Goal: Communication & Community: Answer question/provide support

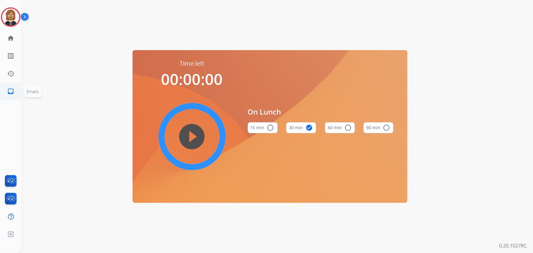
click at [10, 92] on mat-icon "inbox" at bounding box center [10, 91] width 7 height 7
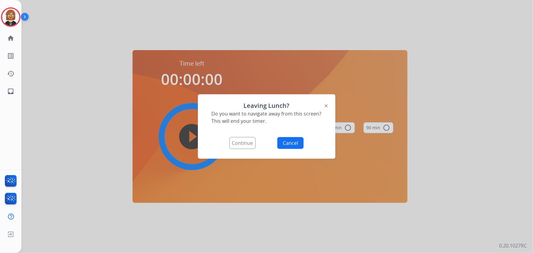
click at [234, 143] on button "Continue" at bounding box center [242, 143] width 26 height 12
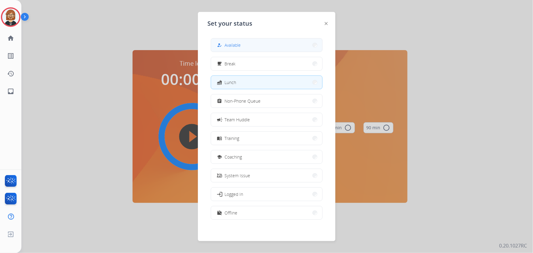
click at [248, 46] on button "how_to_reg Available" at bounding box center [266, 45] width 111 height 13
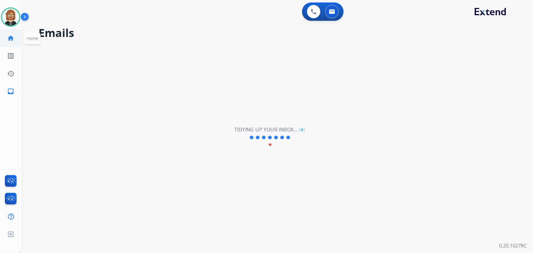
click at [9, 40] on mat-icon "home" at bounding box center [10, 38] width 7 height 7
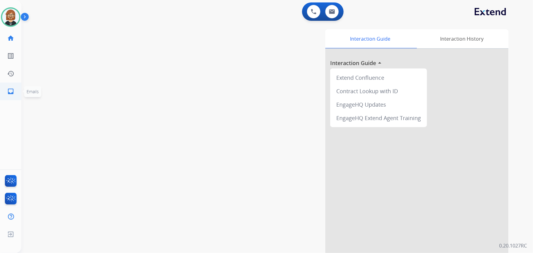
click at [7, 92] on mat-icon "inbox" at bounding box center [10, 91] width 7 height 7
select select "**********"
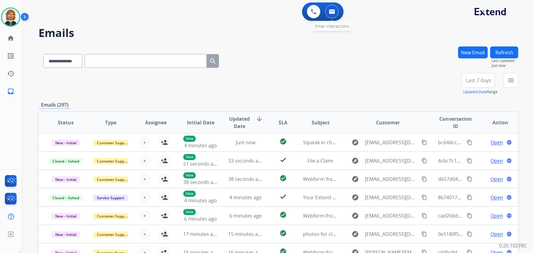
click at [330, 13] on img at bounding box center [332, 11] width 6 height 5
click at [446, 81] on div "+84" at bounding box center [449, 82] width 15 height 15
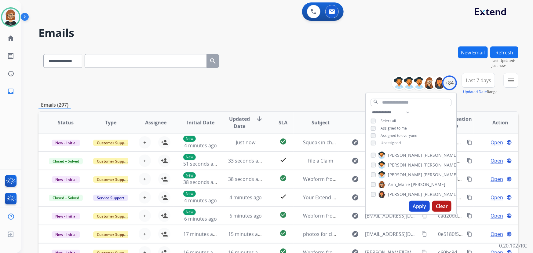
click at [394, 143] on span "Unassigned" at bounding box center [391, 142] width 20 height 5
click at [420, 209] on button "Apply" at bounding box center [419, 206] width 21 height 11
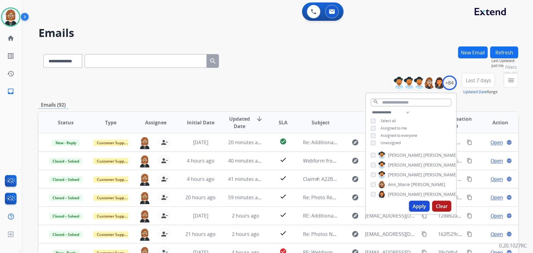
click at [514, 81] on mat-icon "menu" at bounding box center [511, 80] width 7 height 7
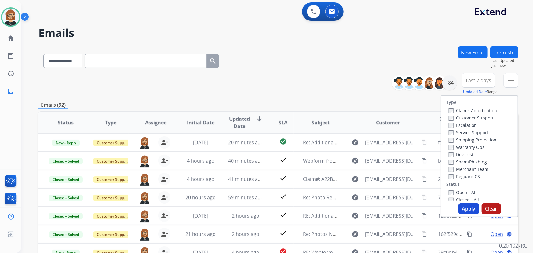
click at [452, 191] on label "Open - All" at bounding box center [463, 192] width 28 height 6
click at [467, 208] on button "Apply" at bounding box center [469, 208] width 21 height 11
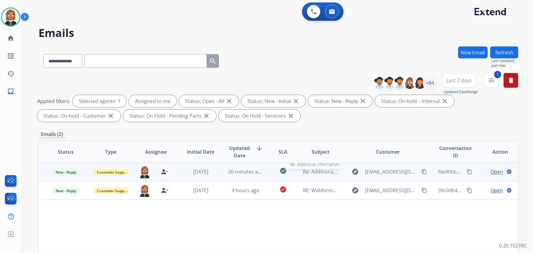
click at [310, 171] on span "Re: Additional Information" at bounding box center [333, 171] width 61 height 7
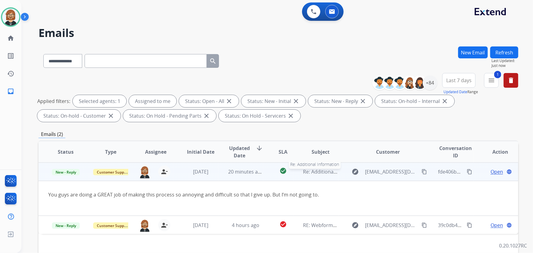
click at [310, 171] on span "Re: Additional Information" at bounding box center [333, 171] width 61 height 7
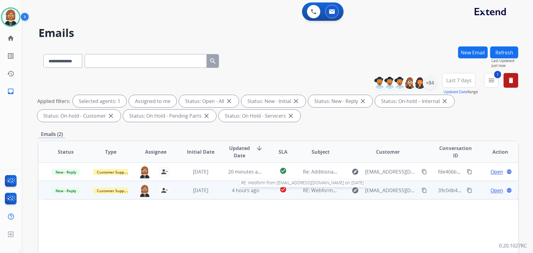
click at [318, 189] on span "RE: Webform from [EMAIL_ADDRESS][DOMAIN_NAME] on [DATE]" at bounding box center [376, 190] width 147 height 7
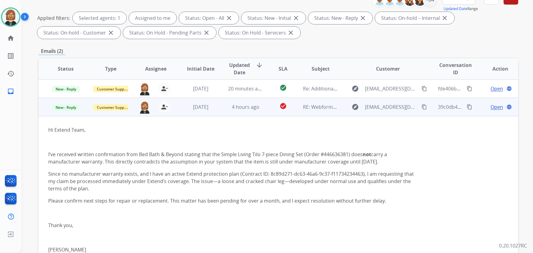
click at [467, 105] on mat-icon "content_copy" at bounding box center [470, 107] width 6 height 6
click at [422, 105] on mat-icon "content_copy" at bounding box center [425, 107] width 6 height 6
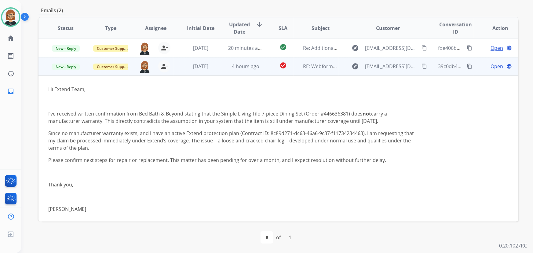
click at [422, 64] on mat-icon "content_copy" at bounding box center [425, 67] width 6 height 6
drag, startPoint x: 267, startPoint y: 131, endPoint x: 361, endPoint y: 135, distance: 93.9
click at [361, 135] on p "Since no manufacturer warranty exists, and I have an active Extend protection p…" at bounding box center [233, 141] width 370 height 22
click at [358, 143] on p "Since no manufacturer warranty exists, and I have an active Extend protection p…" at bounding box center [233, 141] width 370 height 22
click at [467, 66] on mat-icon "content_copy" at bounding box center [470, 67] width 6 height 6
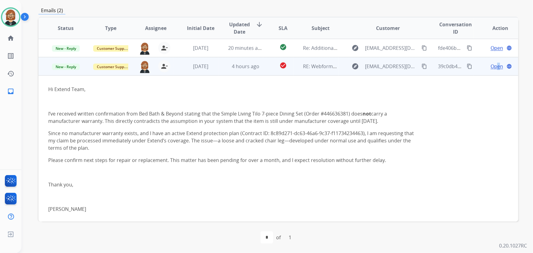
click at [494, 67] on span "Open" at bounding box center [497, 66] width 13 height 7
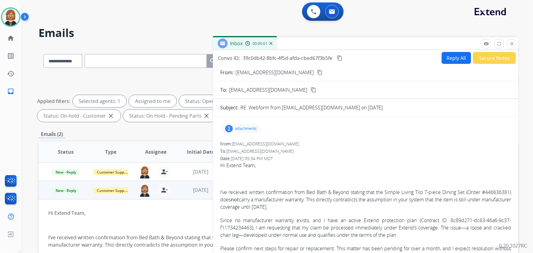
click at [455, 57] on button "Reply All" at bounding box center [456, 58] width 29 height 12
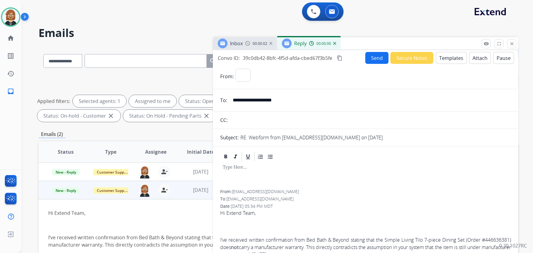
select select "**********"
click at [453, 60] on button "Templates" at bounding box center [451, 58] width 31 height 12
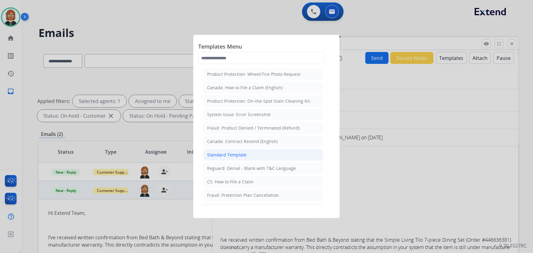
click at [230, 156] on div "Standard Template" at bounding box center [226, 155] width 39 height 6
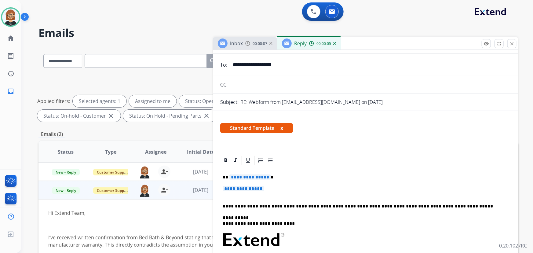
scroll to position [83, 0]
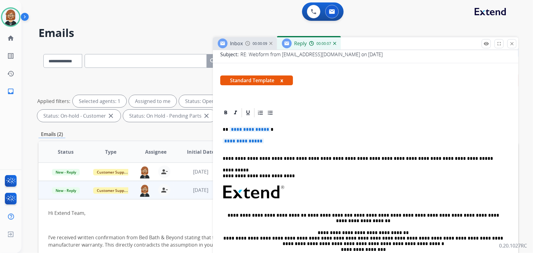
click at [255, 129] on span "**********" at bounding box center [249, 129] width 41 height 5
click at [255, 127] on span "**********" at bounding box center [249, 129] width 41 height 5
click at [256, 142] on span "**********" at bounding box center [243, 140] width 41 height 5
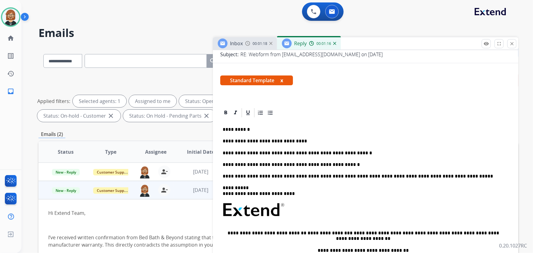
scroll to position [0, 0]
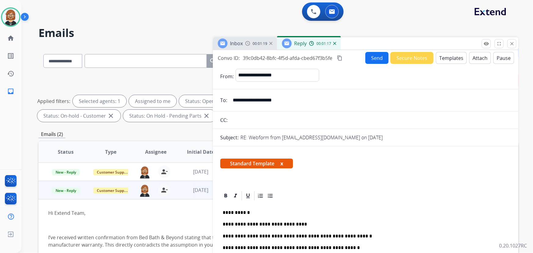
click at [377, 55] on button "Send" at bounding box center [376, 58] width 23 height 12
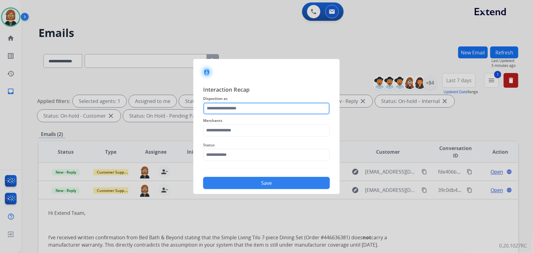
click at [281, 113] on input "text" at bounding box center [266, 108] width 127 height 12
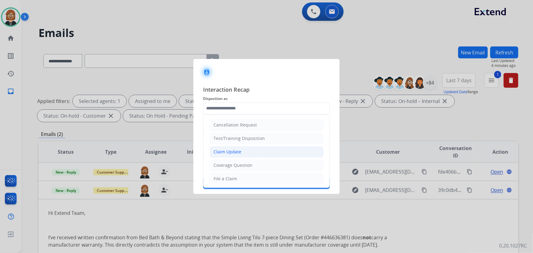
click at [271, 154] on li "Claim Update" at bounding box center [267, 152] width 114 height 12
type input "**********"
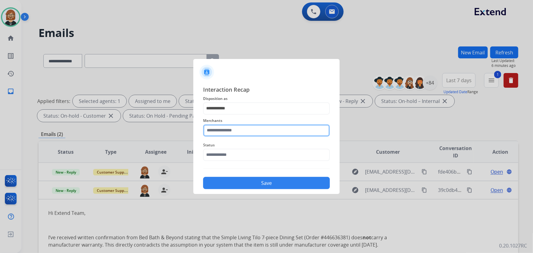
click at [273, 131] on input "text" at bounding box center [266, 130] width 127 height 12
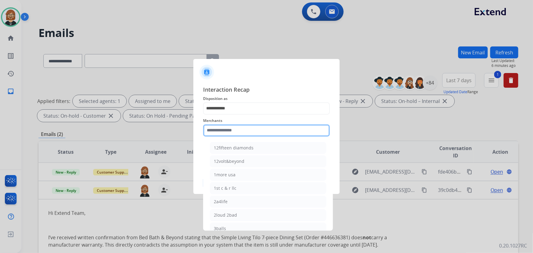
click at [248, 130] on input "text" at bounding box center [266, 130] width 127 height 12
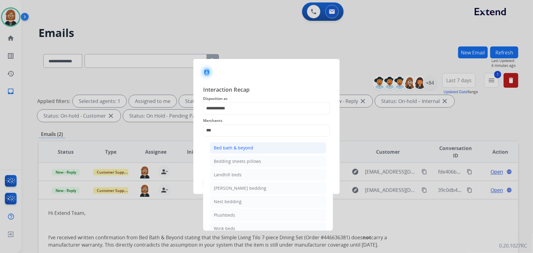
click at [259, 149] on li "Bed bath & beyond" at bounding box center [268, 148] width 116 height 12
type input "**********"
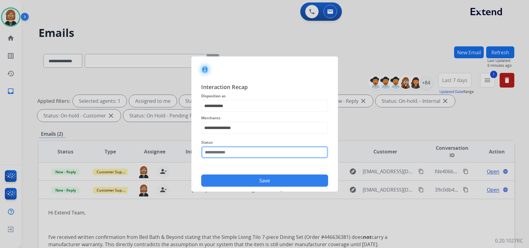
click at [260, 153] on input "text" at bounding box center [264, 152] width 127 height 12
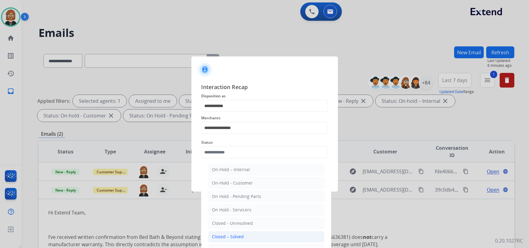
click at [266, 235] on li "Closed – Solved" at bounding box center [266, 237] width 116 height 12
type input "**********"
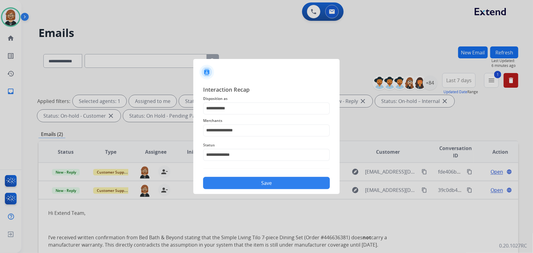
click at [267, 188] on button "Save" at bounding box center [266, 183] width 127 height 12
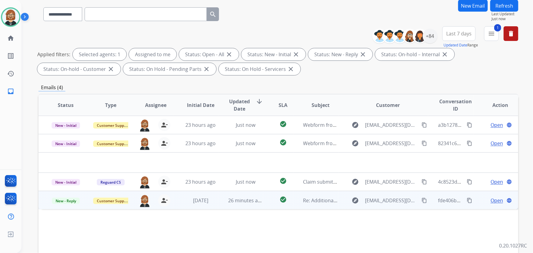
scroll to position [68, 0]
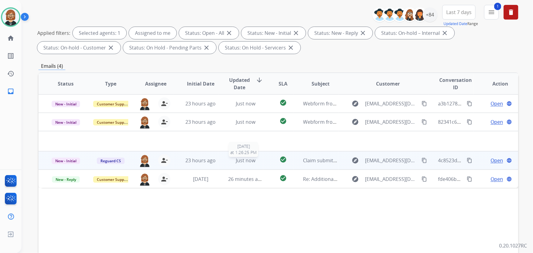
click at [246, 162] on span "Just now" at bounding box center [246, 160] width 20 height 7
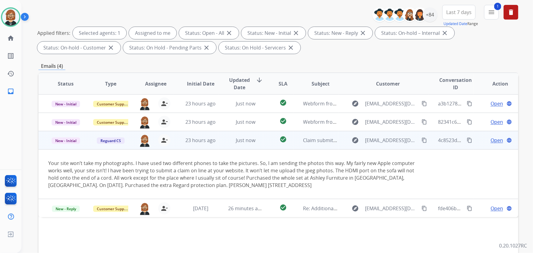
click at [467, 139] on mat-icon "content_copy" at bounding box center [470, 141] width 6 height 6
click at [422, 140] on mat-icon "content_copy" at bounding box center [425, 141] width 6 height 6
click at [495, 142] on span "Open" at bounding box center [497, 140] width 13 height 7
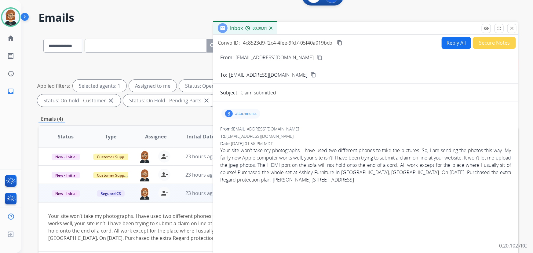
scroll to position [0, 0]
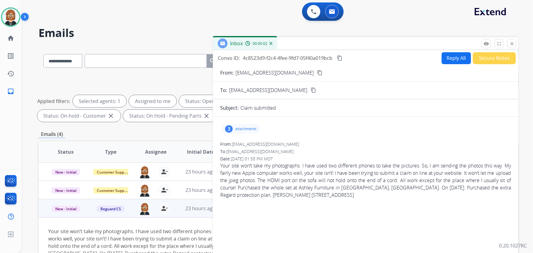
click at [240, 125] on div "3 attachments" at bounding box center [241, 129] width 39 height 10
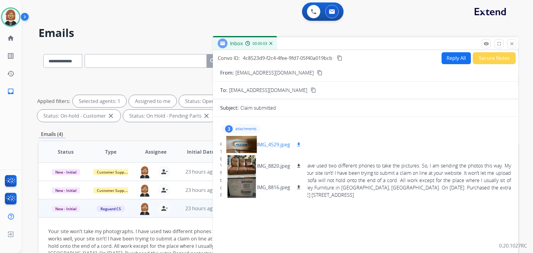
click at [300, 145] on mat-icon "download" at bounding box center [299, 145] width 6 height 6
click at [300, 166] on mat-icon "download" at bounding box center [299, 166] width 6 height 6
click at [300, 186] on mat-icon "download" at bounding box center [299, 188] width 6 height 6
click at [385, 160] on div "Date: 09/04/2025 - 01:58 PM MDT" at bounding box center [365, 159] width 291 height 6
click at [352, 162] on span "Your site won’t take my photographs. I have used two different phones to take t…" at bounding box center [365, 180] width 291 height 37
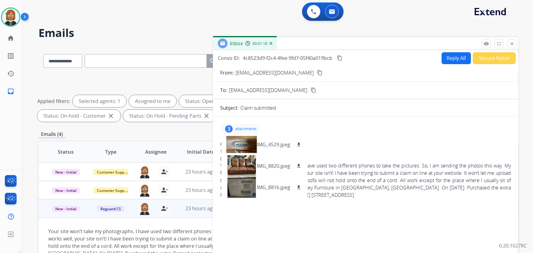
click at [244, 132] on div "3 attachments IMG_4529.jpeg download IMG_8820.jpeg download IMG_8816.jpeg downl…" at bounding box center [241, 129] width 39 height 10
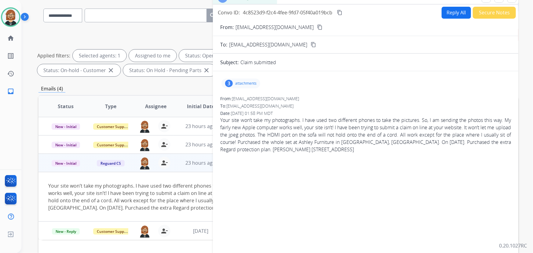
scroll to position [28, 0]
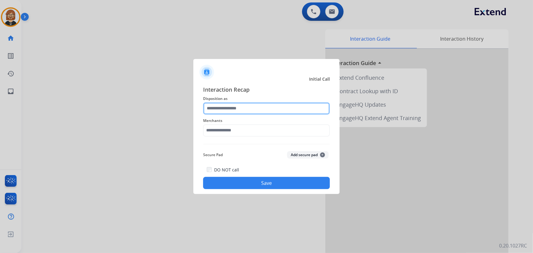
click at [259, 107] on input "text" at bounding box center [266, 108] width 127 height 12
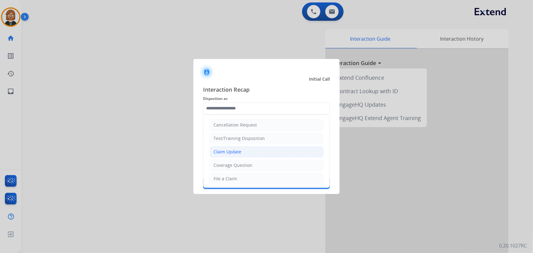
click at [260, 147] on li "Claim Update" at bounding box center [267, 152] width 114 height 12
type input "**********"
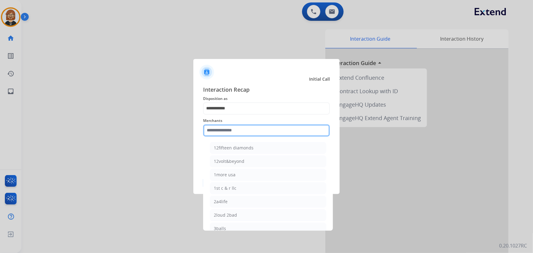
click at [258, 128] on input "text" at bounding box center [266, 130] width 127 height 12
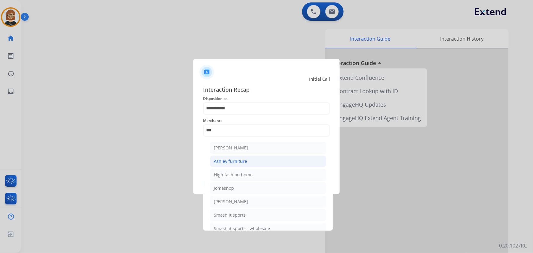
click at [273, 162] on li "Ashley furniture" at bounding box center [268, 162] width 116 height 12
type input "**********"
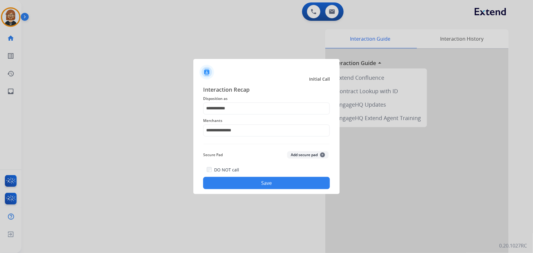
click at [278, 181] on button "Save" at bounding box center [266, 183] width 127 height 12
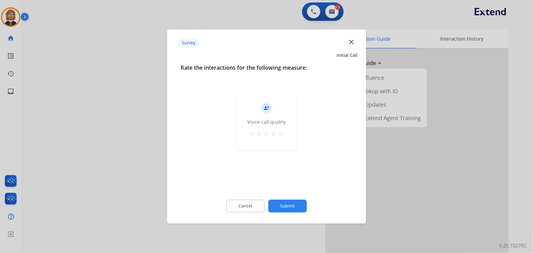
click at [289, 208] on button "Submit" at bounding box center [288, 206] width 39 height 13
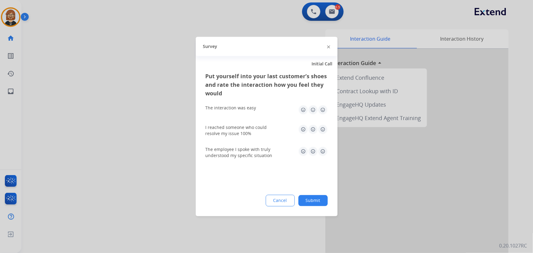
click at [313, 202] on button "Submit" at bounding box center [313, 200] width 29 height 11
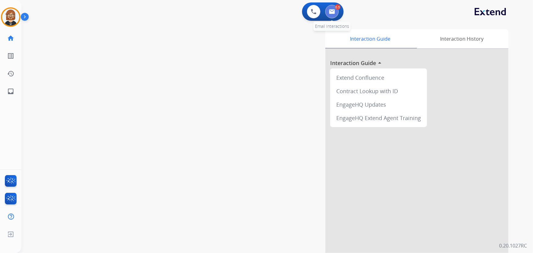
click at [329, 9] on img at bounding box center [332, 11] width 6 height 5
select select "**********"
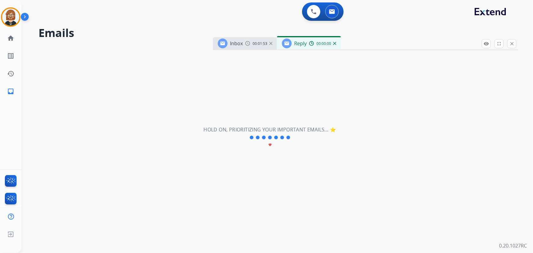
select select "**********"
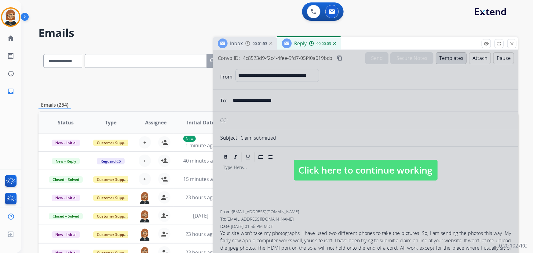
click at [358, 169] on span "Click here to continue working" at bounding box center [366, 170] width 144 height 21
select select
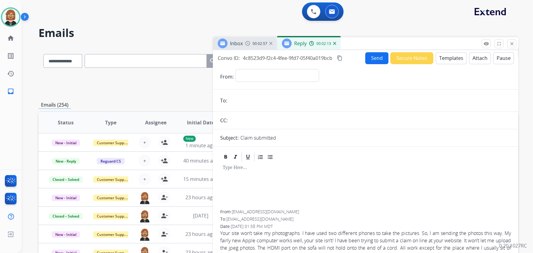
click at [451, 60] on button "Templates" at bounding box center [451, 58] width 31 height 12
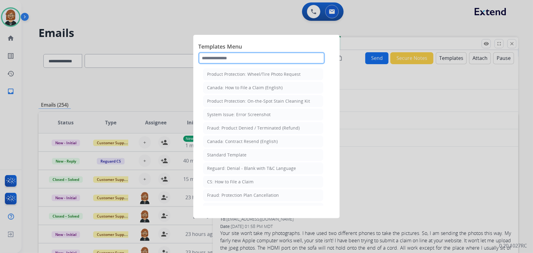
click at [225, 61] on input "text" at bounding box center [261, 58] width 127 height 12
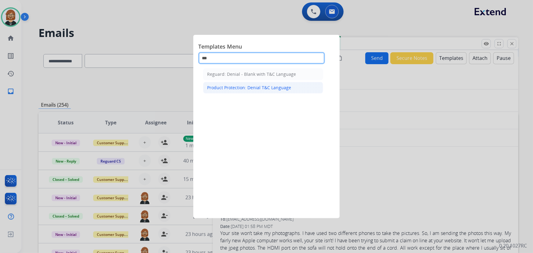
type input "***"
click at [240, 87] on div "Product Protection: Denial T&C Language" at bounding box center [249, 88] width 84 height 6
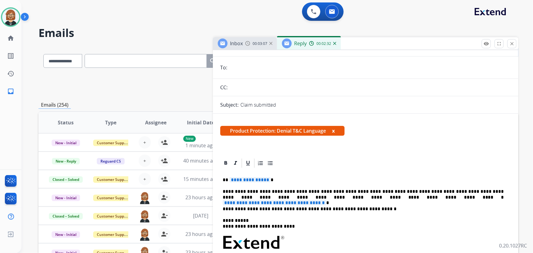
scroll to position [83, 0]
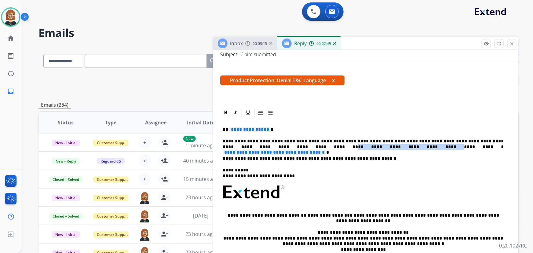
drag, startPoint x: 247, startPoint y: 147, endPoint x: 305, endPoint y: 146, distance: 58.1
click at [305, 146] on p "**********" at bounding box center [363, 143] width 281 height 11
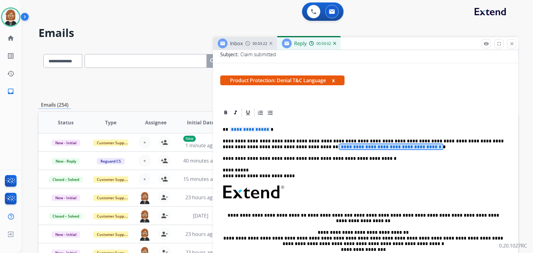
click at [348, 147] on span "**********" at bounding box center [391, 146] width 104 height 5
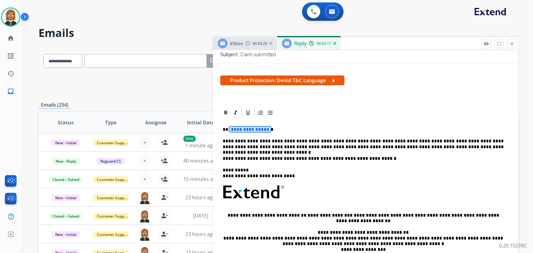
click at [248, 130] on span "**********" at bounding box center [249, 129] width 41 height 5
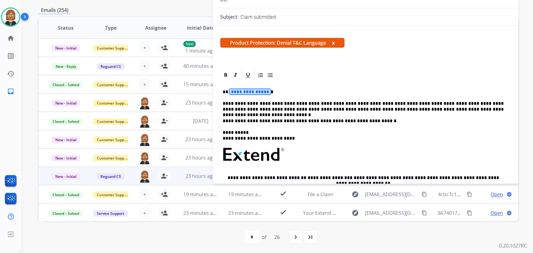
scroll to position [0, 0]
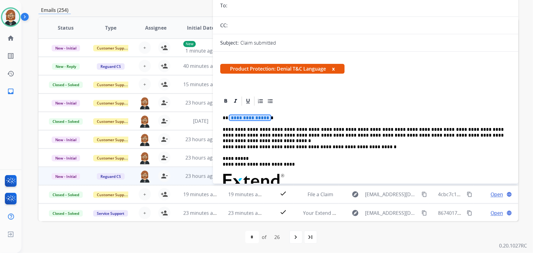
click at [254, 119] on span "**********" at bounding box center [249, 117] width 41 height 5
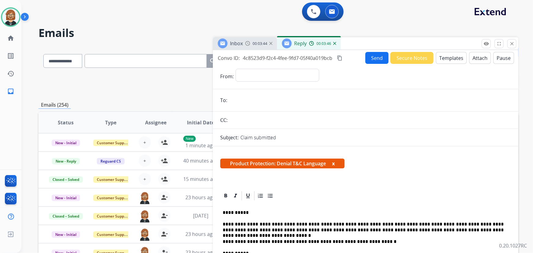
click at [471, 56] on button "Attach" at bounding box center [480, 58] width 22 height 12
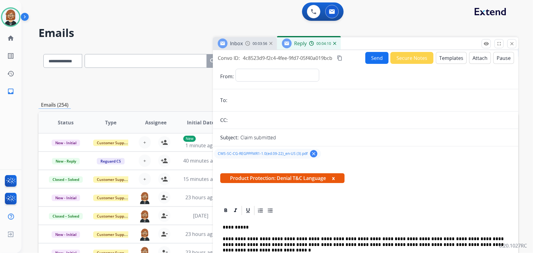
click at [252, 46] on div "00:03:56" at bounding box center [258, 44] width 27 height 6
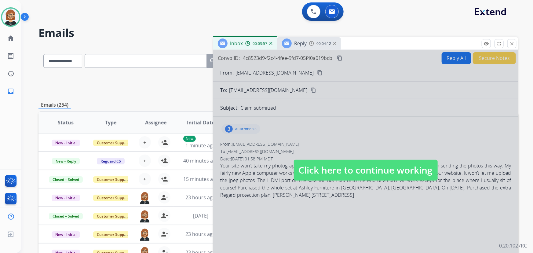
click at [370, 120] on div at bounding box center [366, 164] width 306 height 228
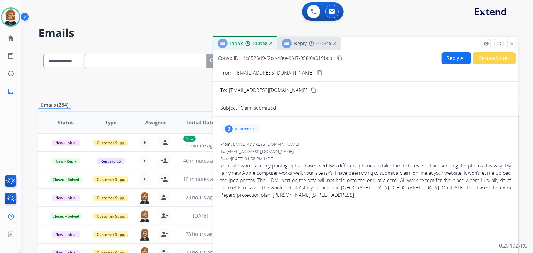
click at [317, 73] on mat-icon "content_copy" at bounding box center [320, 73] width 6 height 6
click at [295, 46] on div "Reply" at bounding box center [300, 43] width 13 height 7
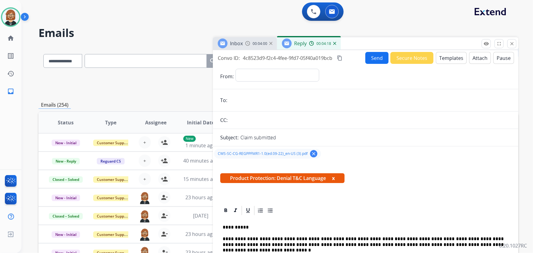
click at [285, 96] on input "email" at bounding box center [370, 100] width 282 height 12
paste input "**********"
type input "**********"
click at [297, 74] on select "**********" at bounding box center [277, 75] width 83 height 12
select select "**********"
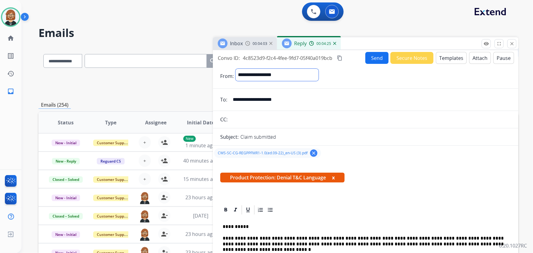
click at [236, 69] on select "**********" at bounding box center [277, 75] width 83 height 12
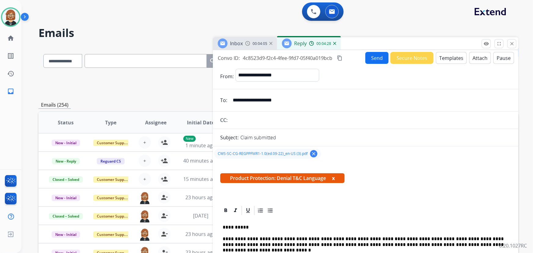
click at [374, 58] on button "Send" at bounding box center [376, 58] width 23 height 12
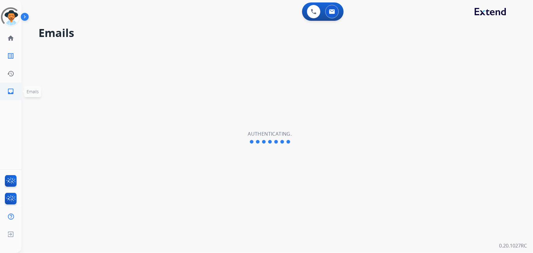
select select "**********"
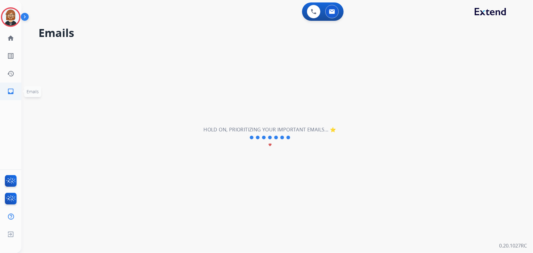
click at [12, 91] on mat-icon "inbox" at bounding box center [10, 91] width 7 height 7
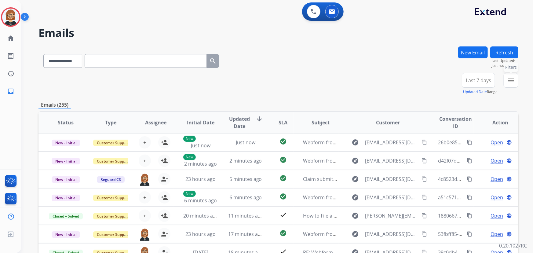
click at [515, 80] on button "menu Filters" at bounding box center [511, 80] width 15 height 15
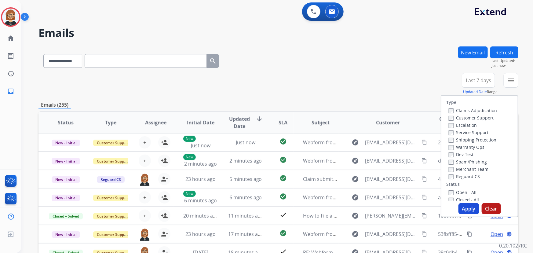
click at [463, 195] on label "Open - All" at bounding box center [463, 192] width 28 height 6
click at [462, 208] on button "Apply" at bounding box center [469, 208] width 21 height 11
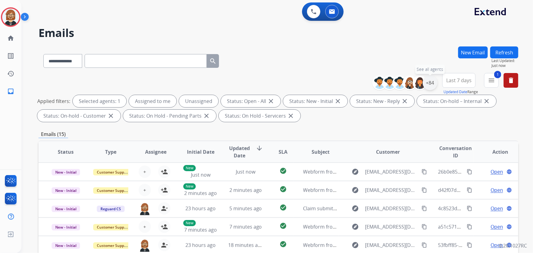
click at [429, 84] on div "+84" at bounding box center [430, 82] width 15 height 15
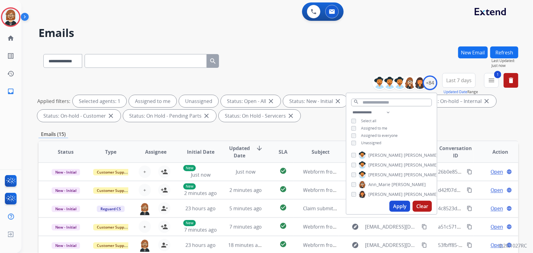
click at [373, 144] on span "Unassigned" at bounding box center [371, 142] width 20 height 5
click at [401, 207] on button "Apply" at bounding box center [400, 206] width 21 height 11
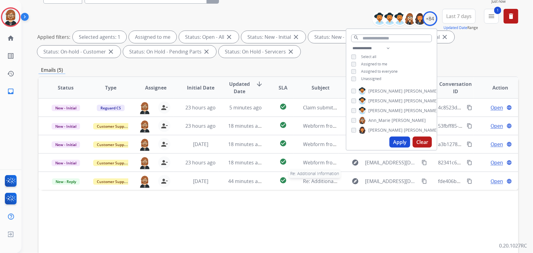
scroll to position [83, 0]
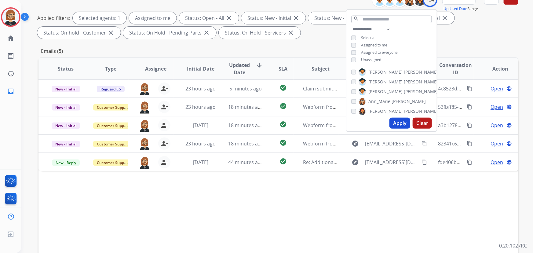
click at [317, 195] on div "Status Type Assignee Initial Date Updated Date arrow_downward SLA Subject Custo…" at bounding box center [279, 159] width 480 height 205
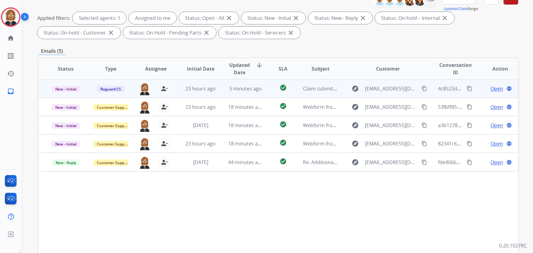
click at [491, 91] on span "Open" at bounding box center [497, 88] width 13 height 7
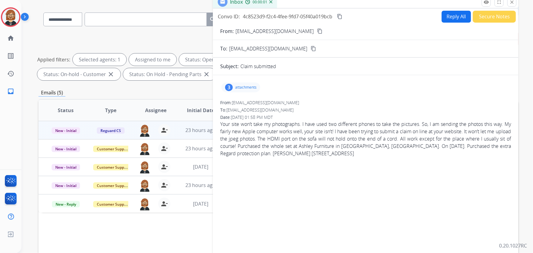
scroll to position [0, 0]
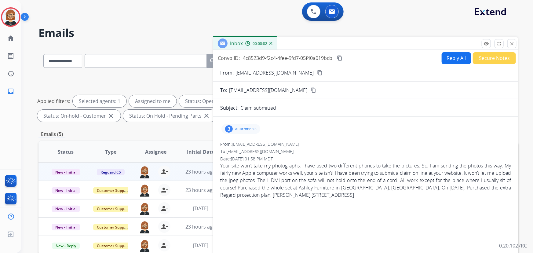
click at [448, 53] on button "Reply All" at bounding box center [456, 58] width 29 height 12
select select "**********"
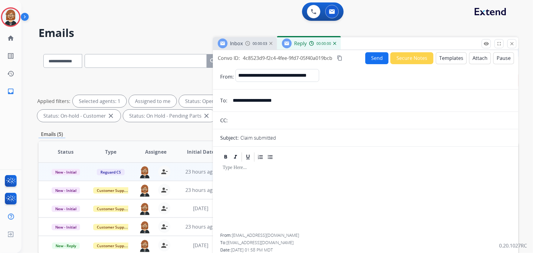
click at [454, 60] on button "Templates" at bounding box center [451, 58] width 31 height 12
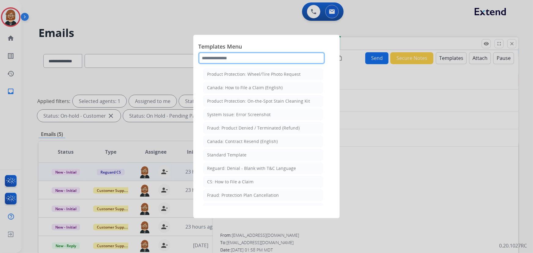
click at [244, 57] on input "text" at bounding box center [261, 58] width 127 height 12
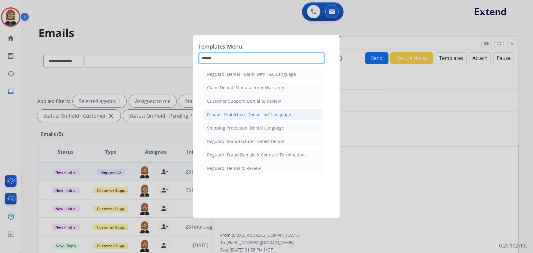
type input "******"
click at [255, 112] on div "Product Protection: Denial T&C Language" at bounding box center [249, 115] width 84 height 6
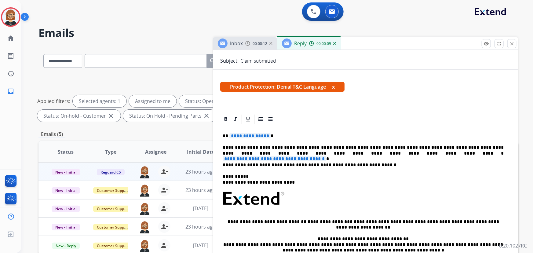
scroll to position [83, 0]
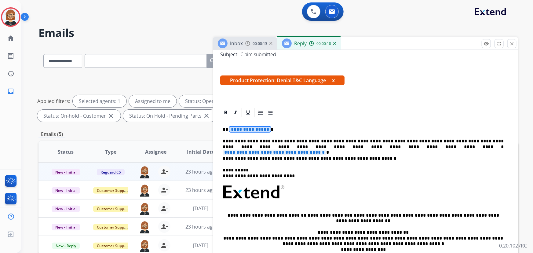
click at [247, 128] on span "**********" at bounding box center [249, 129] width 41 height 5
drag, startPoint x: 247, startPoint y: 147, endPoint x: 306, endPoint y: 145, distance: 59.3
click at [306, 145] on p "**********" at bounding box center [363, 143] width 281 height 11
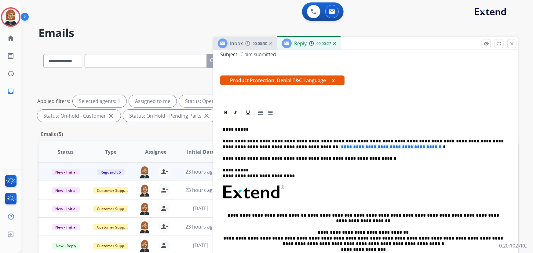
click at [339, 147] on span "**********" at bounding box center [391, 146] width 104 height 5
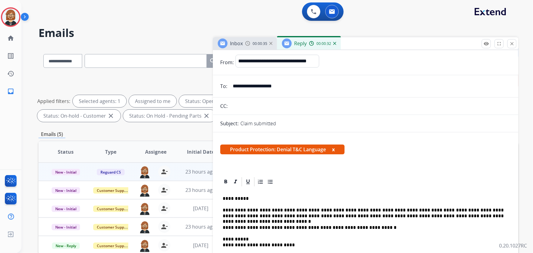
scroll to position [0, 0]
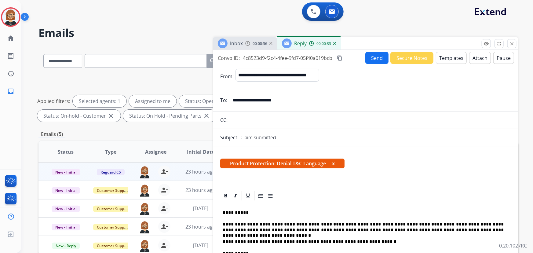
click at [371, 59] on button "Send" at bounding box center [376, 58] width 23 height 12
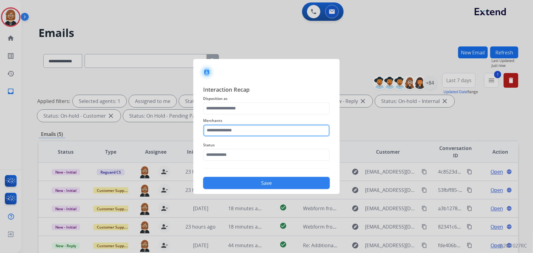
click at [255, 131] on input "text" at bounding box center [266, 130] width 127 height 12
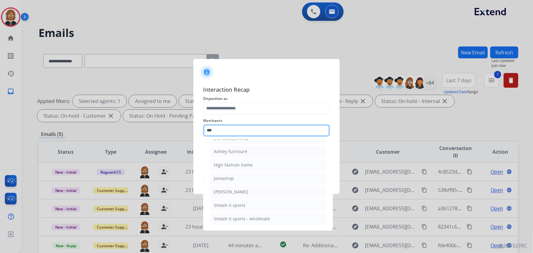
scroll to position [9, 0]
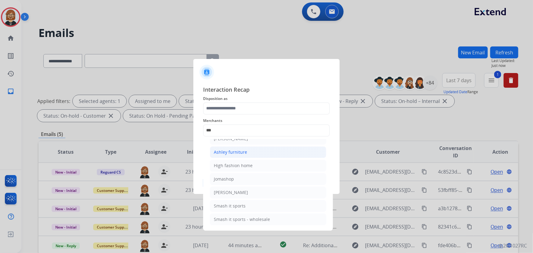
click at [258, 152] on li "Ashley furniture" at bounding box center [268, 152] width 116 height 12
type input "**********"
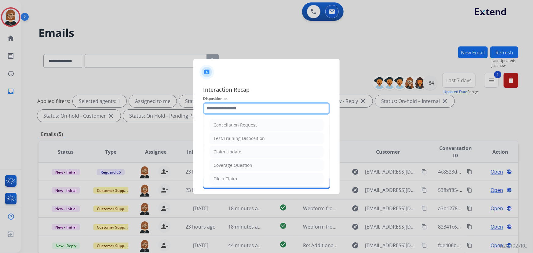
click at [269, 106] on input "text" at bounding box center [266, 108] width 127 height 12
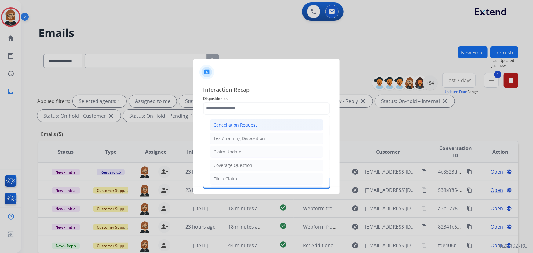
click at [266, 127] on li "Cancellation Request" at bounding box center [267, 125] width 114 height 12
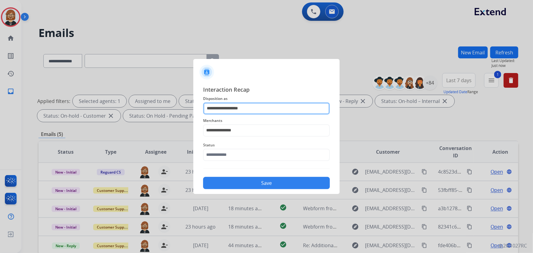
click at [262, 112] on input "**********" at bounding box center [266, 108] width 127 height 12
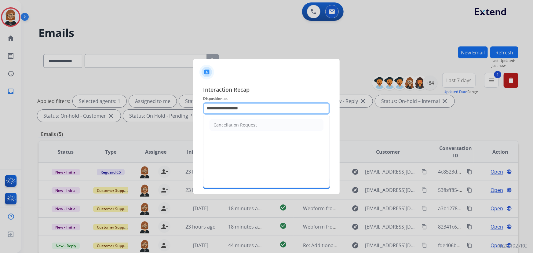
drag, startPoint x: 262, startPoint y: 112, endPoint x: 138, endPoint y: 110, distance: 124.1
click at [0, 110] on app-contact-recap-modal "**********" at bounding box center [0, 126] width 0 height 253
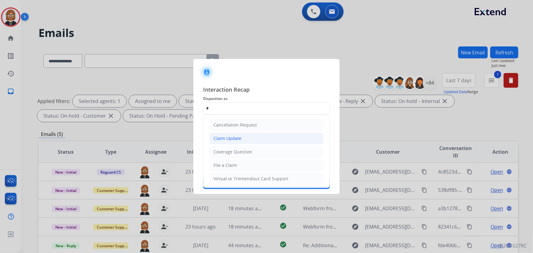
click at [265, 139] on li "Claim Update" at bounding box center [267, 139] width 114 height 12
type input "**********"
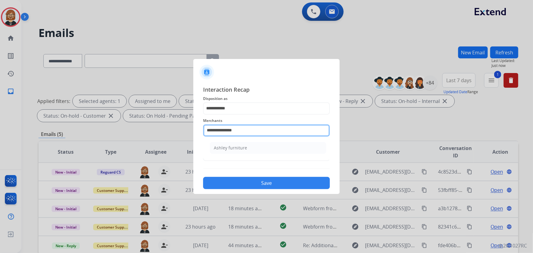
click at [262, 130] on input "**********" at bounding box center [266, 130] width 127 height 12
drag, startPoint x: 261, startPoint y: 131, endPoint x: 175, endPoint y: 133, distance: 85.6
click at [0, 133] on app-contact-recap-modal "**********" at bounding box center [0, 126] width 0 height 253
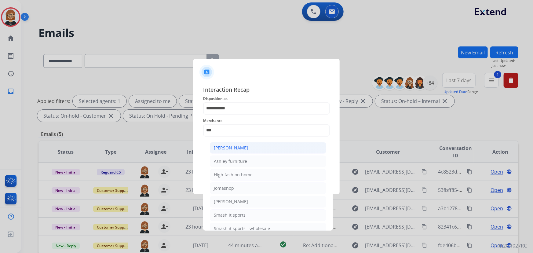
click at [222, 150] on div "[PERSON_NAME]" at bounding box center [231, 148] width 34 height 6
type input "**********"
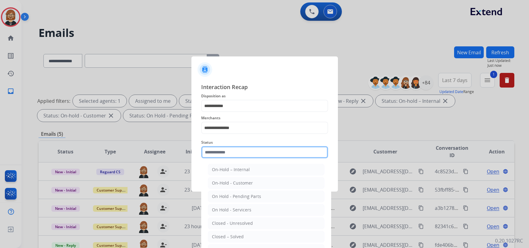
click at [232, 159] on div "Status On-Hold – Internal On-Hold - Customer On Hold - Pending Parts On Hold - …" at bounding box center [264, 149] width 127 height 24
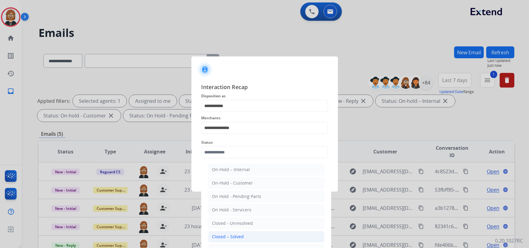
click at [238, 236] on div "Closed – Solved" at bounding box center [228, 237] width 32 height 6
type input "**********"
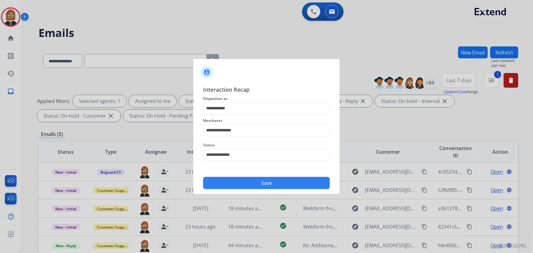
click at [259, 185] on button "Save" at bounding box center [266, 183] width 127 height 12
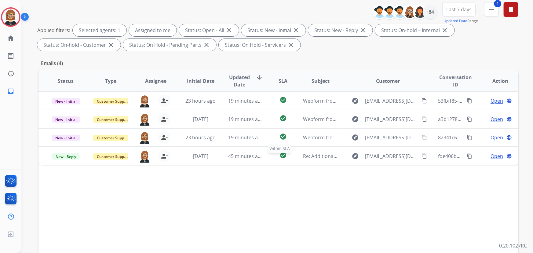
scroll to position [83, 0]
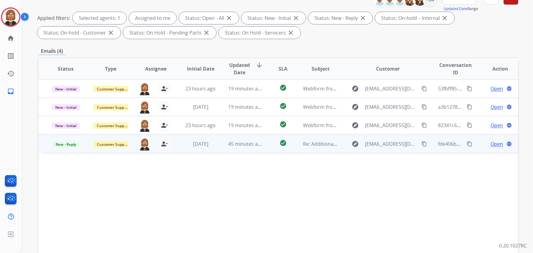
click at [270, 145] on td "check_circle" at bounding box center [278, 143] width 30 height 18
click at [494, 144] on span "Open" at bounding box center [497, 143] width 13 height 7
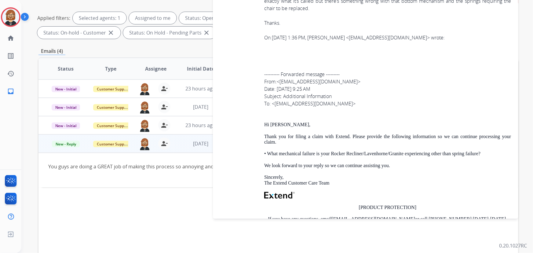
scroll to position [1167, 0]
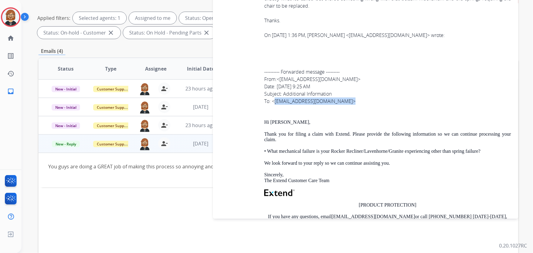
drag, startPoint x: 333, startPoint y: 101, endPoint x: 276, endPoint y: 102, distance: 57.1
click at [276, 102] on div "---------- Forwarded message --------- From: < support@extend.com > Date: Tue, …" at bounding box center [387, 86] width 247 height 37
copy div "chrisjcole34@gmail.com >"
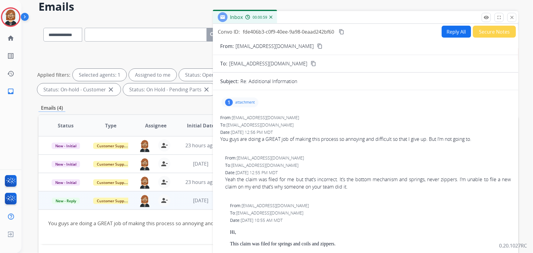
scroll to position [0, 0]
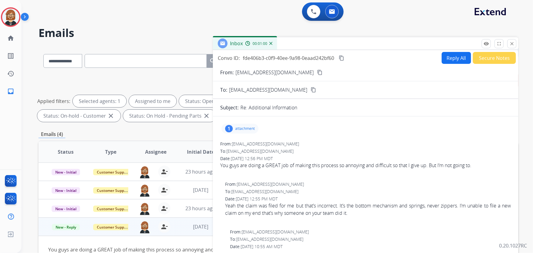
click at [490, 58] on button "Secure Notes" at bounding box center [494, 58] width 43 height 12
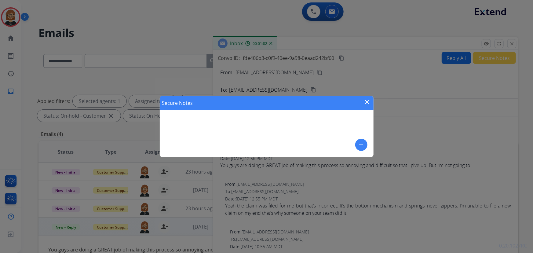
click at [361, 145] on mat-icon "add" at bounding box center [361, 144] width 7 height 7
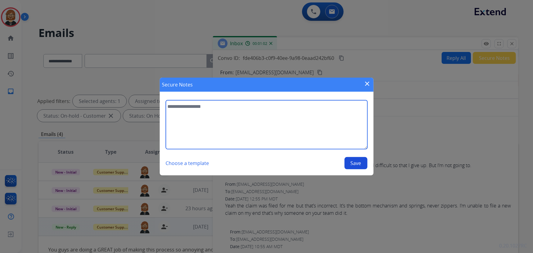
click at [285, 137] on textarea at bounding box center [267, 124] width 202 height 49
type textarea "**********"
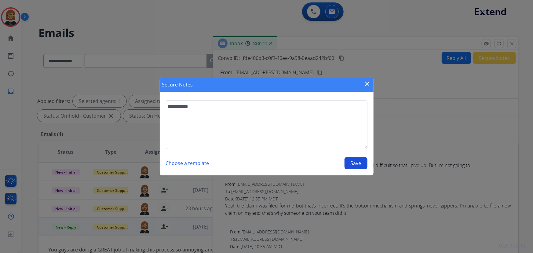
click at [362, 164] on button "Save" at bounding box center [356, 163] width 23 height 12
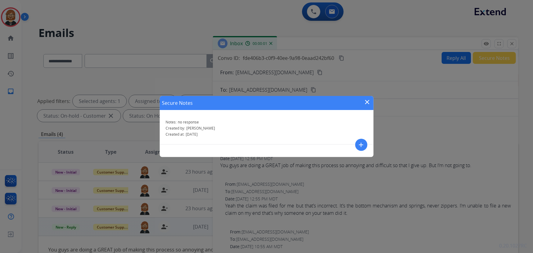
click at [366, 102] on mat-icon "close" at bounding box center [367, 101] width 7 height 7
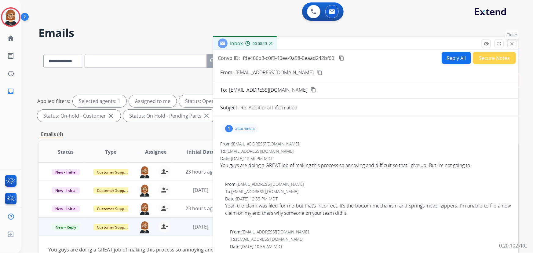
click at [511, 42] on mat-icon "close" at bounding box center [512, 44] width 6 height 6
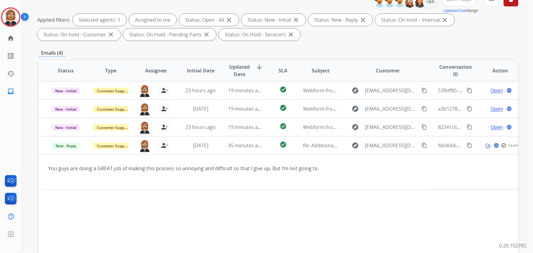
scroll to position [83, 0]
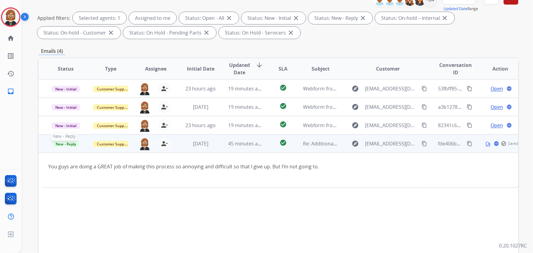
click at [62, 143] on span "New - Reply" at bounding box center [66, 144] width 28 height 6
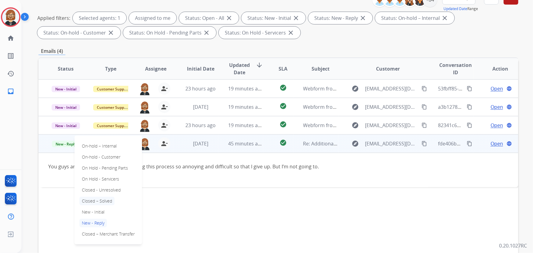
click at [105, 200] on p "Closed – Solved" at bounding box center [96, 201] width 35 height 9
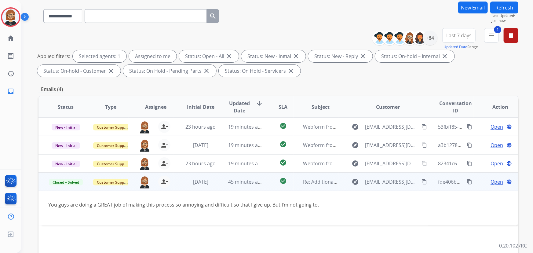
scroll to position [28, 0]
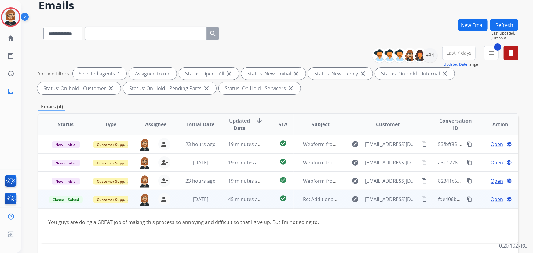
click at [503, 23] on button "Refresh" at bounding box center [504, 25] width 28 height 12
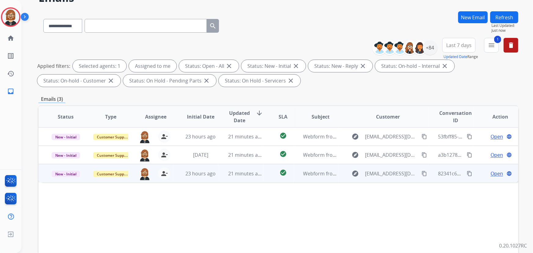
scroll to position [55, 0]
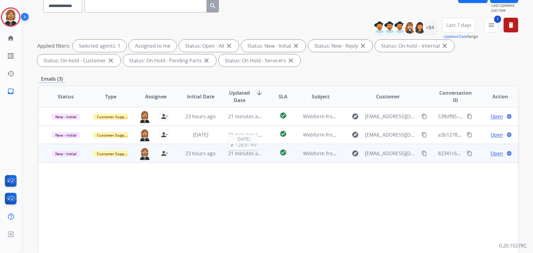
click at [248, 156] on div "21 minutes ago" at bounding box center [245, 153] width 35 height 7
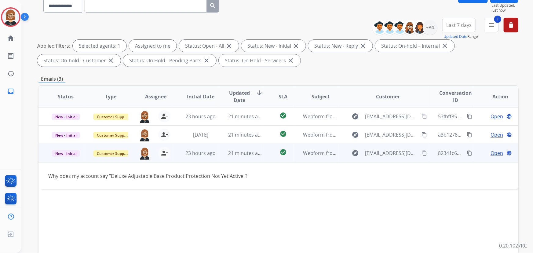
click at [492, 152] on span "Open" at bounding box center [497, 152] width 13 height 7
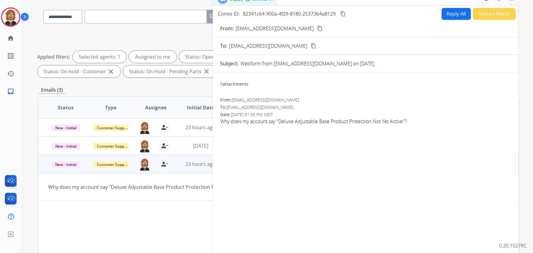
scroll to position [0, 0]
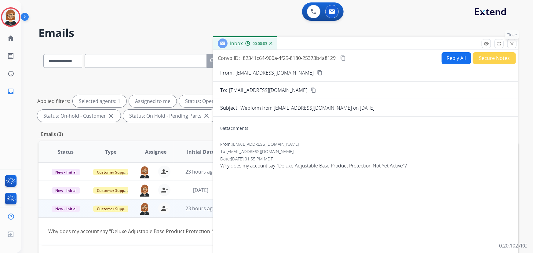
click at [513, 44] on mat-icon "close" at bounding box center [512, 44] width 6 height 6
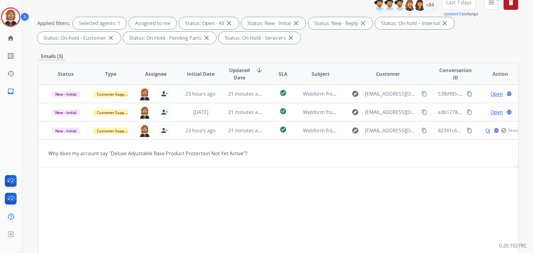
scroll to position [83, 0]
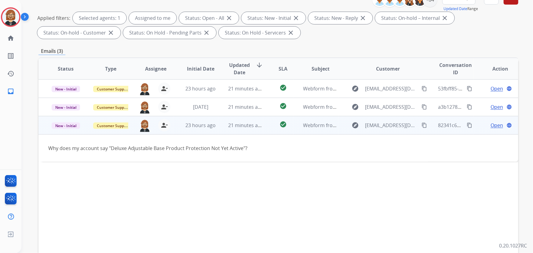
click at [422, 124] on mat-icon "content_copy" at bounding box center [425, 126] width 6 height 6
click at [492, 127] on span "Open" at bounding box center [497, 125] width 13 height 7
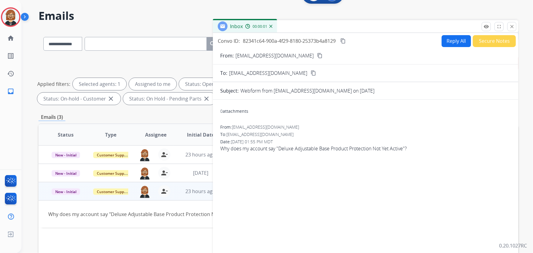
scroll to position [0, 0]
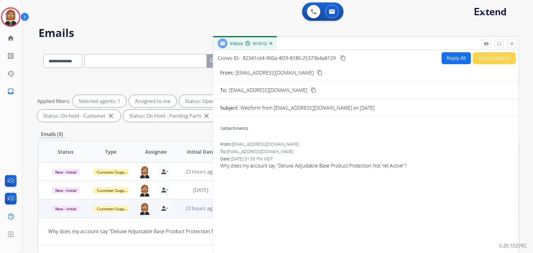
click at [457, 55] on button "Reply All" at bounding box center [456, 58] width 29 height 12
select select "**********"
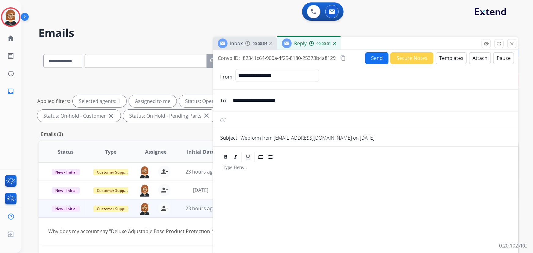
click at [451, 61] on button "Templates" at bounding box center [451, 58] width 31 height 12
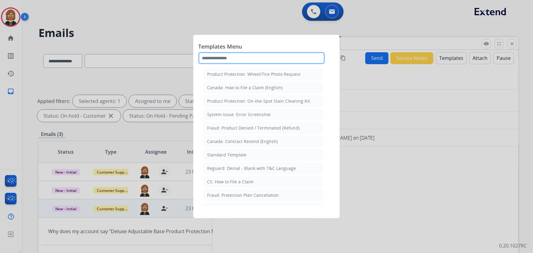
click at [258, 64] on input "text" at bounding box center [261, 58] width 127 height 12
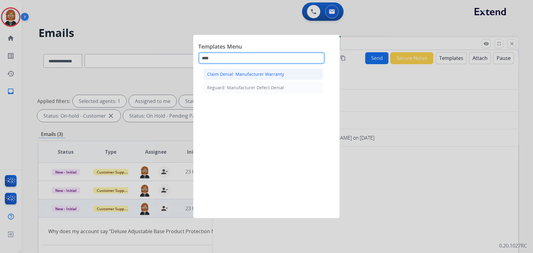
type input "****"
click at [269, 73] on div "Claim Denial: Manufacturer Warranty" at bounding box center [245, 74] width 77 height 6
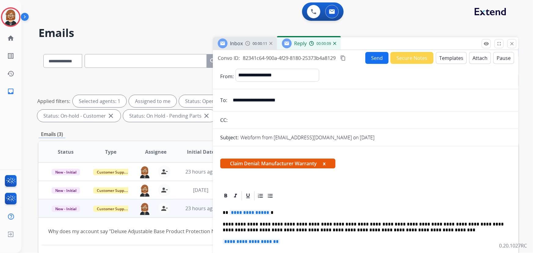
scroll to position [55, 0]
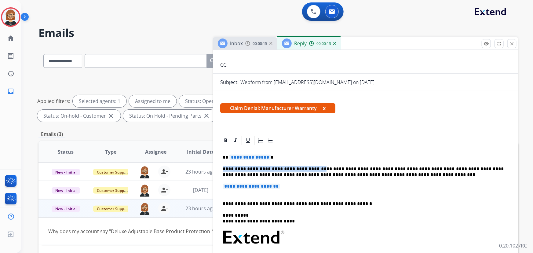
drag, startPoint x: 308, startPoint y: 166, endPoint x: 217, endPoint y: 171, distance: 91.5
click at [217, 171] on div "**********" at bounding box center [366, 253] width 306 height 237
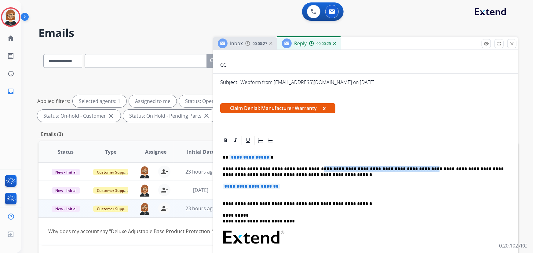
drag, startPoint x: 307, startPoint y: 169, endPoint x: 403, endPoint y: 169, distance: 96.3
click at [403, 169] on p "**********" at bounding box center [363, 171] width 281 height 11
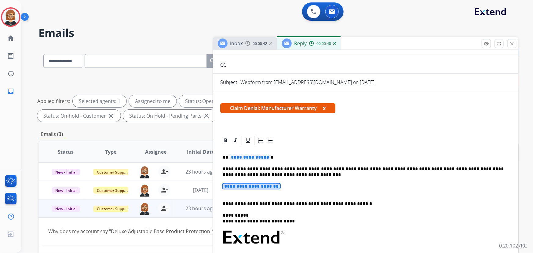
click at [275, 186] on span "**********" at bounding box center [251, 186] width 57 height 5
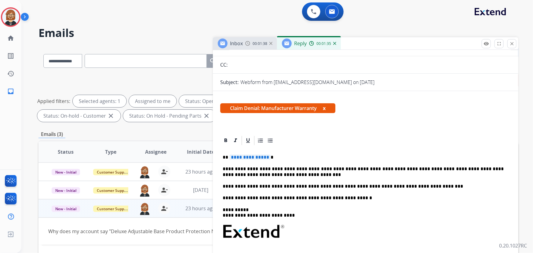
click at [428, 185] on p "**********" at bounding box center [363, 187] width 281 height 6
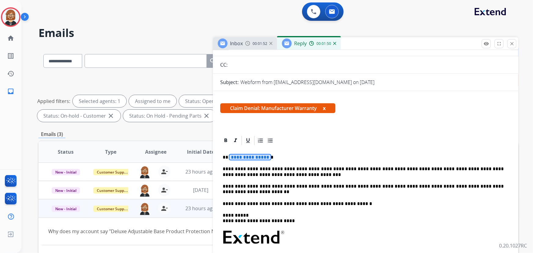
click at [257, 157] on span "**********" at bounding box center [249, 157] width 41 height 5
click at [258, 156] on span "**********" at bounding box center [249, 157] width 41 height 5
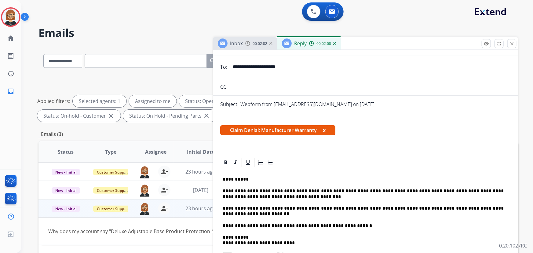
scroll to position [0, 0]
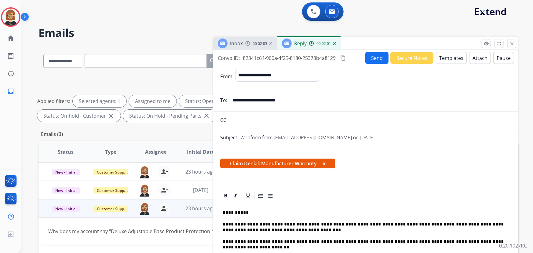
click at [375, 57] on button "Send" at bounding box center [376, 58] width 23 height 12
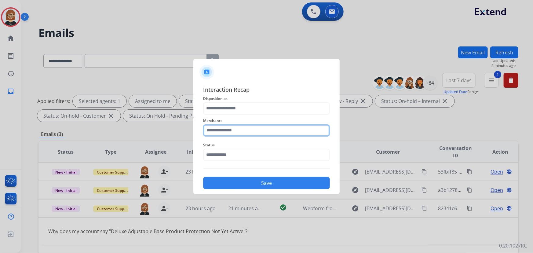
click at [298, 132] on input "text" at bounding box center [266, 130] width 127 height 12
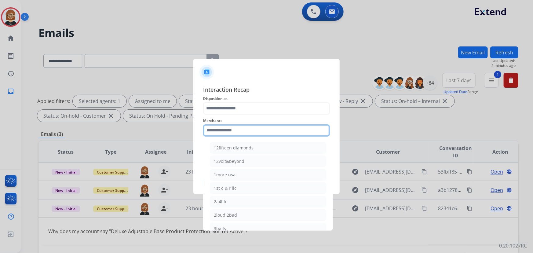
click at [243, 127] on input "text" at bounding box center [266, 130] width 127 height 12
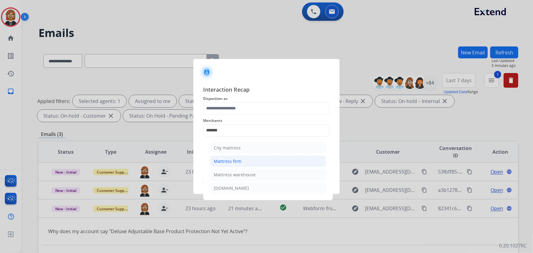
click at [240, 160] on div "Mattress firm" at bounding box center [228, 161] width 28 height 6
type input "**********"
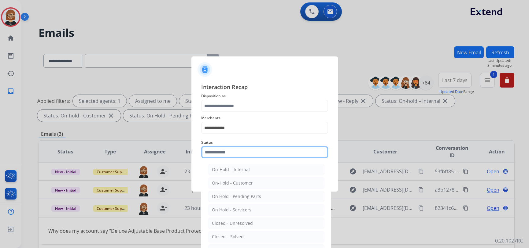
click at [242, 157] on input "text" at bounding box center [264, 152] width 127 height 12
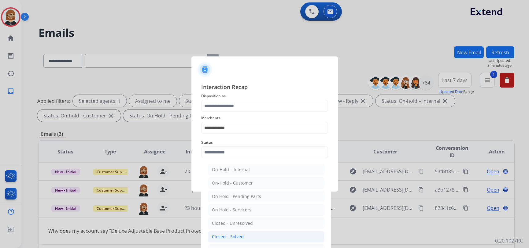
click at [242, 236] on div "Closed – Solved" at bounding box center [228, 237] width 32 height 6
type input "**********"
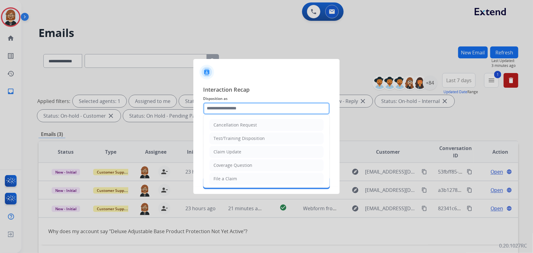
click at [248, 103] on input "text" at bounding box center [266, 108] width 127 height 12
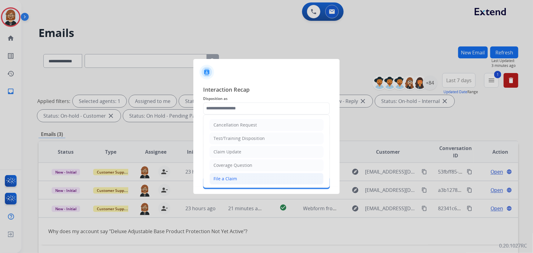
click at [240, 183] on li "File a Claim" at bounding box center [267, 179] width 114 height 12
type input "**********"
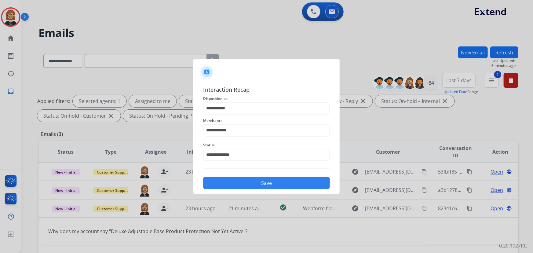
click at [240, 183] on button "Save" at bounding box center [266, 183] width 127 height 12
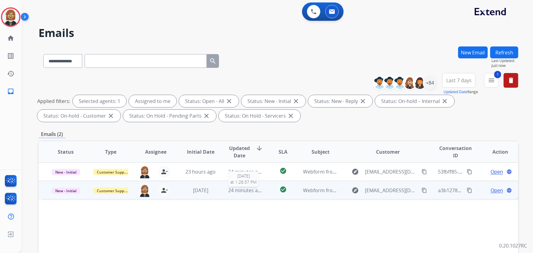
click at [248, 190] on span "24 minutes ago" at bounding box center [245, 190] width 35 height 7
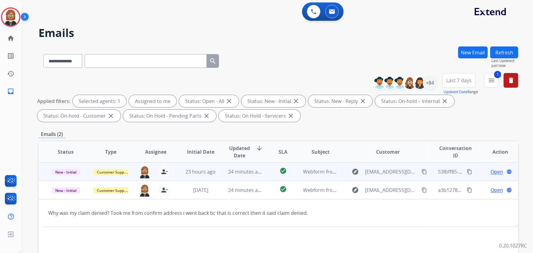
click at [251, 178] on td "24 minutes ago" at bounding box center [240, 172] width 45 height 18
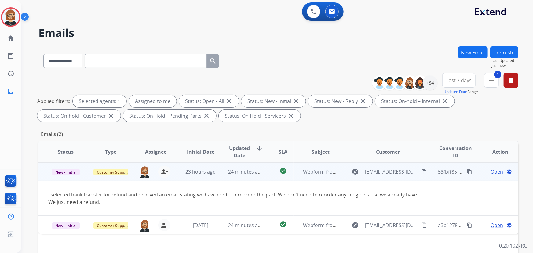
click at [422, 170] on mat-icon "content_copy" at bounding box center [425, 172] width 6 height 6
click at [492, 171] on span "Open" at bounding box center [497, 171] width 13 height 7
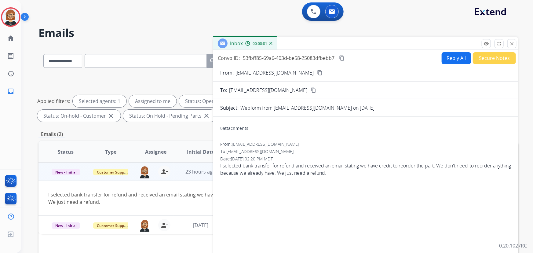
click at [452, 51] on div "Convo ID: 53fbff85-69a6-403d-be58-25083dfbebb7 content_copy Reply All Secure No…" at bounding box center [366, 174] width 306 height 249
click at [454, 55] on button "Reply All" at bounding box center [456, 58] width 29 height 12
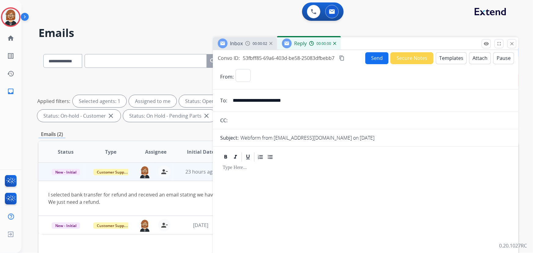
select select "**********"
click at [449, 61] on button "Templates" at bounding box center [451, 58] width 31 height 12
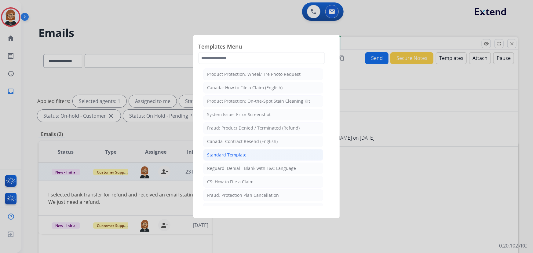
click at [273, 152] on li "Standard Template" at bounding box center [263, 155] width 120 height 12
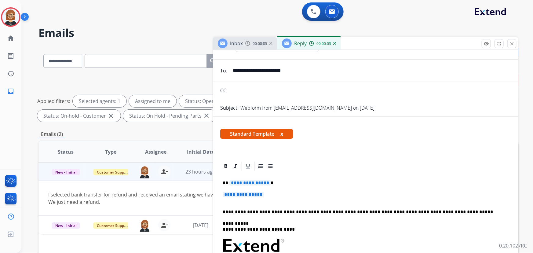
scroll to position [55, 0]
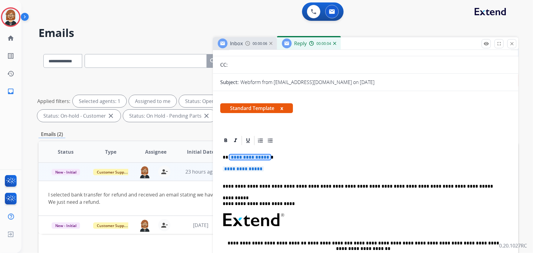
click at [253, 158] on span "**********" at bounding box center [249, 157] width 41 height 5
click at [258, 166] on span "**********" at bounding box center [243, 168] width 41 height 5
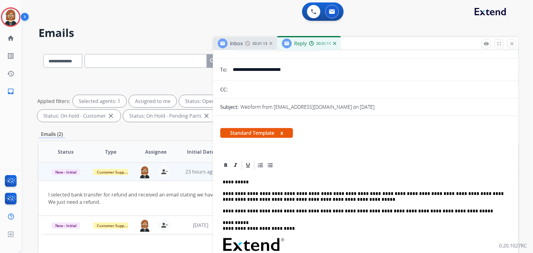
scroll to position [0, 0]
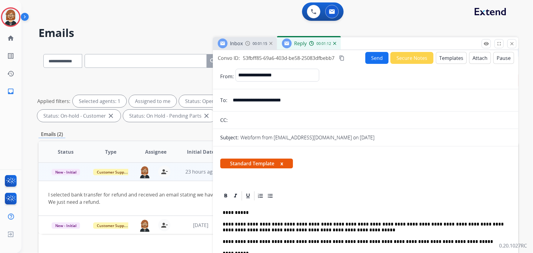
click at [377, 55] on button "Send" at bounding box center [376, 58] width 23 height 12
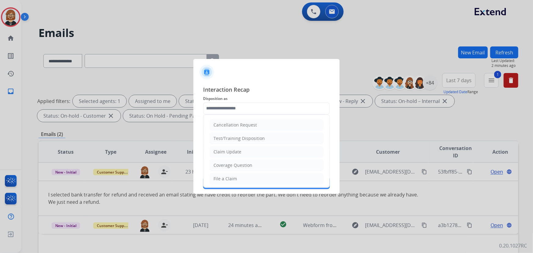
click at [282, 113] on input "text" at bounding box center [266, 108] width 127 height 12
click at [272, 151] on li "Claim Update" at bounding box center [267, 152] width 114 height 12
type input "**********"
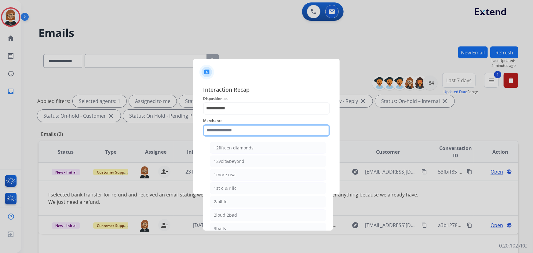
click at [276, 133] on input "text" at bounding box center [266, 130] width 127 height 12
click at [242, 130] on input "text" at bounding box center [266, 130] width 127 height 12
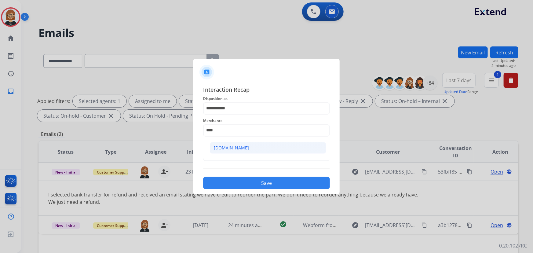
click at [251, 146] on li "[DOMAIN_NAME]" at bounding box center [268, 148] width 116 height 12
type input "**********"
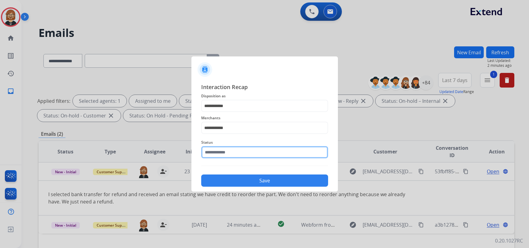
click at [266, 153] on input "text" at bounding box center [264, 152] width 127 height 12
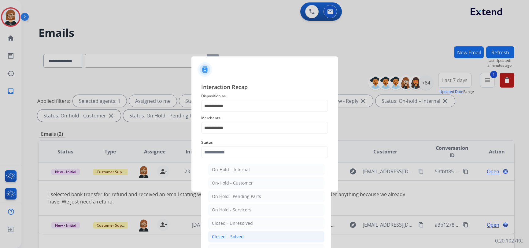
click at [257, 232] on li "Closed – Solved" at bounding box center [266, 237] width 116 height 12
type input "**********"
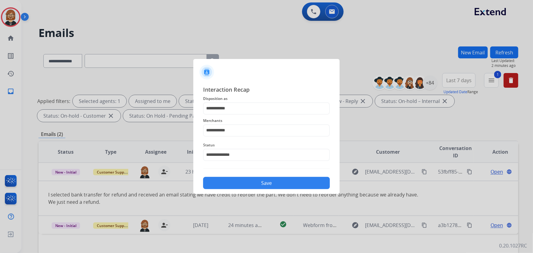
click at [268, 181] on button "Save" at bounding box center [266, 183] width 127 height 12
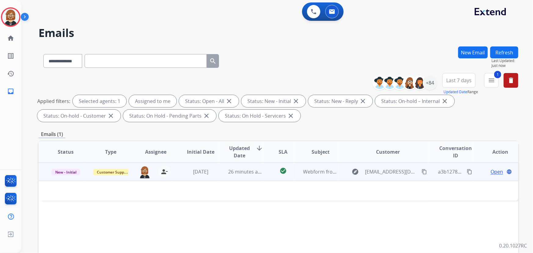
click at [304, 177] on td "Webform from [EMAIL_ADDRESS][DOMAIN_NAME] on [DATE]" at bounding box center [316, 172] width 45 height 18
click at [290, 174] on div "check_circle" at bounding box center [283, 171] width 20 height 9
click at [422, 172] on mat-icon "content_copy" at bounding box center [425, 172] width 6 height 6
click at [259, 194] on div "Why was my claim denied? Took me from confirm address i went back bc that is co…" at bounding box center [233, 194] width 370 height 7
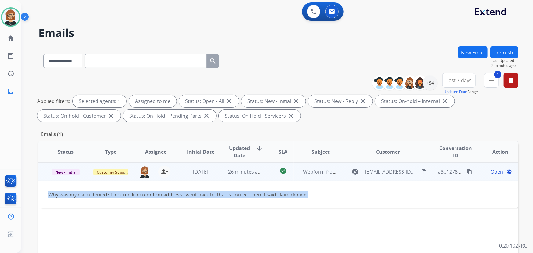
click at [259, 194] on div "Why was my claim denied? Took me from confirm address i went back bc that is co…" at bounding box center [233, 194] width 370 height 7
click at [286, 206] on td "Why was my claim denied? Took me from confirm address i went back bc that is co…" at bounding box center [234, 194] width 390 height 27
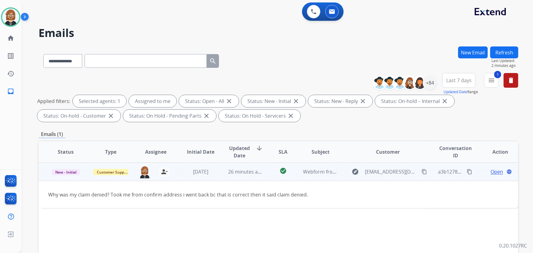
click at [229, 192] on div "Why was my claim denied? Took me from confirm address i went back bc that is co…" at bounding box center [233, 194] width 370 height 7
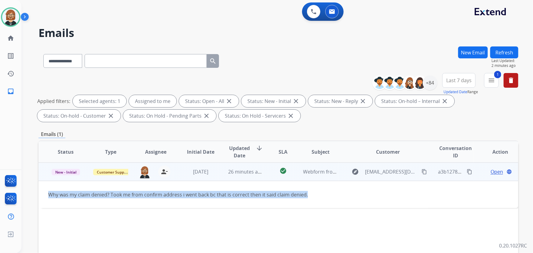
click at [229, 192] on div "Why was my claim denied? Took me from confirm address i went back bc that is co…" at bounding box center [233, 194] width 370 height 7
click at [283, 203] on td "Why was my claim denied? Took me from confirm address i went back bc that is co…" at bounding box center [234, 194] width 390 height 27
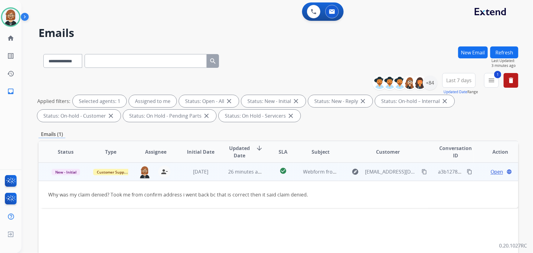
click at [281, 196] on div "Why was my claim denied? Took me from confirm address i went back bc that is co…" at bounding box center [233, 194] width 370 height 7
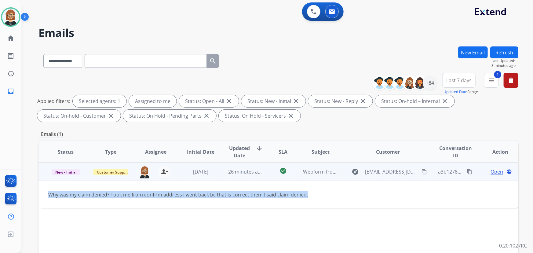
click at [281, 196] on div "Why was my claim denied? Took me from confirm address i went back bc that is co…" at bounding box center [233, 194] width 370 height 7
click at [467, 172] on mat-icon "content_copy" at bounding box center [470, 172] width 6 height 6
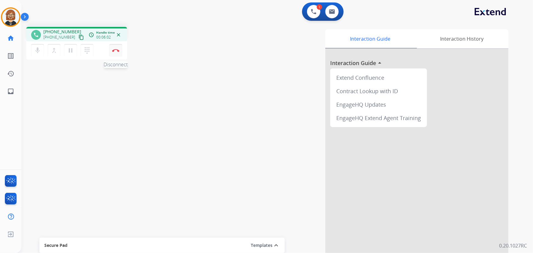
click at [116, 50] on img at bounding box center [115, 50] width 7 height 3
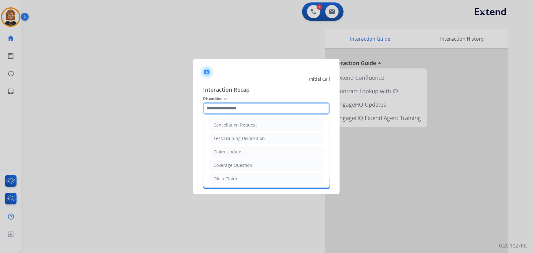
click at [241, 110] on input "text" at bounding box center [266, 108] width 127 height 12
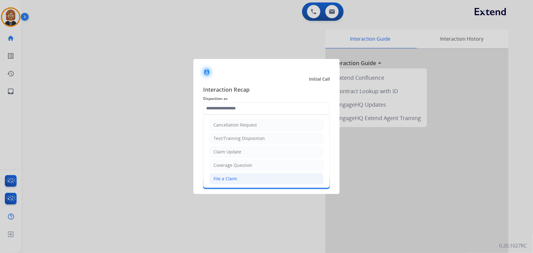
click at [254, 179] on li "File a Claim" at bounding box center [267, 179] width 114 height 12
type input "**********"
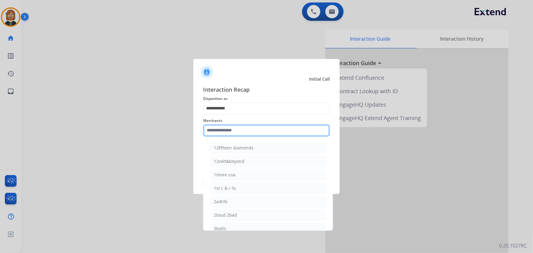
click at [260, 130] on input "text" at bounding box center [266, 130] width 127 height 12
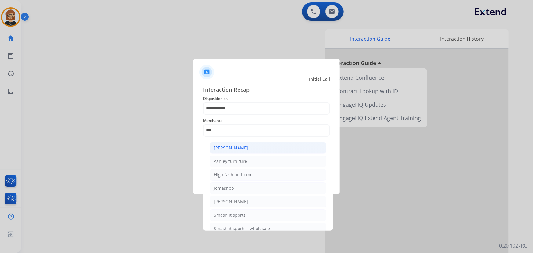
click at [248, 145] on li "[PERSON_NAME]" at bounding box center [268, 148] width 116 height 12
type input "**********"
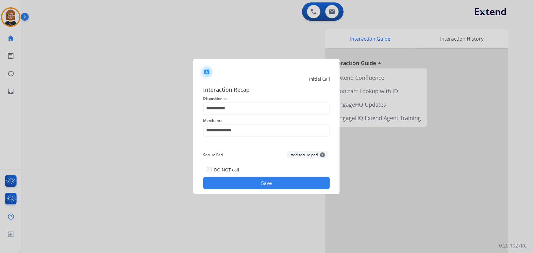
click at [266, 181] on button "Save" at bounding box center [266, 183] width 127 height 12
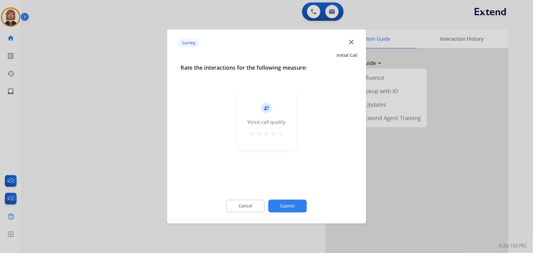
click at [281, 208] on button "Submit" at bounding box center [288, 206] width 39 height 13
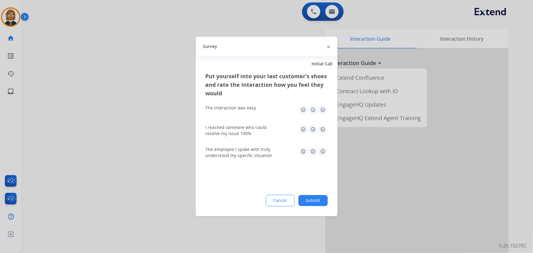
click at [322, 202] on button "Submit" at bounding box center [313, 200] width 29 height 11
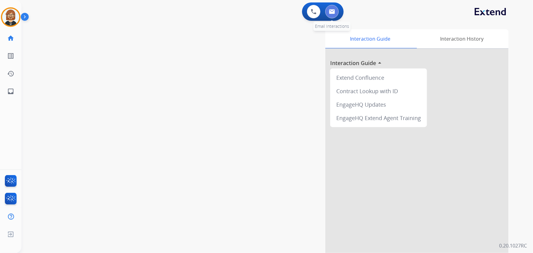
click at [335, 15] on button at bounding box center [331, 11] width 13 height 13
select select "**********"
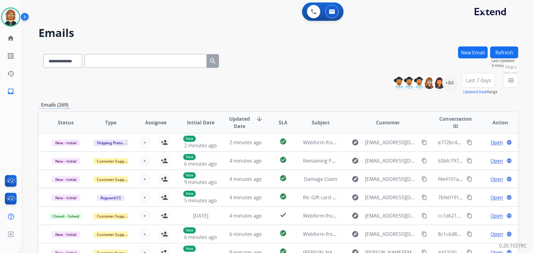
click at [514, 78] on mat-icon "menu" at bounding box center [511, 80] width 7 height 7
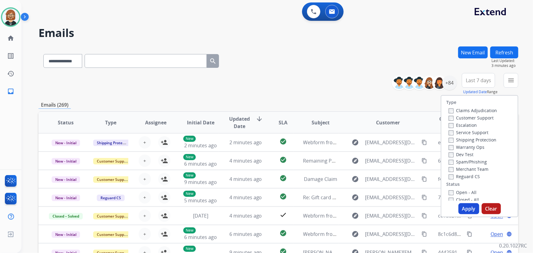
click at [466, 193] on label "Open - All" at bounding box center [463, 192] width 28 height 6
click at [467, 209] on button "Apply" at bounding box center [469, 208] width 21 height 11
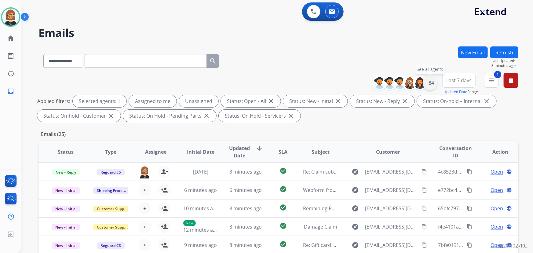
click at [428, 83] on div "+84" at bounding box center [430, 82] width 15 height 15
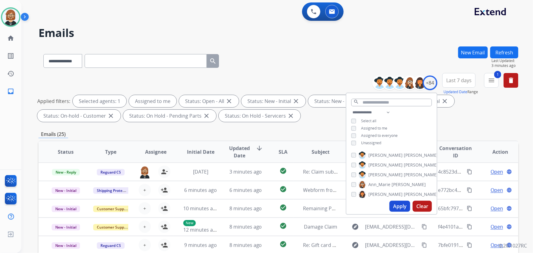
click at [403, 210] on button "Apply" at bounding box center [400, 206] width 21 height 11
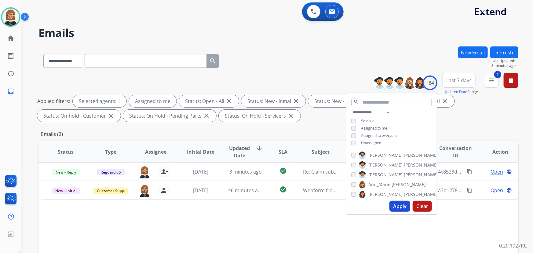
click at [301, 219] on div "Status Type Assignee Initial Date Updated Date arrow_downward SLA Subject Custo…" at bounding box center [279, 243] width 480 height 205
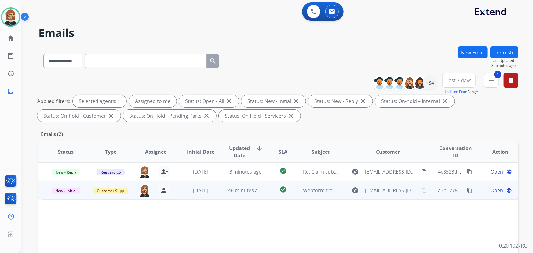
click at [395, 196] on td "explore apalomo8126@yahoo.com content_copy" at bounding box center [384, 190] width 90 height 18
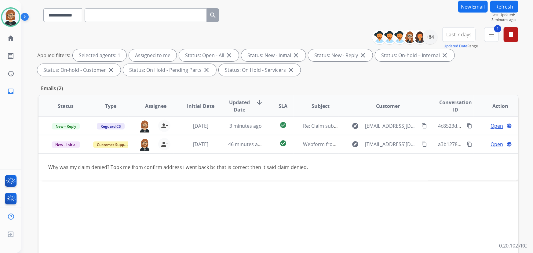
scroll to position [55, 0]
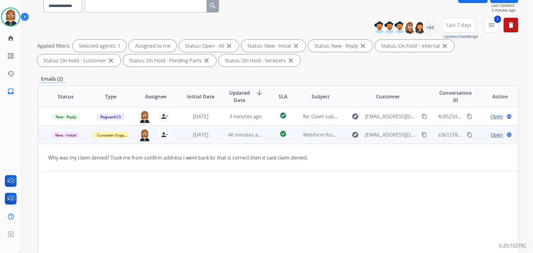
click at [494, 134] on span "Open" at bounding box center [497, 134] width 13 height 7
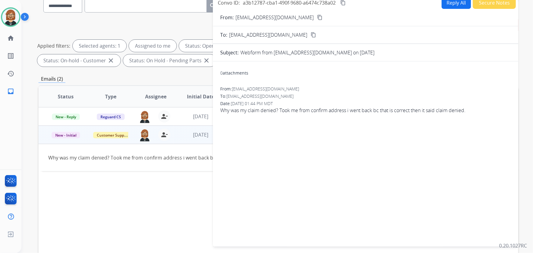
click at [450, 5] on button "Reply All" at bounding box center [456, 3] width 29 height 12
select select "**********"
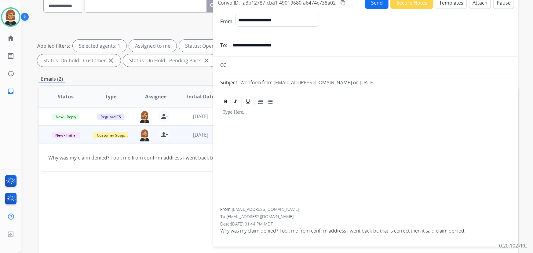
click at [442, 6] on button "Templates" at bounding box center [451, 3] width 31 height 12
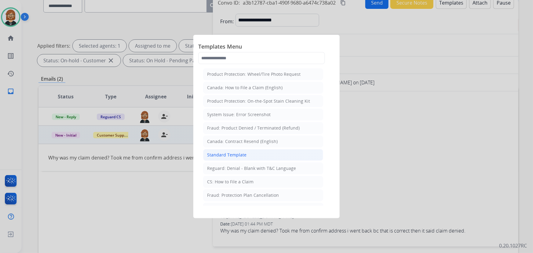
click at [254, 158] on li "Standard Template" at bounding box center [263, 155] width 120 height 12
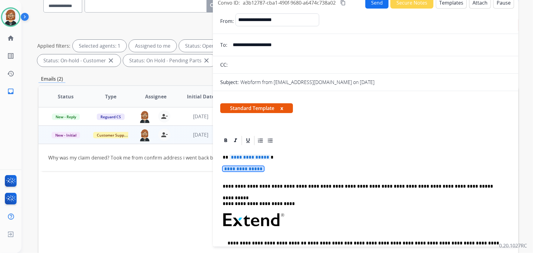
click at [259, 168] on span "**********" at bounding box center [243, 168] width 41 height 5
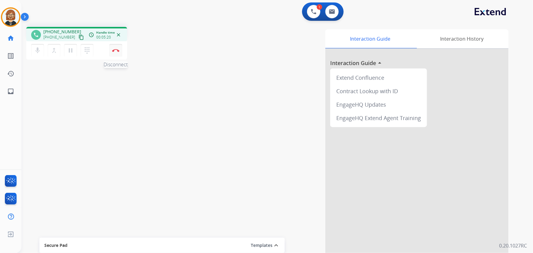
click at [117, 52] on button "Disconnect" at bounding box center [115, 50] width 13 height 13
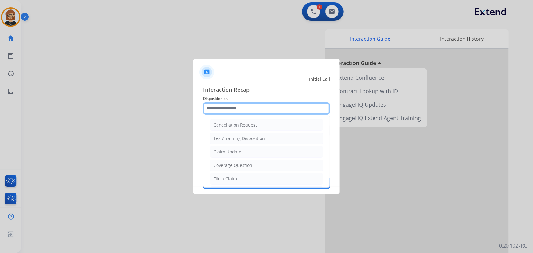
click at [245, 112] on input "text" at bounding box center [266, 108] width 127 height 12
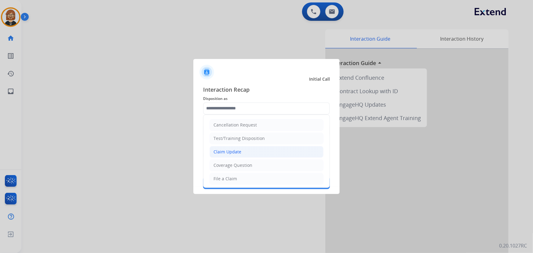
click at [247, 150] on li "Claim Update" at bounding box center [267, 152] width 114 height 12
type input "**********"
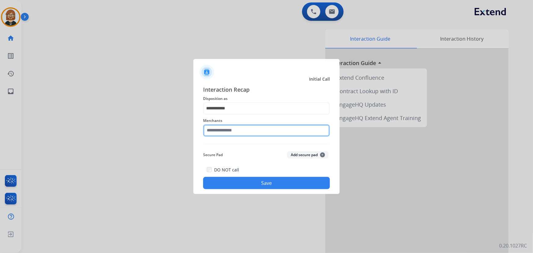
click at [259, 126] on input "text" at bounding box center [266, 130] width 127 height 12
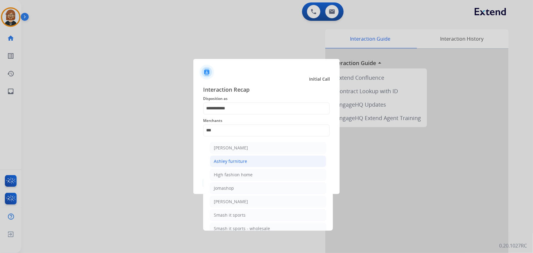
click at [251, 158] on li "Ashley furniture" at bounding box center [268, 162] width 116 height 12
type input "**********"
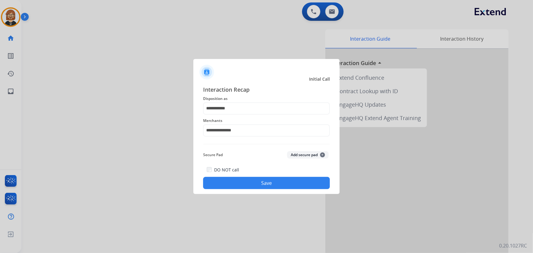
click at [275, 184] on button "Save" at bounding box center [266, 183] width 127 height 12
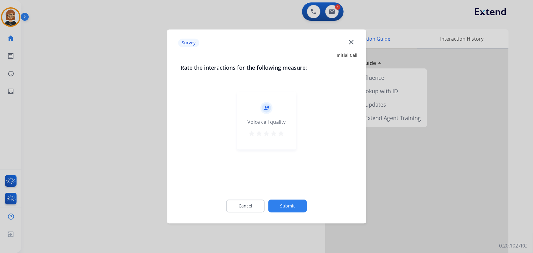
click at [290, 206] on button "Submit" at bounding box center [288, 206] width 39 height 13
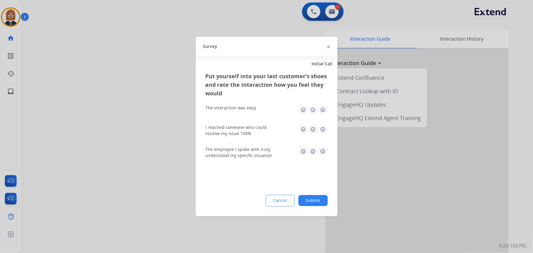
click at [314, 202] on button "Submit" at bounding box center [313, 200] width 29 height 11
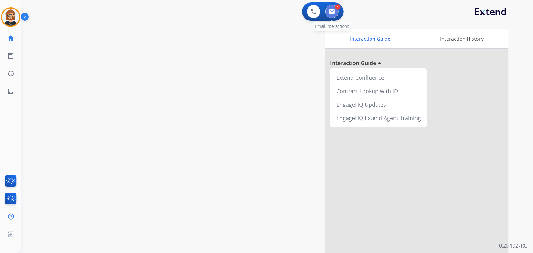
click at [331, 16] on button at bounding box center [331, 11] width 13 height 13
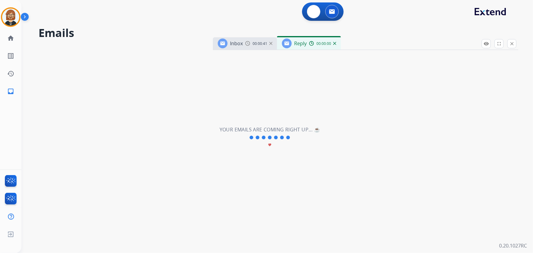
select select "**********"
click at [8, 37] on mat-icon "home" at bounding box center [10, 38] width 7 height 7
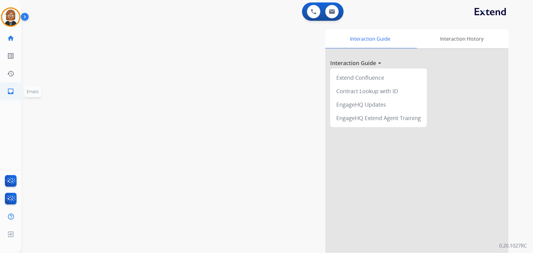
click at [6, 91] on link "inbox Emails" at bounding box center [10, 91] width 17 height 17
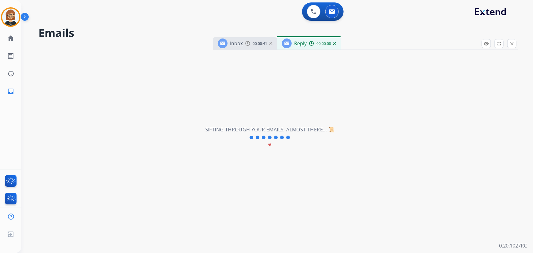
select select "**********"
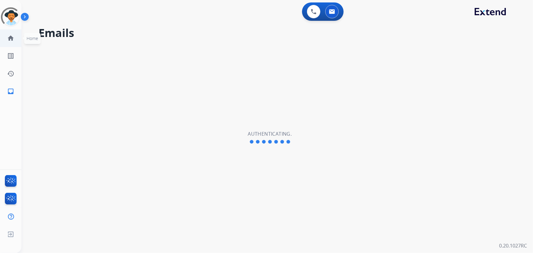
select select "**********"
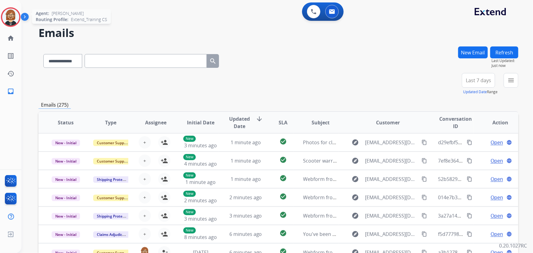
click at [17, 15] on img at bounding box center [10, 17] width 17 height 17
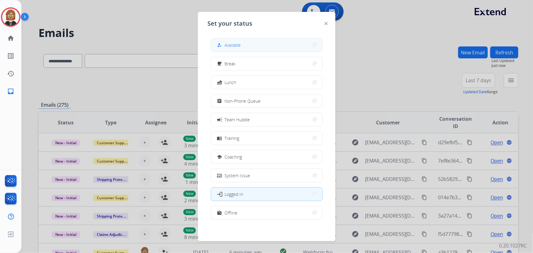
click at [247, 51] on button "how_to_reg Available" at bounding box center [266, 45] width 111 height 13
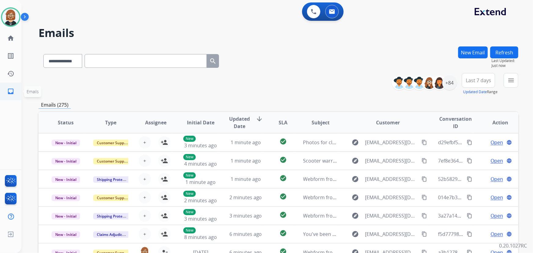
click at [13, 90] on mat-icon "inbox" at bounding box center [10, 91] width 7 height 7
click at [9, 93] on mat-icon "inbox" at bounding box center [10, 91] width 7 height 7
click at [446, 83] on div "+84" at bounding box center [449, 82] width 15 height 15
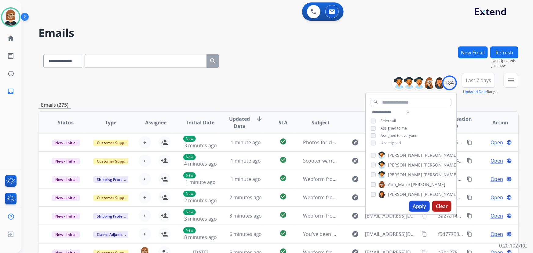
click at [395, 140] on span "Unassigned" at bounding box center [391, 142] width 20 height 5
click at [422, 204] on button "Apply" at bounding box center [419, 206] width 21 height 11
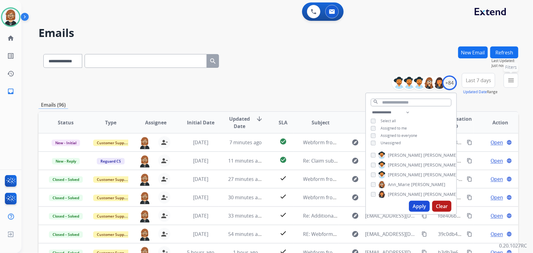
click at [508, 79] on mat-icon "menu" at bounding box center [511, 80] width 7 height 7
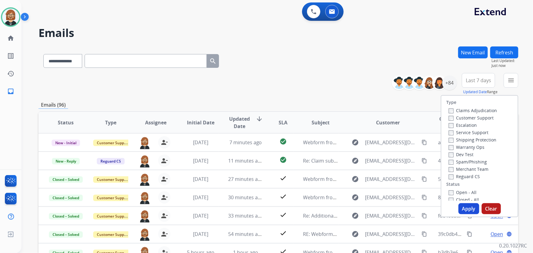
click at [460, 193] on label "Open - All" at bounding box center [463, 192] width 28 height 6
click at [465, 211] on button "Apply" at bounding box center [469, 208] width 21 height 11
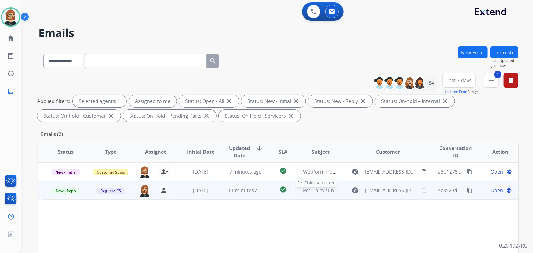
click at [315, 191] on span "Re: Claim submitted" at bounding box center [326, 190] width 46 height 7
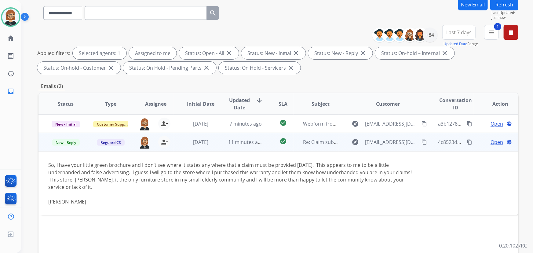
scroll to position [55, 0]
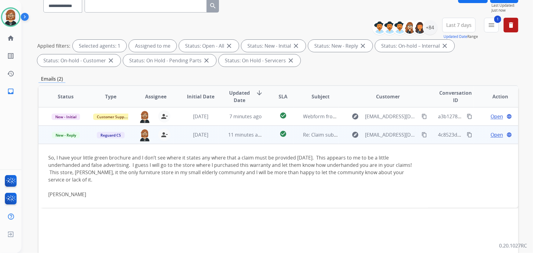
click at [331, 141] on td "Re: Claim submitted" at bounding box center [316, 135] width 45 height 18
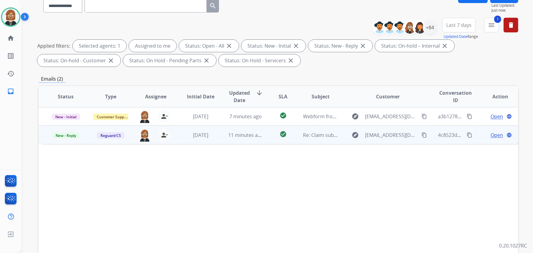
click at [331, 141] on td "Re: Claim submitted" at bounding box center [316, 135] width 45 height 18
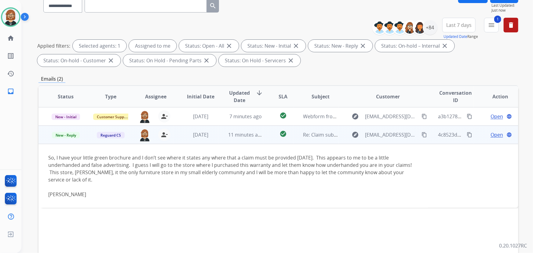
click at [493, 134] on span "Open" at bounding box center [497, 134] width 13 height 7
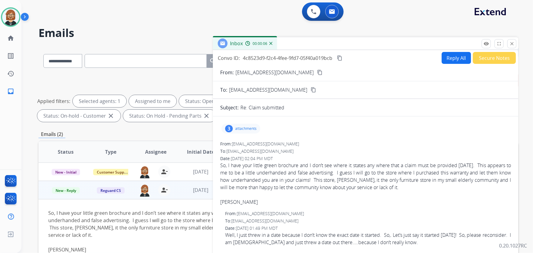
scroll to position [0, 0]
click at [243, 127] on p "attachments" at bounding box center [245, 128] width 21 height 5
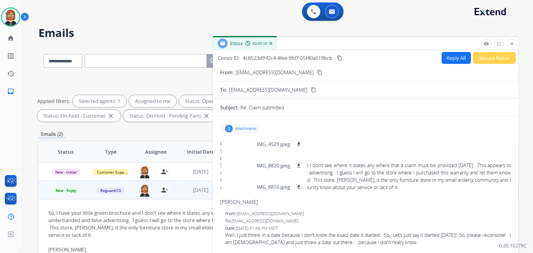
click at [357, 141] on div "From: [EMAIL_ADDRESS][DOMAIN_NAME]" at bounding box center [365, 144] width 291 height 6
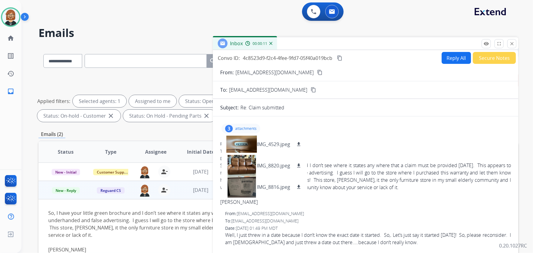
click at [371, 162] on span "So, I have your little green brochure and I don’t see where it states any where…" at bounding box center [365, 184] width 291 height 44
click at [239, 131] on div "3 attachments IMG_4529.jpeg download IMG_8820.jpeg download IMG_8816.jpeg downl…" at bounding box center [241, 129] width 39 height 10
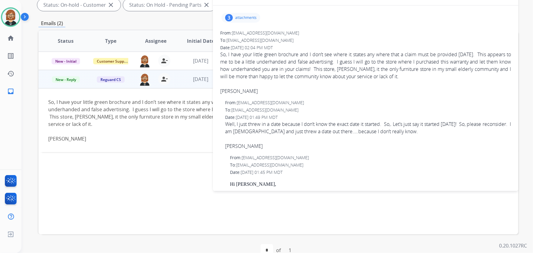
click at [129, 149] on td "So, I have your little green brochure and I don’t see where it states any where…" at bounding box center [234, 120] width 390 height 64
click at [135, 144] on td "So, I have your little green brochure and I don’t see where it states any where…" at bounding box center [234, 120] width 390 height 64
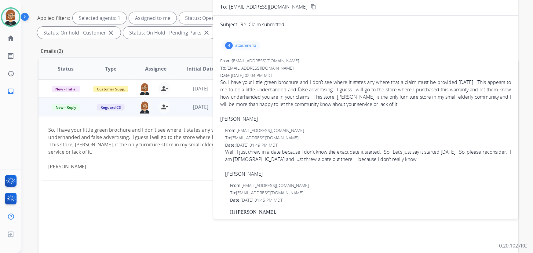
scroll to position [28, 0]
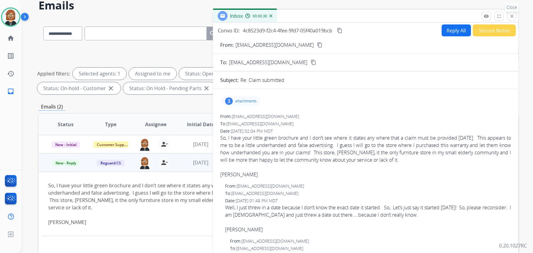
click at [511, 16] on mat-icon "close" at bounding box center [512, 16] width 6 height 6
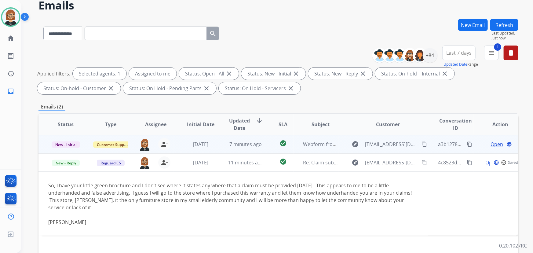
click at [240, 152] on td "7 minutes ago" at bounding box center [240, 144] width 45 height 18
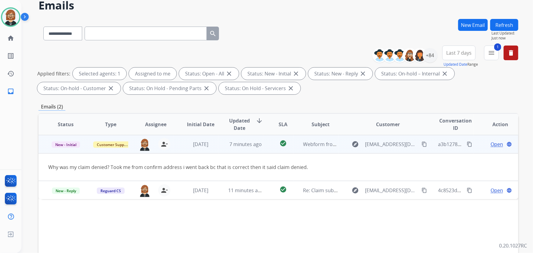
click at [491, 143] on span "Open" at bounding box center [497, 144] width 13 height 7
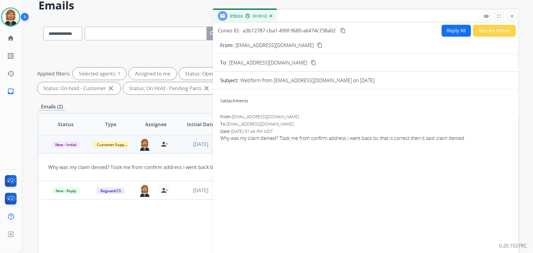
click at [442, 31] on button "Reply All" at bounding box center [456, 31] width 29 height 12
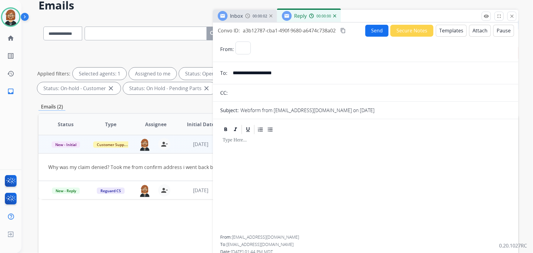
select select "**********"
click at [444, 27] on button "Templates" at bounding box center [451, 31] width 31 height 12
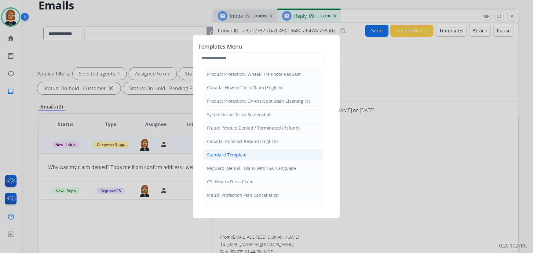
click at [251, 155] on li "Standard Template" at bounding box center [263, 155] width 120 height 12
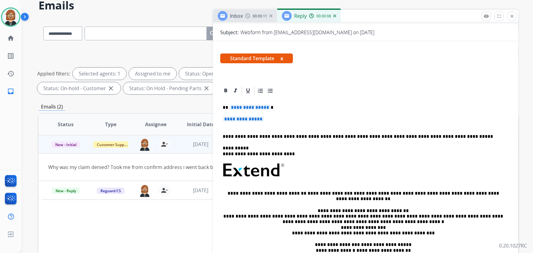
scroll to position [83, 0]
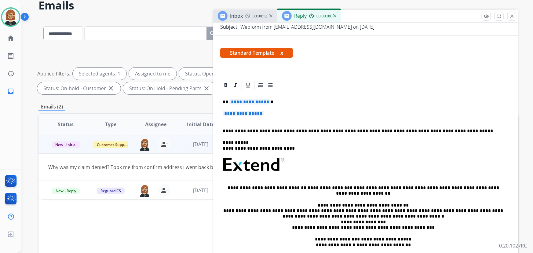
click at [253, 102] on span "**********" at bounding box center [249, 101] width 41 height 5
click at [251, 112] on span "**********" at bounding box center [243, 113] width 41 height 5
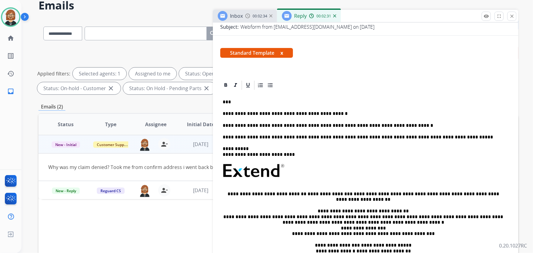
click at [358, 123] on p "**********" at bounding box center [363, 126] width 281 height 6
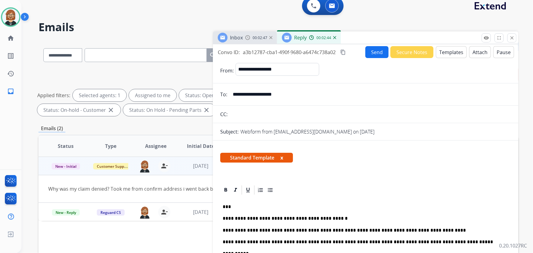
scroll to position [0, 0]
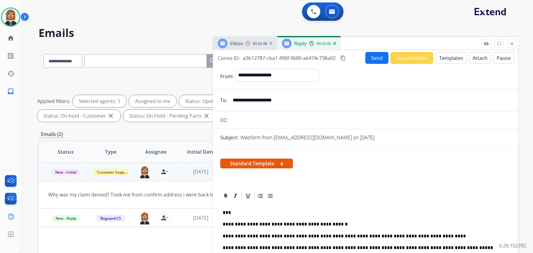
click at [376, 57] on button "Send" at bounding box center [376, 58] width 23 height 12
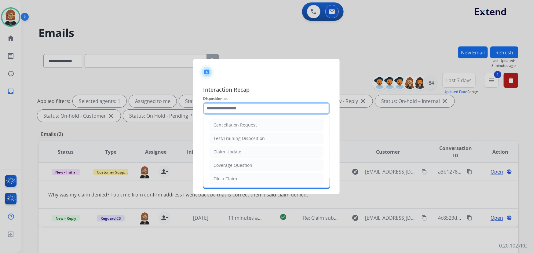
click at [282, 105] on input "text" at bounding box center [266, 108] width 127 height 12
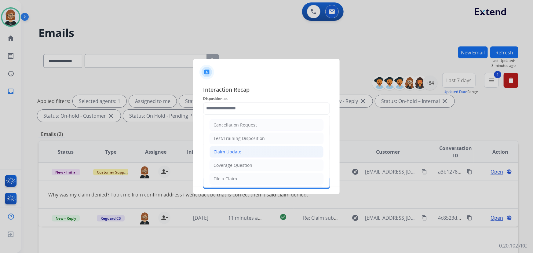
click at [283, 148] on li "Claim Update" at bounding box center [267, 152] width 114 height 12
type input "**********"
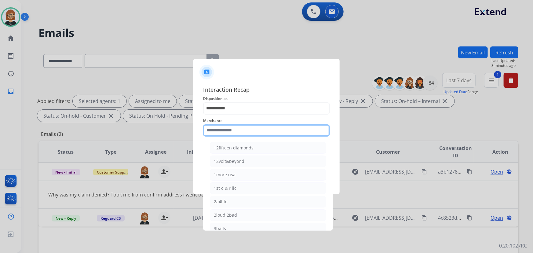
click at [279, 132] on input "text" at bounding box center [266, 130] width 127 height 12
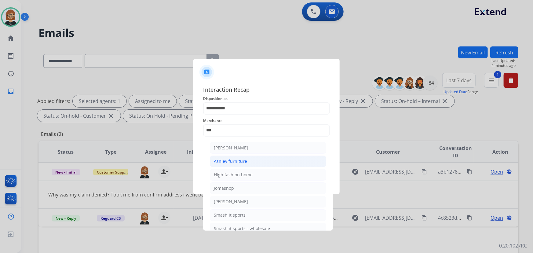
click at [265, 158] on li "Ashley furniture" at bounding box center [268, 162] width 116 height 12
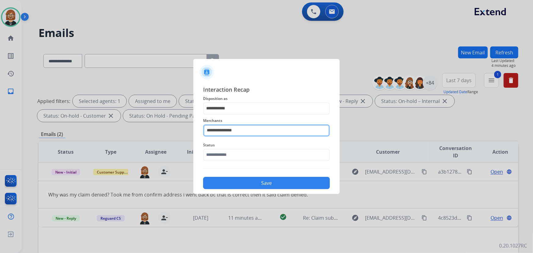
click at [272, 128] on input "**********" at bounding box center [266, 130] width 127 height 12
drag, startPoint x: 272, startPoint y: 128, endPoint x: 168, endPoint y: 129, distance: 103.9
click at [0, 129] on app-contact-recap-modal "**********" at bounding box center [0, 126] width 0 height 253
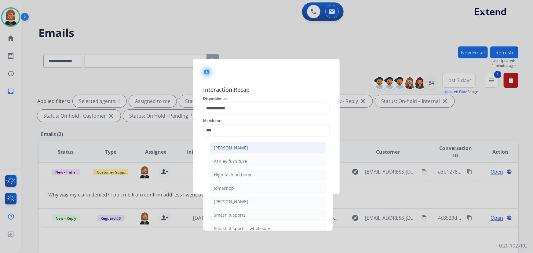
click at [237, 145] on div "[PERSON_NAME]" at bounding box center [231, 148] width 34 height 6
type input "**********"
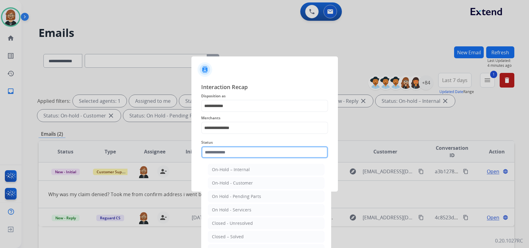
click at [248, 160] on div "Status On-Hold – Internal On-Hold - Customer On Hold - Pending Parts On Hold - …" at bounding box center [264, 149] width 127 height 24
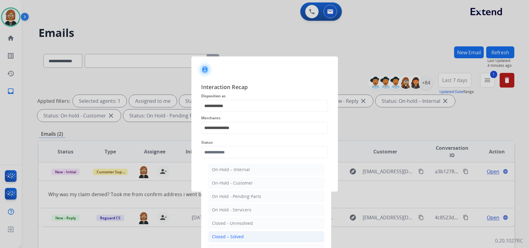
click at [261, 234] on li "Closed – Solved" at bounding box center [266, 237] width 116 height 12
type input "**********"
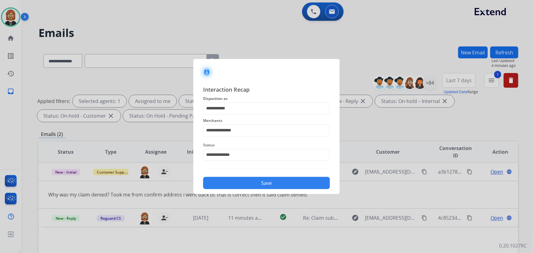
click at [269, 181] on button "Save" at bounding box center [266, 183] width 127 height 12
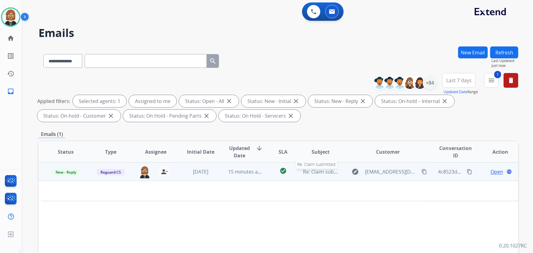
click at [322, 172] on span "Re: Claim submitted" at bounding box center [326, 171] width 46 height 7
click at [294, 173] on td "Re: Claim submitted" at bounding box center [316, 172] width 45 height 18
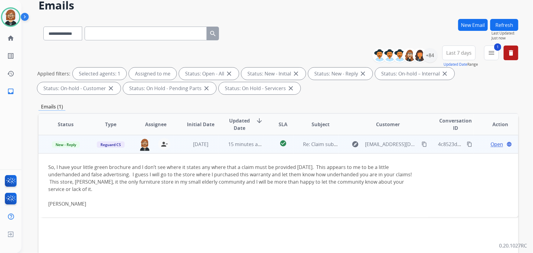
scroll to position [55, 0]
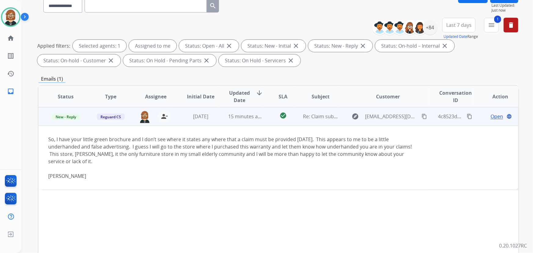
click at [422, 117] on mat-icon "content_copy" at bounding box center [425, 117] width 6 height 6
click at [422, 116] on mat-icon "content_copy" at bounding box center [425, 117] width 6 height 6
click at [493, 113] on span "Open" at bounding box center [497, 116] width 13 height 7
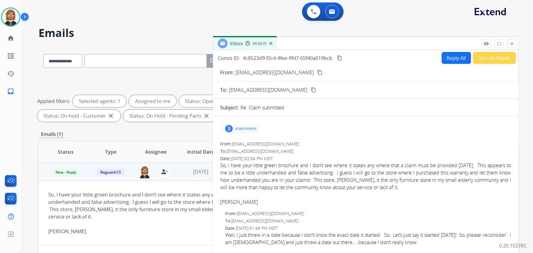
scroll to position [0, 0]
click at [457, 57] on button "Reply All" at bounding box center [456, 58] width 29 height 12
select select "**********"
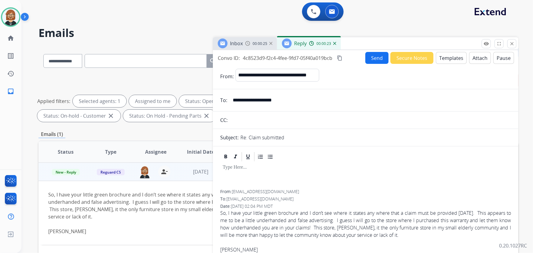
click at [447, 60] on button "Templates" at bounding box center [451, 58] width 31 height 12
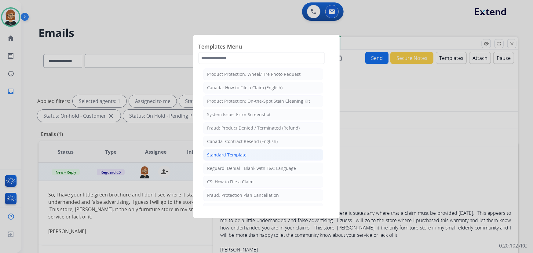
click at [245, 157] on div "Standard Template" at bounding box center [226, 155] width 39 height 6
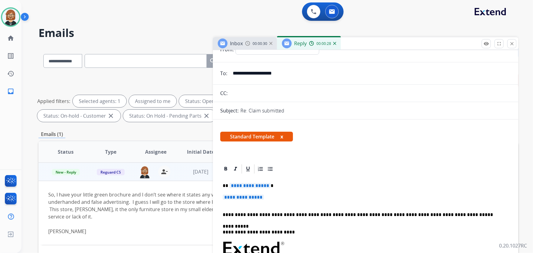
scroll to position [83, 0]
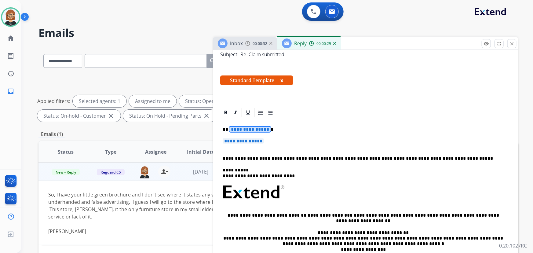
click at [249, 128] on span "**********" at bounding box center [249, 129] width 41 height 5
click at [247, 141] on span "**********" at bounding box center [243, 140] width 41 height 5
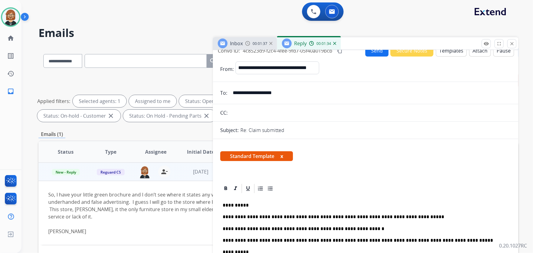
scroll to position [0, 0]
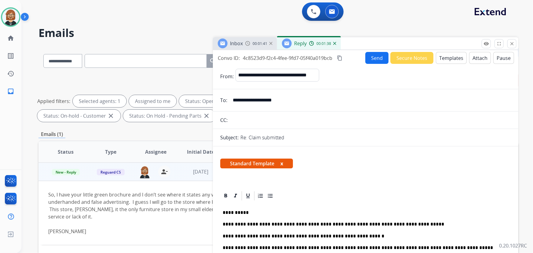
click at [476, 60] on button "Attach" at bounding box center [480, 58] width 22 height 12
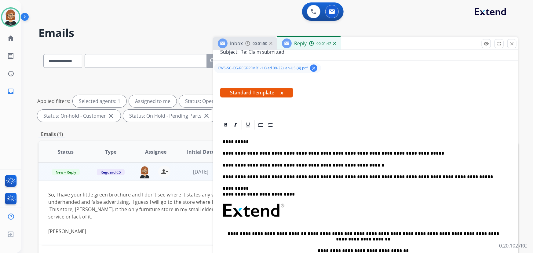
scroll to position [111, 0]
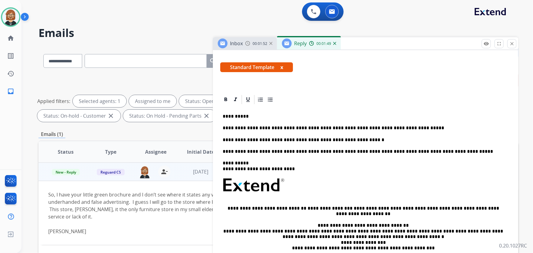
click at [236, 137] on p "**********" at bounding box center [363, 140] width 281 height 6
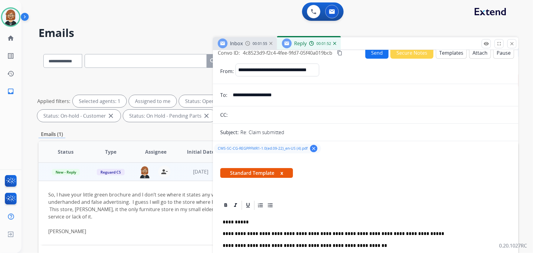
scroll to position [0, 0]
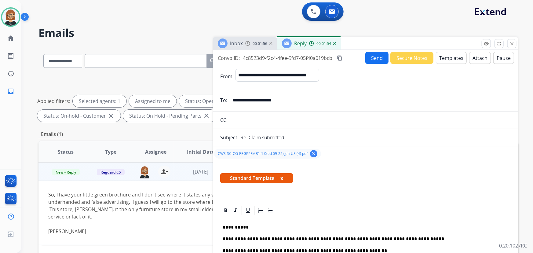
click at [373, 58] on button "Send" at bounding box center [376, 58] width 23 height 12
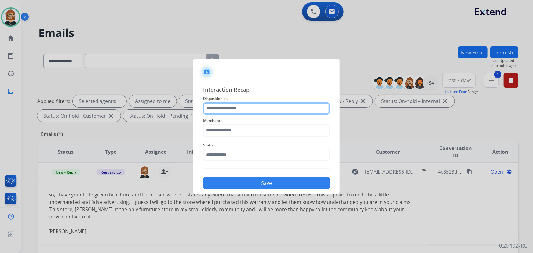
click at [229, 105] on input "text" at bounding box center [266, 108] width 127 height 12
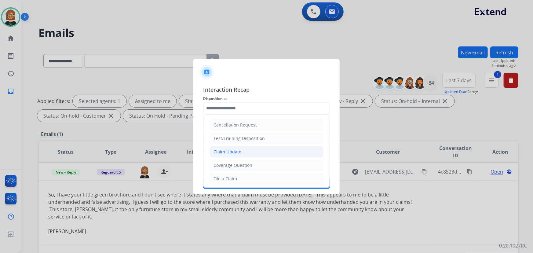
click at [244, 146] on li "Claim Update" at bounding box center [267, 152] width 114 height 12
type input "**********"
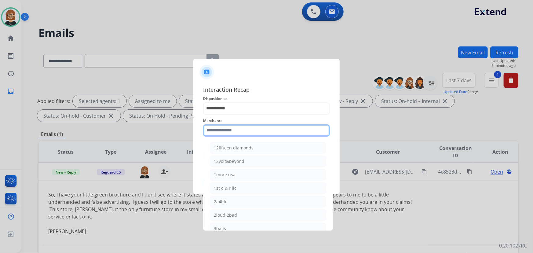
click at [249, 128] on input "text" at bounding box center [266, 130] width 127 height 12
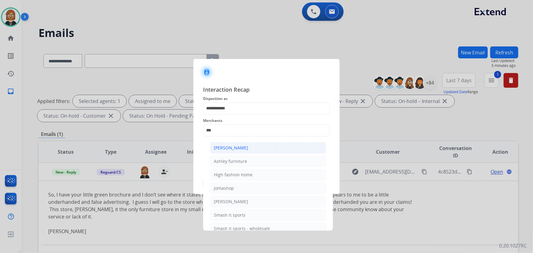
click at [256, 145] on li "[PERSON_NAME]" at bounding box center [268, 148] width 116 height 12
type input "**********"
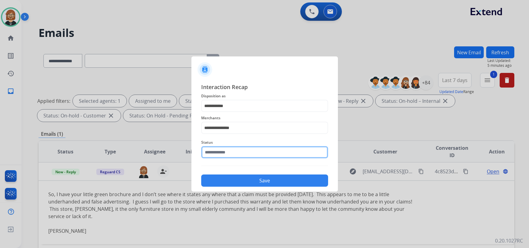
click at [234, 152] on input "text" at bounding box center [264, 152] width 127 height 12
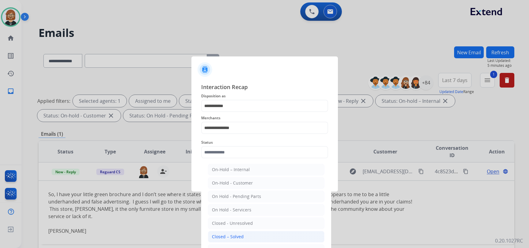
click at [254, 238] on li "Closed – Solved" at bounding box center [266, 237] width 116 height 12
type input "**********"
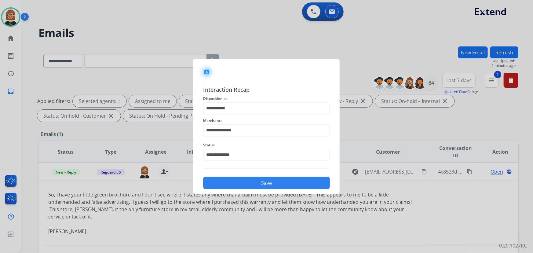
click at [266, 183] on button "Save" at bounding box center [266, 183] width 127 height 12
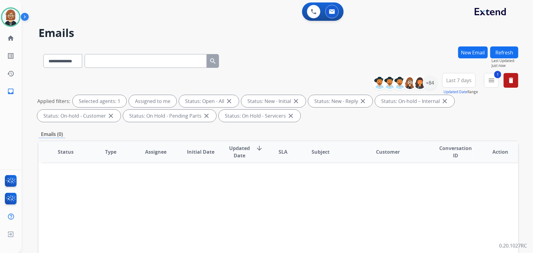
click at [498, 47] on button "Refresh" at bounding box center [504, 52] width 28 height 12
click at [57, 3] on div "0 Voice Interactions 0 Email Interactions" at bounding box center [274, 12] width 490 height 20
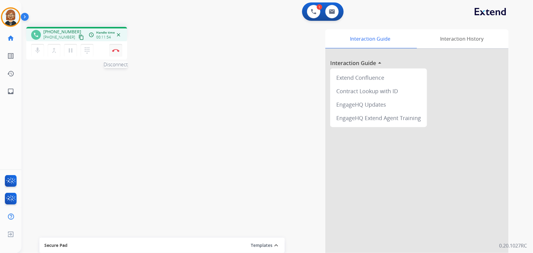
click at [117, 52] on button "Disconnect" at bounding box center [115, 50] width 13 height 13
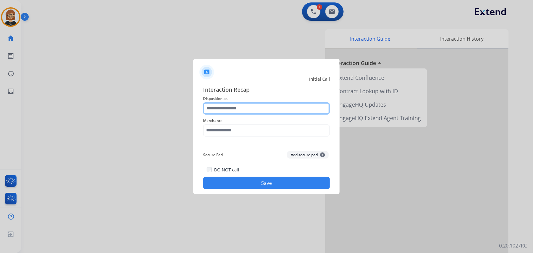
click at [259, 106] on input "text" at bounding box center [266, 108] width 127 height 12
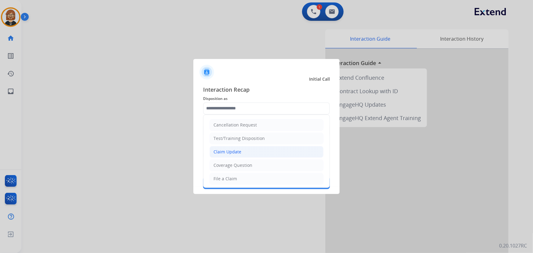
click at [257, 152] on li "Claim Update" at bounding box center [267, 152] width 114 height 12
type input "**********"
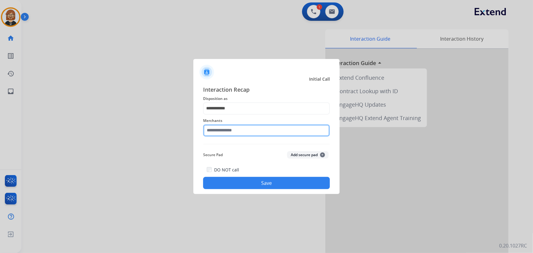
click at [258, 133] on input "text" at bounding box center [266, 130] width 127 height 12
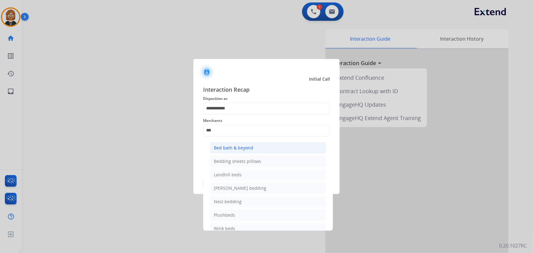
click at [253, 147] on li "Bed bath & beyond" at bounding box center [268, 148] width 116 height 12
type input "**********"
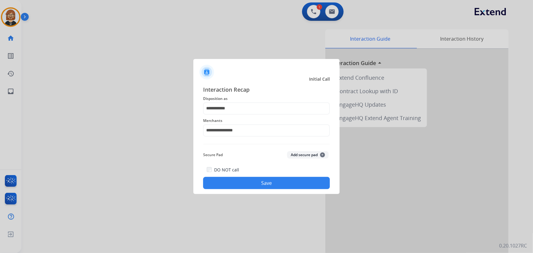
click at [266, 182] on button "Save" at bounding box center [266, 183] width 127 height 12
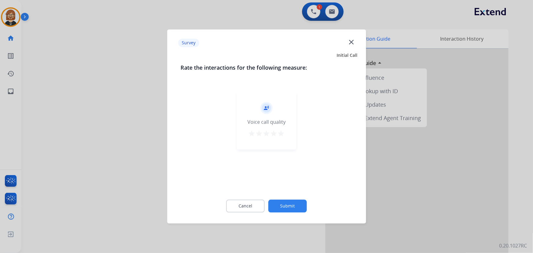
click at [286, 203] on button "Submit" at bounding box center [288, 206] width 39 height 13
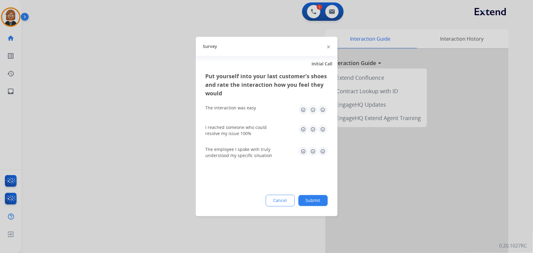
click at [301, 201] on button "Submit" at bounding box center [313, 200] width 29 height 11
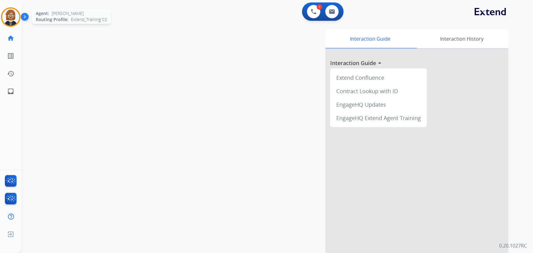
click at [13, 14] on img at bounding box center [10, 17] width 17 height 17
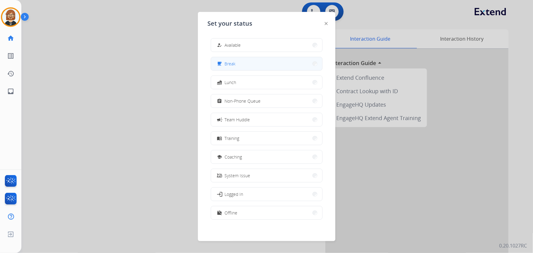
click at [240, 57] on button "free_breakfast Break" at bounding box center [266, 63] width 111 height 13
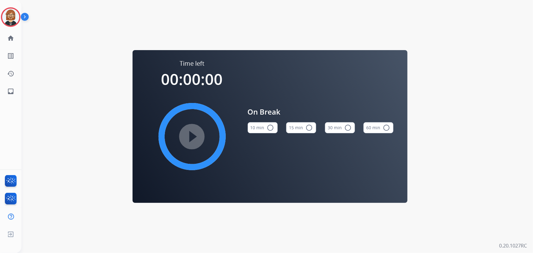
click at [264, 131] on button "10 min radio_button_unchecked" at bounding box center [263, 127] width 30 height 11
click at [193, 135] on mat-icon "play_circle_filled" at bounding box center [192, 136] width 7 height 7
click at [10, 93] on mat-icon "inbox" at bounding box center [10, 91] width 7 height 7
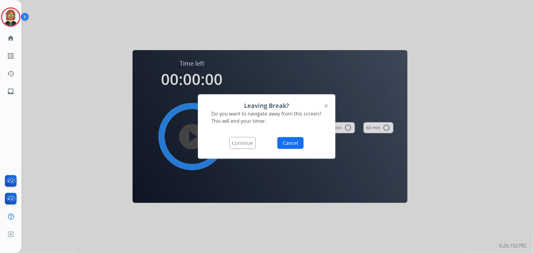
click at [246, 142] on button "Continue" at bounding box center [242, 143] width 26 height 12
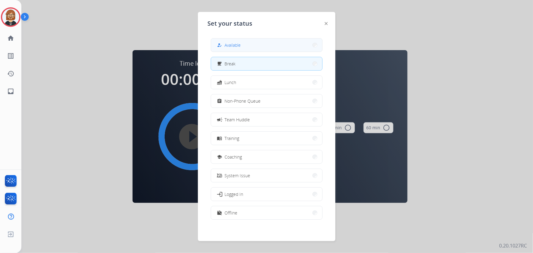
click at [270, 47] on button "how_to_reg Available" at bounding box center [266, 45] width 111 height 13
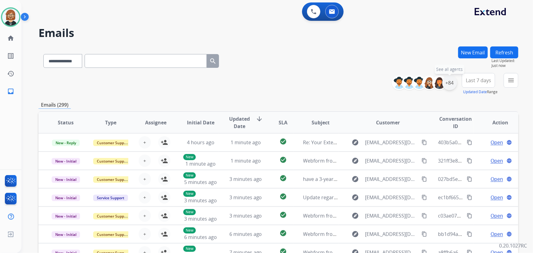
click at [449, 83] on div "+84" at bounding box center [449, 82] width 15 height 15
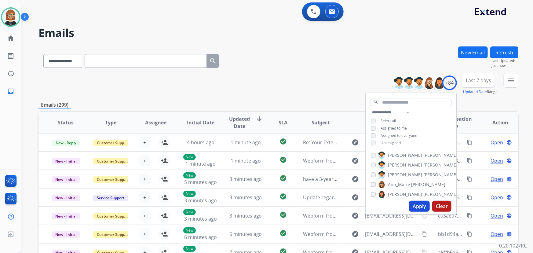
click at [395, 144] on span "Unassigned" at bounding box center [391, 142] width 20 height 5
click at [420, 206] on button "Apply" at bounding box center [419, 206] width 21 height 11
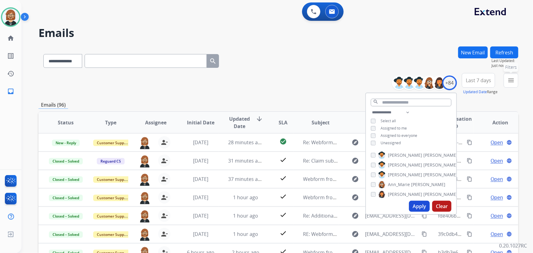
click at [513, 79] on mat-icon "menu" at bounding box center [511, 80] width 7 height 7
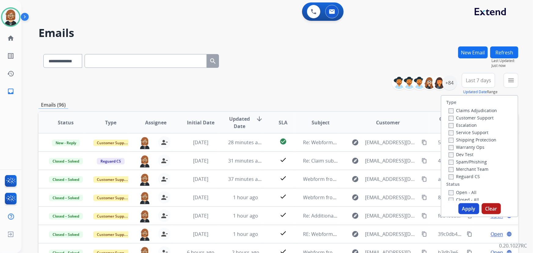
click at [462, 193] on label "Open - All" at bounding box center [463, 192] width 28 height 6
click at [462, 206] on button "Apply" at bounding box center [469, 208] width 21 height 11
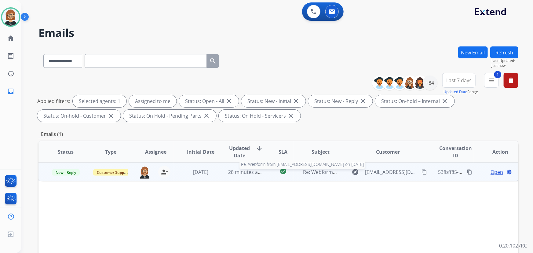
click at [332, 174] on span "Re: Webform from [EMAIL_ADDRESS][DOMAIN_NAME] on [DATE]" at bounding box center [376, 172] width 147 height 7
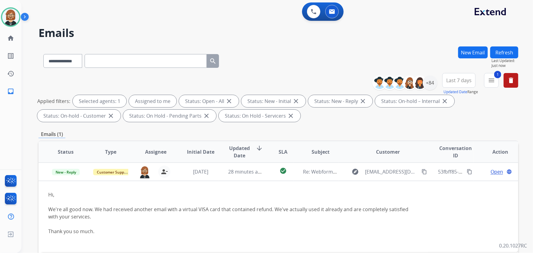
click at [333, 127] on div "**********" at bounding box center [279, 211] width 480 height 331
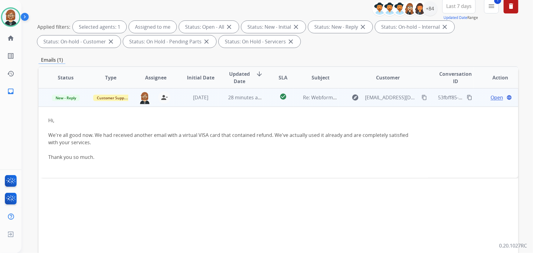
scroll to position [40, 0]
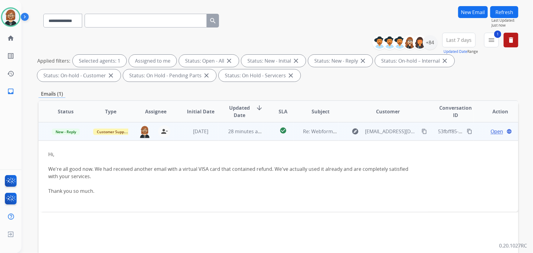
click at [492, 133] on span "Open" at bounding box center [497, 131] width 13 height 7
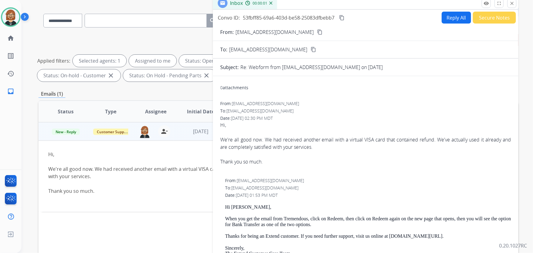
click at [478, 17] on button "Secure Notes" at bounding box center [494, 18] width 43 height 12
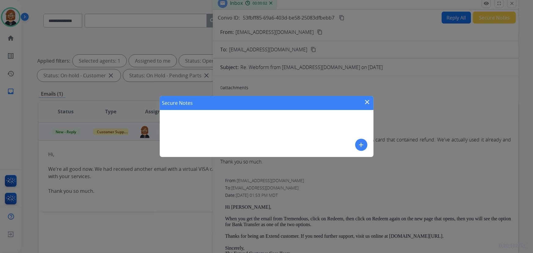
click at [361, 144] on mat-icon "add" at bounding box center [361, 144] width 7 height 7
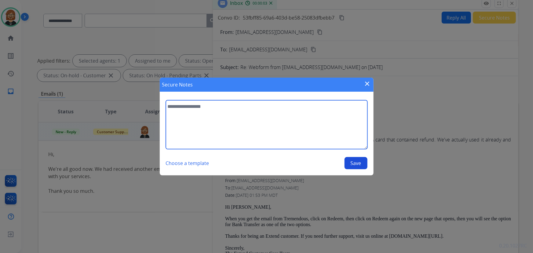
click at [224, 126] on textarea at bounding box center [267, 124] width 202 height 49
type textarea "**********"
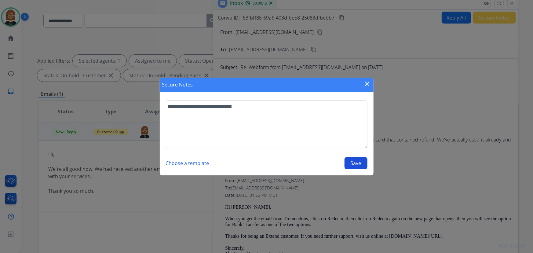
click at [360, 162] on button "Save" at bounding box center [356, 163] width 23 height 12
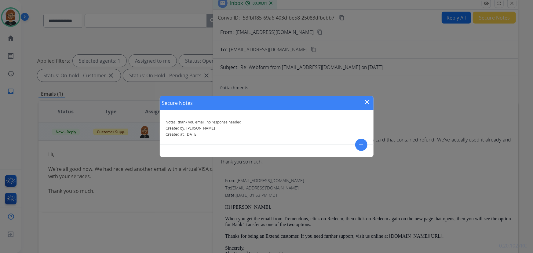
click at [366, 101] on mat-icon "close" at bounding box center [367, 101] width 7 height 7
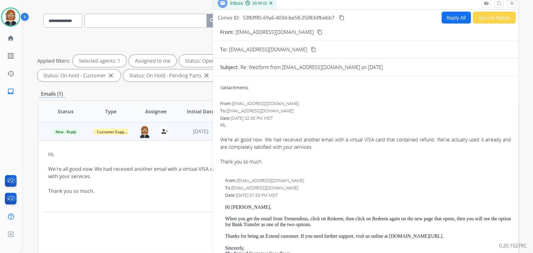
click at [512, 6] on mat-icon "close" at bounding box center [512, 4] width 6 height 6
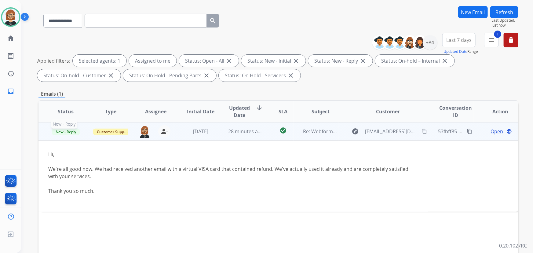
click at [71, 131] on span "New - Reply" at bounding box center [66, 132] width 28 height 6
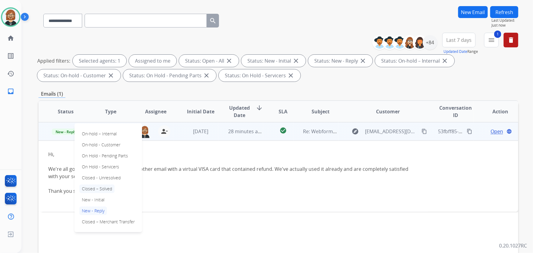
click at [103, 190] on p "Closed – Solved" at bounding box center [96, 189] width 35 height 9
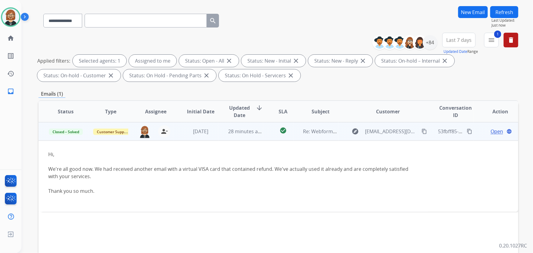
click at [510, 12] on button "Refresh" at bounding box center [504, 12] width 28 height 12
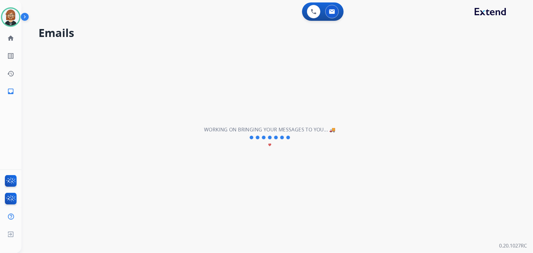
scroll to position [0, 0]
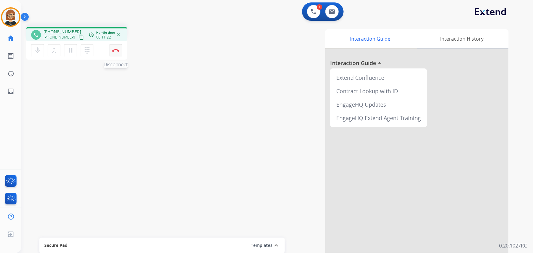
click at [118, 51] on img at bounding box center [115, 50] width 7 height 3
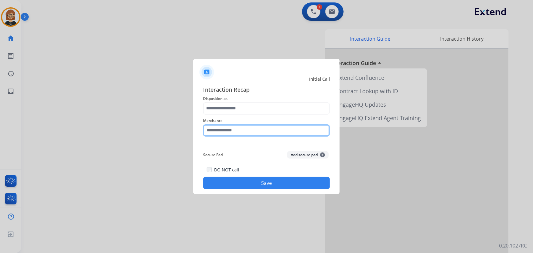
click at [262, 131] on input "text" at bounding box center [266, 130] width 127 height 12
type input "*"
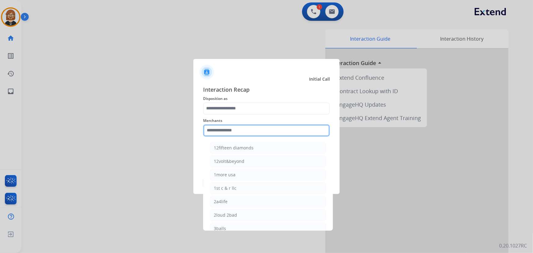
type input "*"
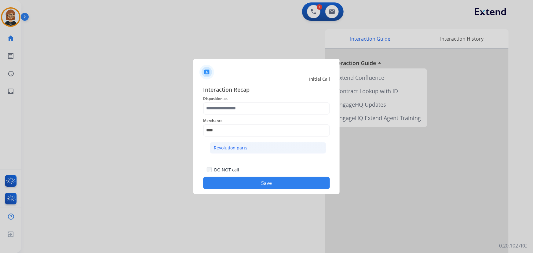
click at [268, 145] on li "Revolution parts" at bounding box center [268, 148] width 116 height 12
type input "**********"
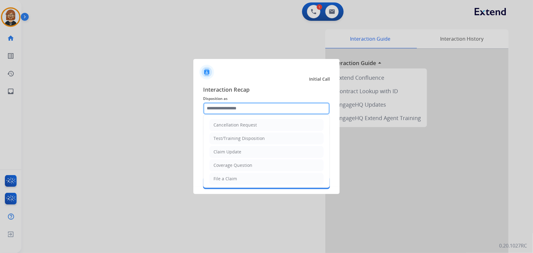
click at [274, 110] on input "text" at bounding box center [266, 108] width 127 height 12
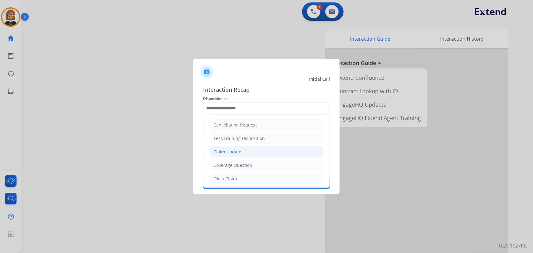
click at [261, 149] on li "Claim Update" at bounding box center [267, 152] width 114 height 12
type input "**********"
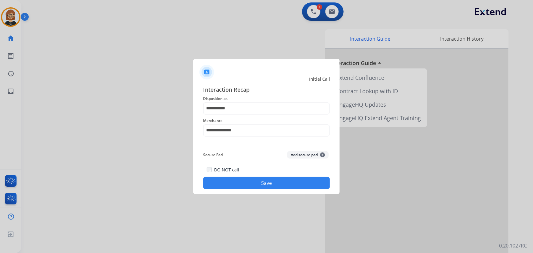
click at [282, 188] on button "Save" at bounding box center [266, 183] width 127 height 12
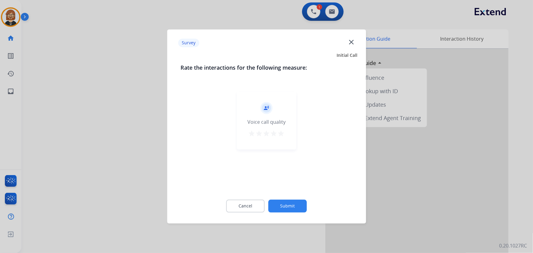
click at [288, 202] on button "Submit" at bounding box center [288, 206] width 39 height 13
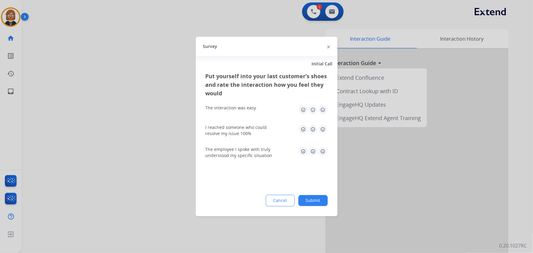
click at [320, 200] on button "Submit" at bounding box center [313, 200] width 29 height 11
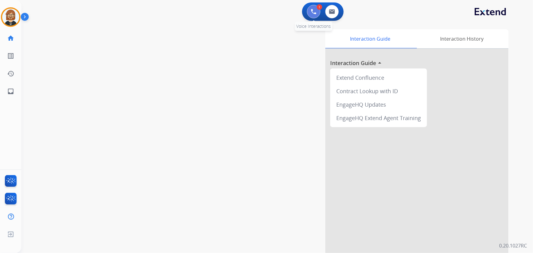
click at [315, 12] on img at bounding box center [314, 12] width 6 height 6
click at [333, 12] on img at bounding box center [332, 11] width 6 height 5
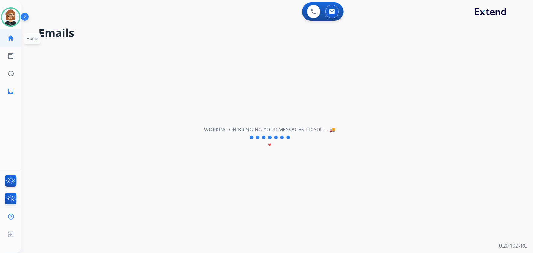
click at [13, 39] on mat-icon "home" at bounding box center [10, 38] width 7 height 7
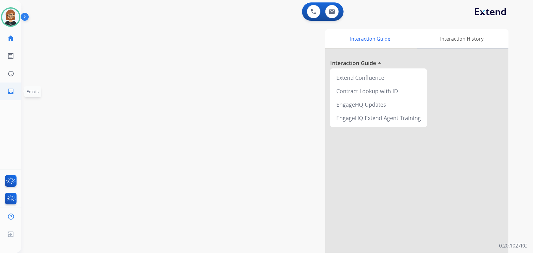
click at [9, 90] on mat-icon "inbox" at bounding box center [10, 91] width 7 height 7
select select "**********"
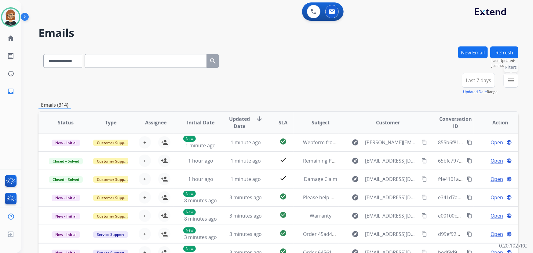
click at [511, 81] on mat-icon "menu" at bounding box center [511, 80] width 7 height 7
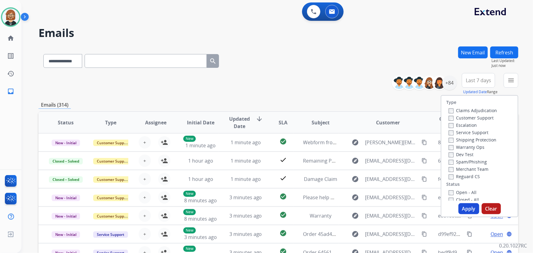
click at [457, 192] on label "Open - All" at bounding box center [463, 192] width 28 height 6
click at [468, 212] on button "Apply" at bounding box center [469, 208] width 21 height 11
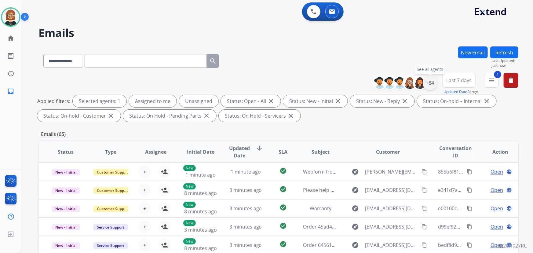
click at [430, 83] on div "+84" at bounding box center [430, 82] width 15 height 15
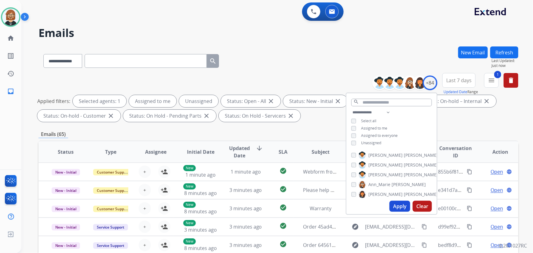
click at [374, 142] on span "Unassigned" at bounding box center [371, 142] width 20 height 5
click at [395, 209] on button "Apply" at bounding box center [400, 206] width 21 height 11
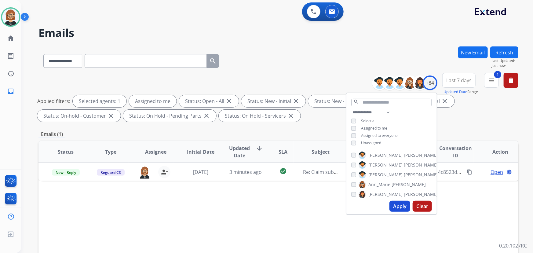
click at [258, 214] on div "Status Type Assignee Initial Date Updated Date arrow_downward SLA Subject Custo…" at bounding box center [279, 243] width 480 height 205
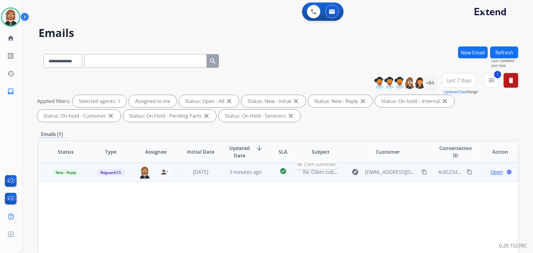
click at [306, 175] on span "Re: Claim submitted" at bounding box center [326, 172] width 46 height 7
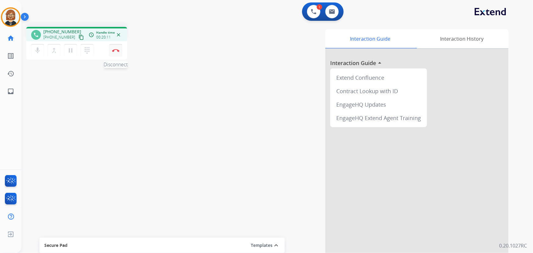
click at [116, 52] on button "Disconnect" at bounding box center [115, 50] width 13 height 13
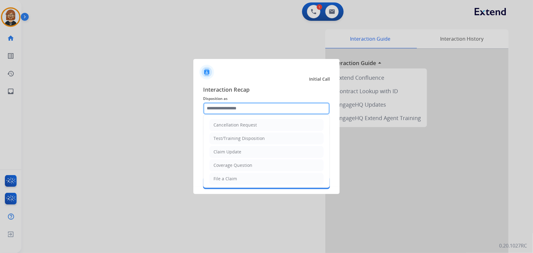
click at [256, 109] on input "text" at bounding box center [266, 108] width 127 height 12
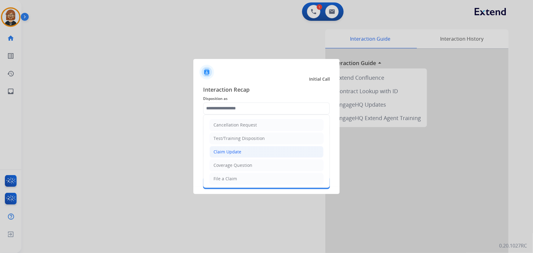
click at [266, 153] on li "Claim Update" at bounding box center [267, 152] width 114 height 12
type input "**********"
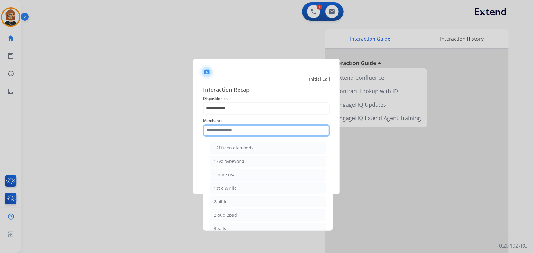
click at [270, 132] on input "text" at bounding box center [266, 130] width 127 height 12
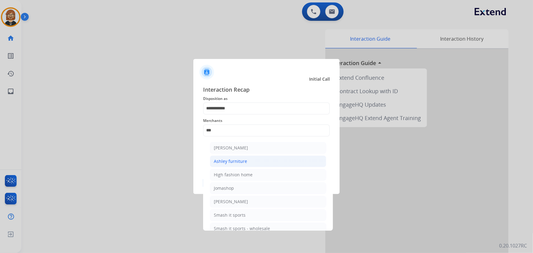
click at [255, 162] on li "Ashley furniture" at bounding box center [268, 162] width 116 height 12
type input "**********"
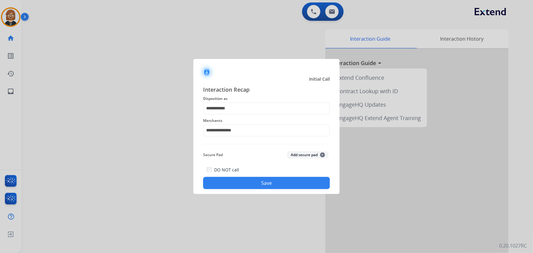
click at [275, 181] on button "Save" at bounding box center [266, 183] width 127 height 12
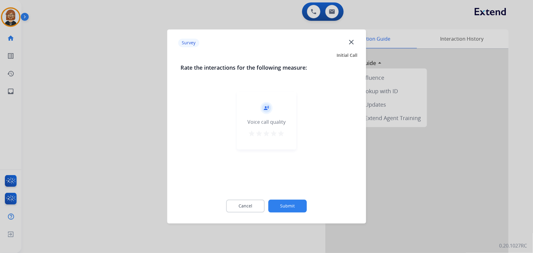
drag, startPoint x: 289, startPoint y: 196, endPoint x: 291, endPoint y: 212, distance: 15.5
click at [289, 204] on div "Cancel Submit" at bounding box center [267, 207] width 172 height 28
click at [291, 208] on button "Submit" at bounding box center [288, 206] width 39 height 13
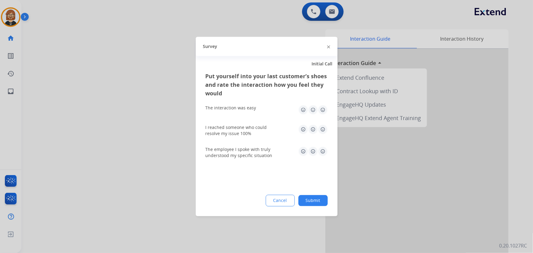
click at [309, 199] on button "Submit" at bounding box center [313, 200] width 29 height 11
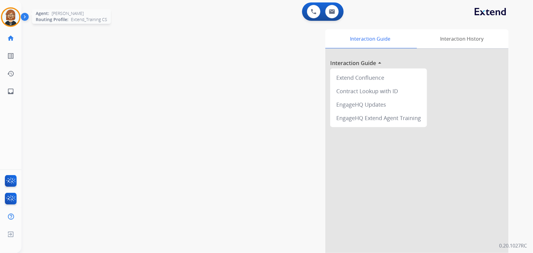
click at [8, 13] on img at bounding box center [10, 17] width 17 height 17
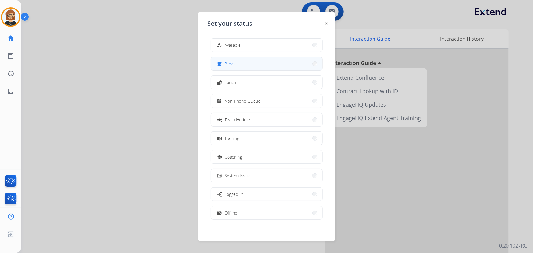
click at [237, 59] on button "free_breakfast Break" at bounding box center [266, 63] width 111 height 13
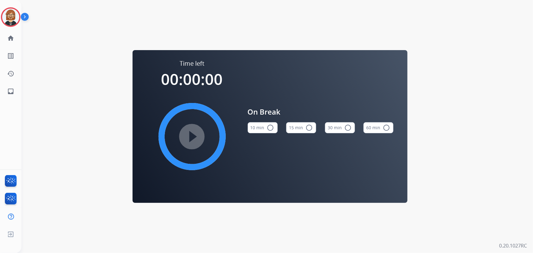
click at [267, 129] on mat-icon "radio_button_unchecked" at bounding box center [270, 127] width 7 height 7
click at [196, 133] on mat-icon "play_circle_filled" at bounding box center [192, 136] width 7 height 7
click at [11, 92] on mat-icon "inbox" at bounding box center [10, 91] width 7 height 7
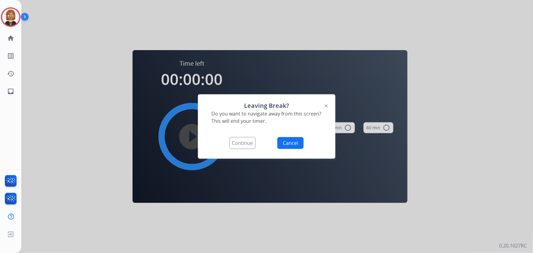
click at [244, 142] on button "Continue" at bounding box center [242, 143] width 26 height 12
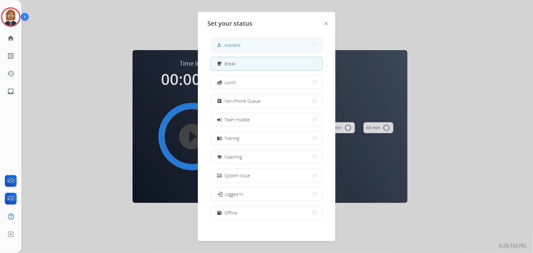
click at [248, 46] on button "how_to_reg Available" at bounding box center [266, 45] width 111 height 13
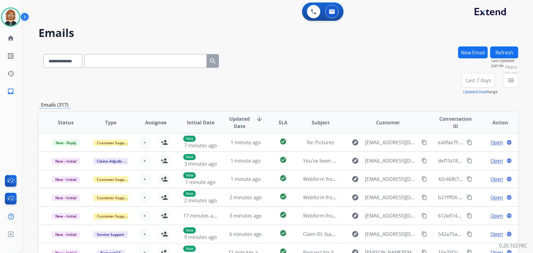
click at [513, 79] on mat-icon "menu" at bounding box center [511, 80] width 7 height 7
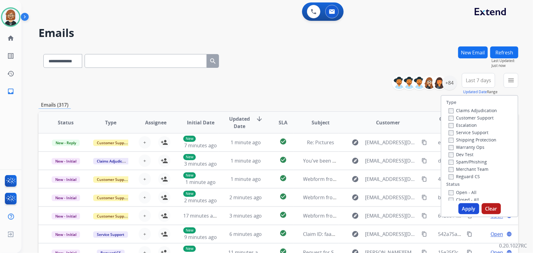
click at [461, 193] on label "Open - All" at bounding box center [463, 192] width 28 height 6
click at [472, 212] on button "Apply" at bounding box center [469, 208] width 21 height 11
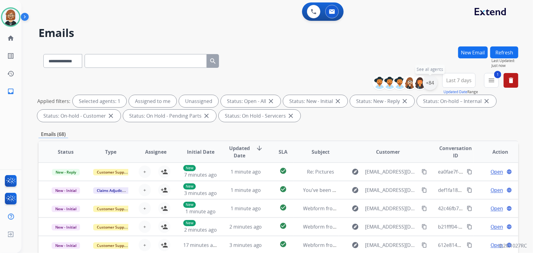
click at [431, 85] on div "+84" at bounding box center [430, 82] width 15 height 15
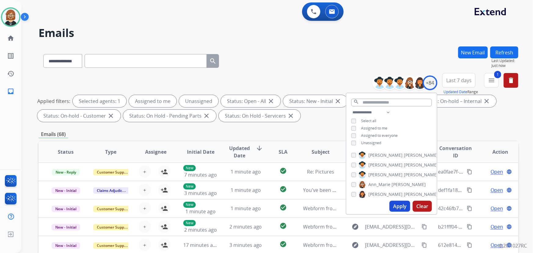
click at [365, 143] on span "Unassigned" at bounding box center [371, 142] width 20 height 5
click at [402, 205] on button "Apply" at bounding box center [400, 206] width 21 height 11
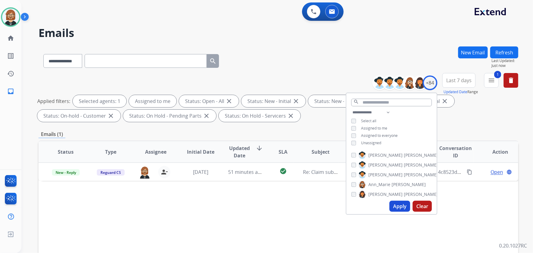
click at [299, 211] on div "Status Type Assignee Initial Date Updated Date arrow_downward SLA Subject Custo…" at bounding box center [279, 243] width 480 height 205
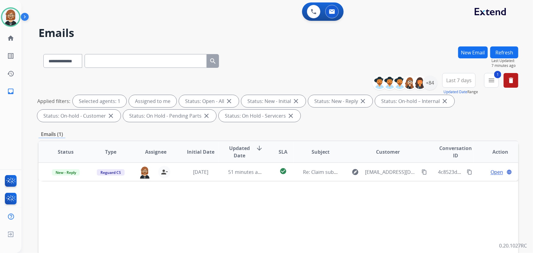
click at [504, 52] on button "Refresh" at bounding box center [504, 52] width 28 height 12
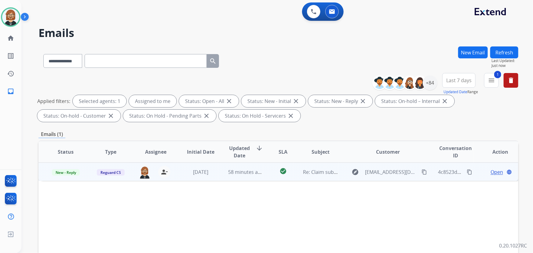
click at [248, 176] on td "58 minutes ago" at bounding box center [240, 172] width 45 height 18
click at [491, 172] on span "Open" at bounding box center [497, 171] width 13 height 7
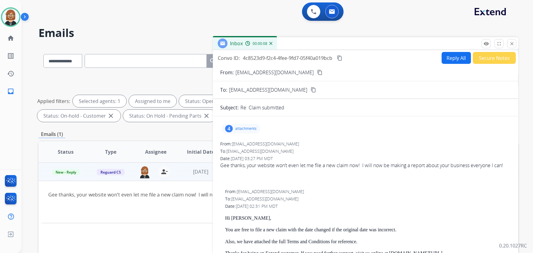
click at [449, 60] on button "Reply All" at bounding box center [456, 58] width 29 height 12
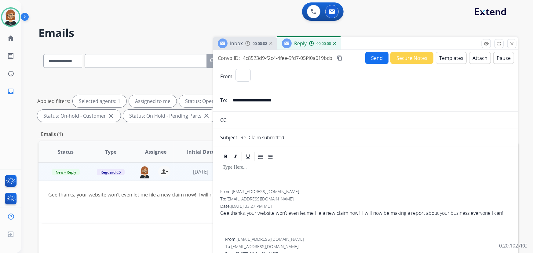
select select "**********"
click at [440, 57] on button "Templates" at bounding box center [451, 58] width 31 height 12
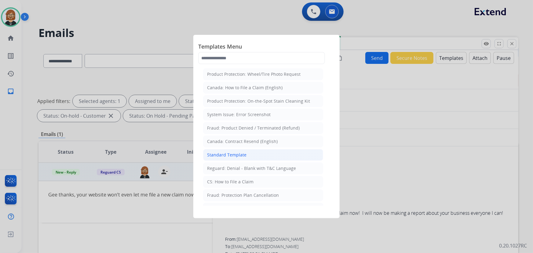
click at [241, 155] on div "Standard Template" at bounding box center [226, 155] width 39 height 6
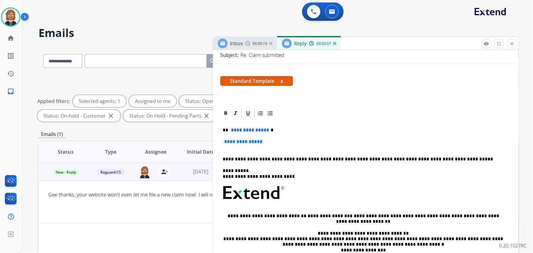
scroll to position [83, 0]
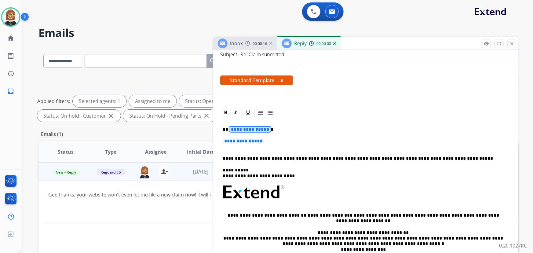
click at [244, 130] on span "**********" at bounding box center [249, 129] width 41 height 5
click at [243, 141] on span "**********" at bounding box center [243, 140] width 41 height 5
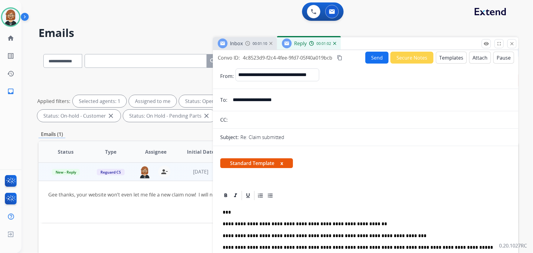
scroll to position [0, 0]
click at [368, 55] on button "Send" at bounding box center [376, 58] width 23 height 12
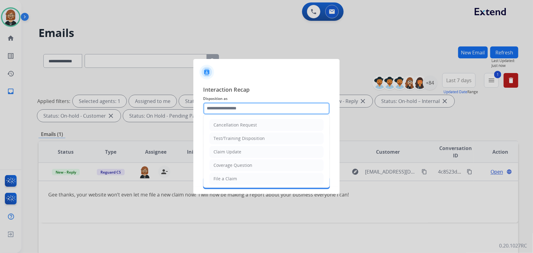
click at [284, 108] on input "text" at bounding box center [266, 108] width 127 height 12
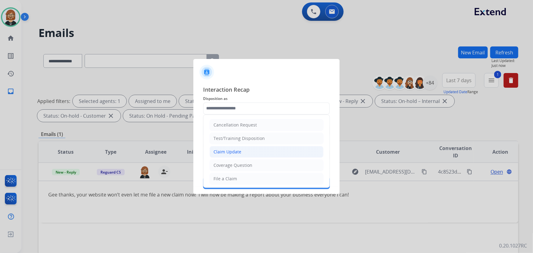
click at [254, 151] on li "Claim Update" at bounding box center [267, 152] width 114 height 12
type input "**********"
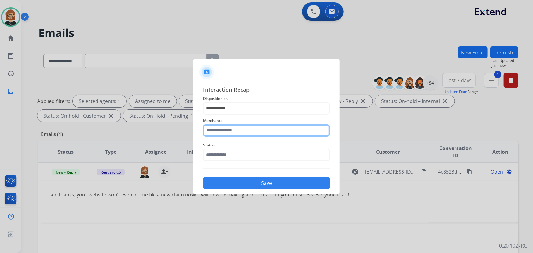
click at [265, 127] on input "text" at bounding box center [266, 130] width 127 height 12
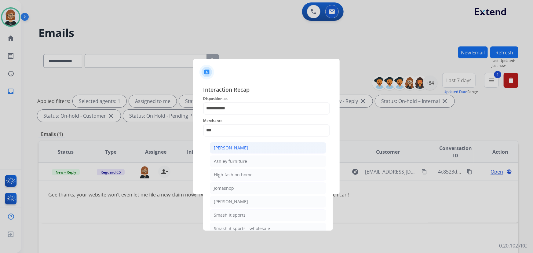
click at [254, 149] on li "[PERSON_NAME]" at bounding box center [268, 148] width 116 height 12
type input "**********"
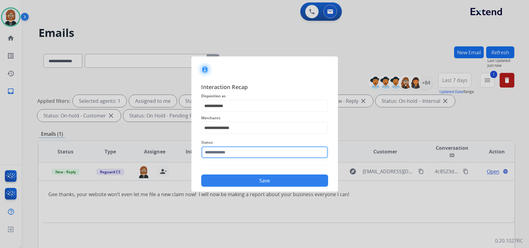
click at [254, 149] on input "text" at bounding box center [264, 152] width 127 height 12
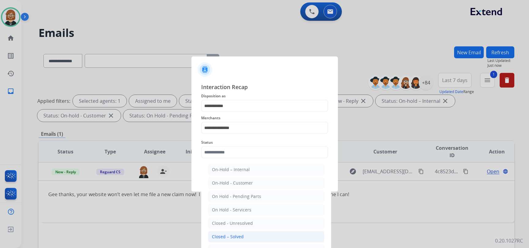
click at [261, 240] on li "Closed – Solved" at bounding box center [266, 237] width 116 height 12
type input "**********"
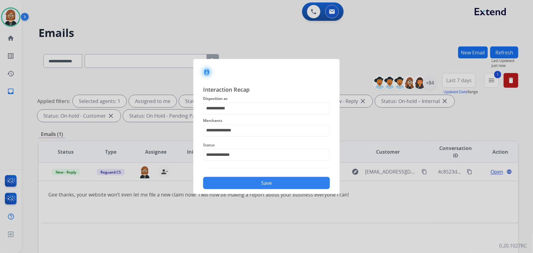
click at [256, 178] on button "Save" at bounding box center [266, 183] width 127 height 12
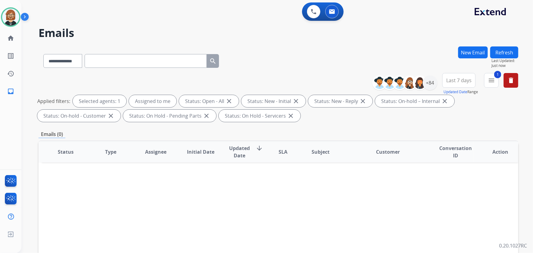
click at [502, 51] on button "Refresh" at bounding box center [504, 52] width 28 height 12
click at [510, 52] on button "Refresh" at bounding box center [504, 52] width 28 height 12
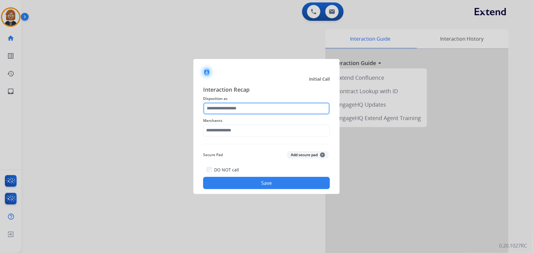
click at [260, 108] on input "text" at bounding box center [266, 108] width 127 height 12
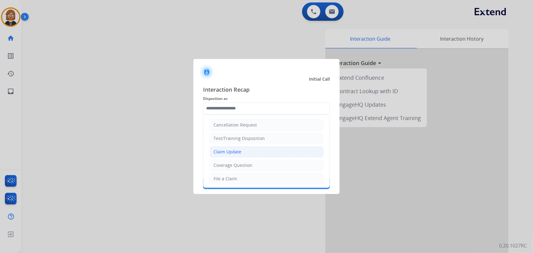
click at [254, 151] on li "Claim Update" at bounding box center [267, 152] width 114 height 12
type input "**********"
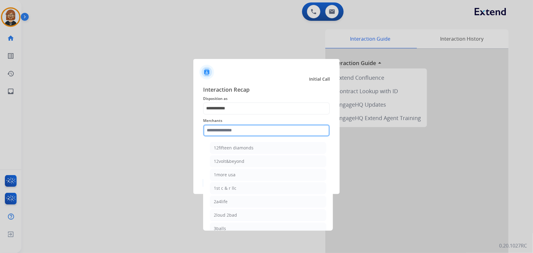
click at [262, 130] on input "text" at bounding box center [266, 130] width 127 height 12
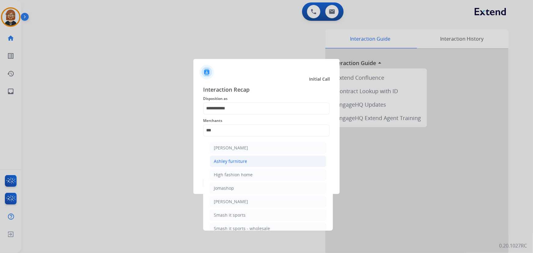
click at [247, 163] on li "Ashley furniture" at bounding box center [268, 162] width 116 height 12
type input "**********"
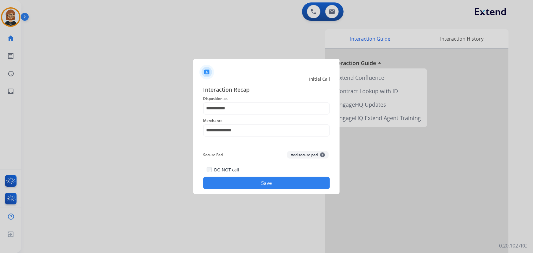
click at [266, 185] on button "Save" at bounding box center [266, 183] width 127 height 12
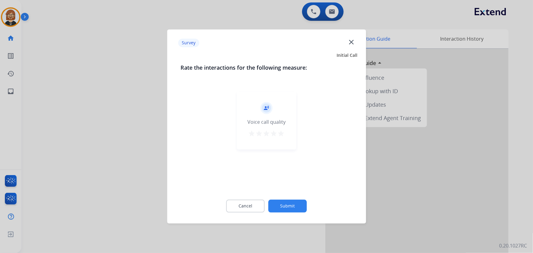
click at [288, 207] on button "Submit" at bounding box center [288, 206] width 39 height 13
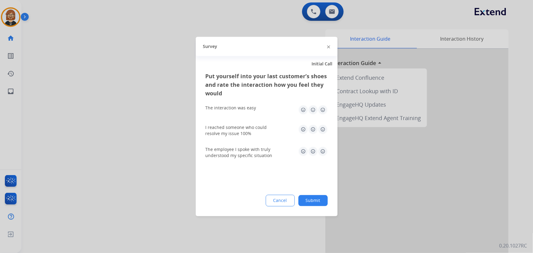
click at [300, 203] on button "Submit" at bounding box center [313, 200] width 29 height 11
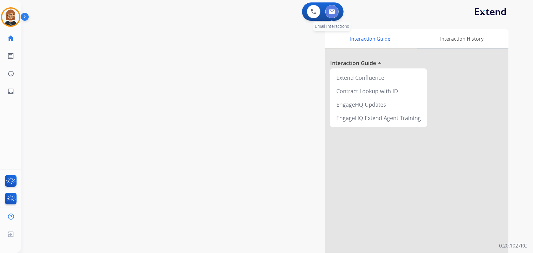
click at [333, 13] on img at bounding box center [332, 11] width 6 height 5
select select "**********"
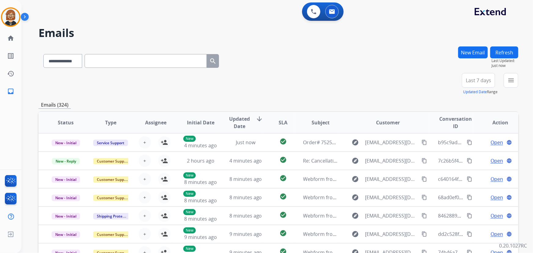
scroll to position [0, 0]
click at [508, 79] on mat-icon "menu" at bounding box center [511, 80] width 7 height 7
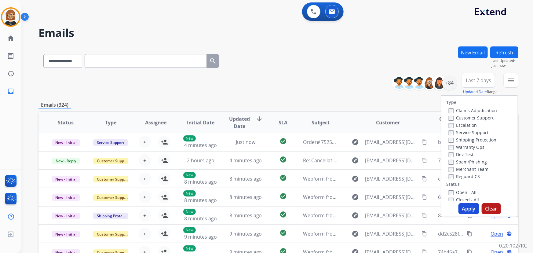
click at [461, 118] on label "Customer Support" at bounding box center [471, 118] width 45 height 6
click at [464, 176] on label "Reguard CS" at bounding box center [464, 177] width 31 height 6
click at [466, 141] on label "Shipping Protection" at bounding box center [473, 140] width 48 height 6
click at [469, 206] on button "Apply" at bounding box center [469, 208] width 21 height 11
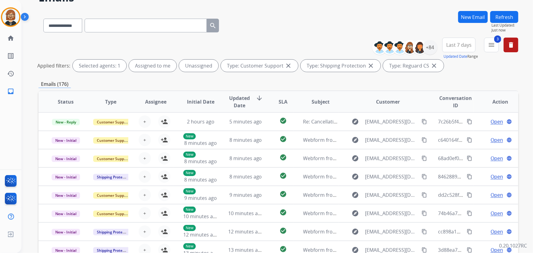
scroll to position [0, 0]
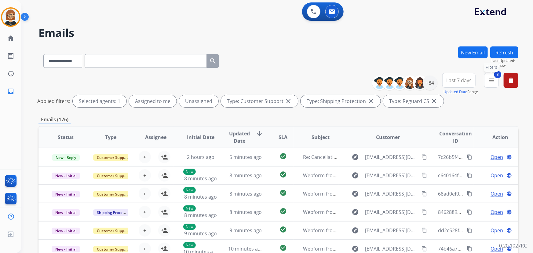
click at [486, 82] on button "3 menu Filters" at bounding box center [491, 80] width 15 height 15
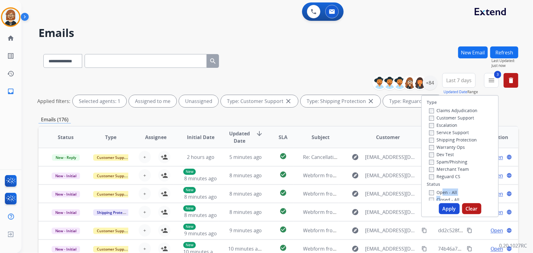
click at [437, 197] on div "Open - All Closed - All New - Initial New - Reply On-hold – Internal On-hold - …" at bounding box center [460, 229] width 67 height 81
click at [446, 207] on button "Apply" at bounding box center [449, 208] width 21 height 11
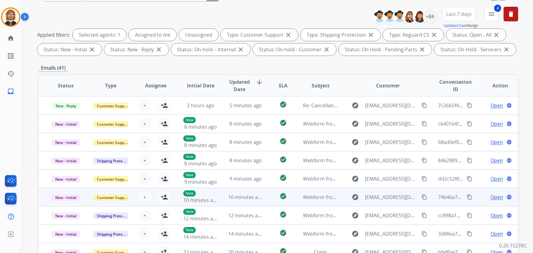
scroll to position [40, 0]
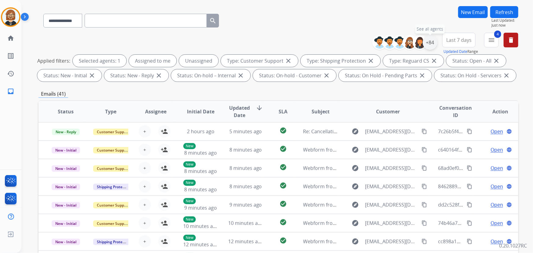
click at [430, 44] on div "+84" at bounding box center [430, 42] width 15 height 15
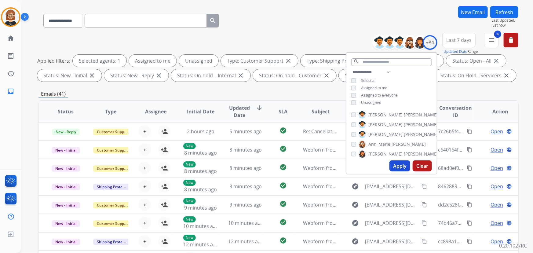
click at [367, 104] on div "**********" at bounding box center [392, 87] width 90 height 39
click at [368, 103] on span "Unassigned" at bounding box center [371, 102] width 20 height 5
click at [396, 165] on button "Apply" at bounding box center [400, 165] width 21 height 11
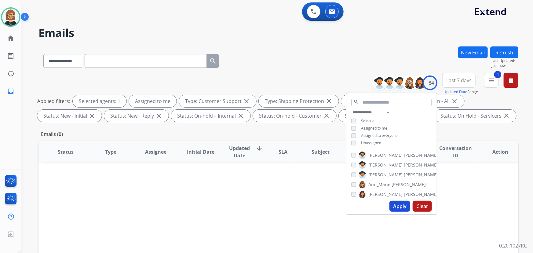
click at [379, 140] on span "Unassigned" at bounding box center [371, 142] width 20 height 5
click at [400, 207] on button "Apply" at bounding box center [400, 206] width 21 height 11
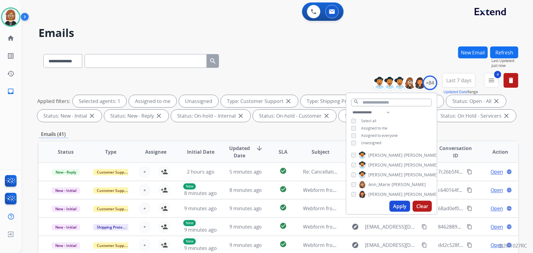
click at [309, 131] on div "Emails (41)" at bounding box center [279, 134] width 480 height 8
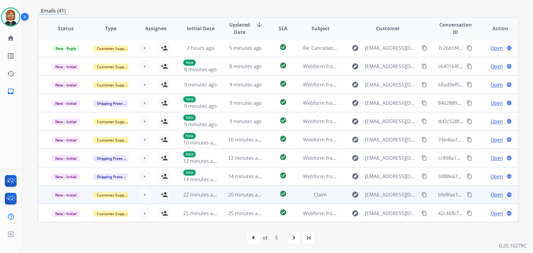
scroll to position [124, 0]
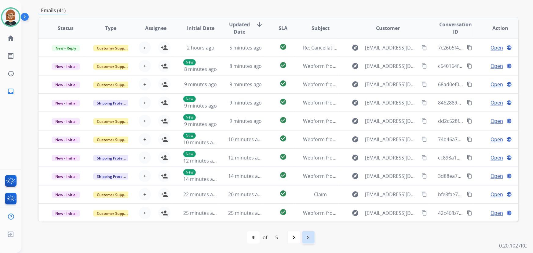
click at [312, 239] on mat-icon "last_page" at bounding box center [308, 237] width 7 height 7
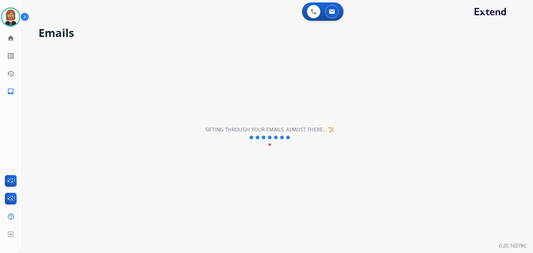
scroll to position [0, 0]
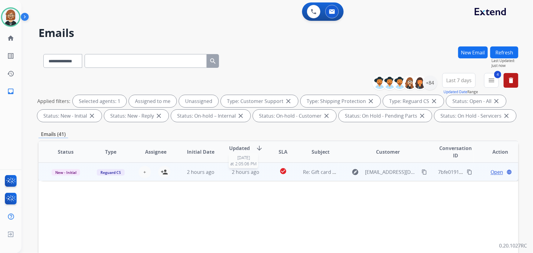
click at [246, 172] on span "2 hours ago" at bounding box center [246, 172] width 28 height 7
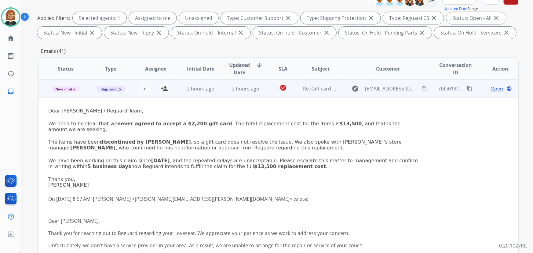
scroll to position [55, 0]
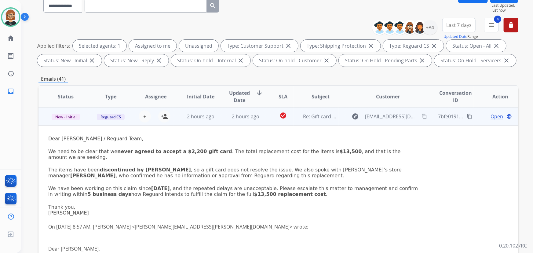
click at [467, 117] on mat-icon "content_copy" at bounding box center [470, 117] width 6 height 6
click at [421, 115] on button "content_copy" at bounding box center [424, 116] width 7 height 7
click at [263, 120] on td "check_circle" at bounding box center [278, 116] width 30 height 18
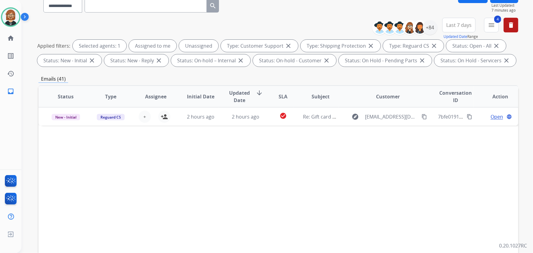
scroll to position [124, 0]
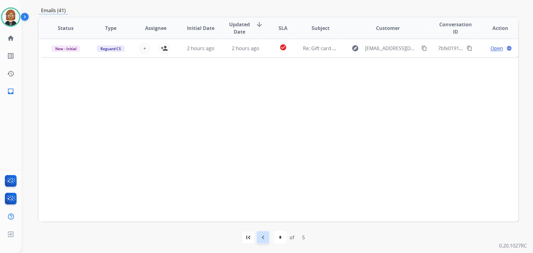
click at [263, 238] on mat-icon "navigate_before" at bounding box center [262, 237] width 7 height 7
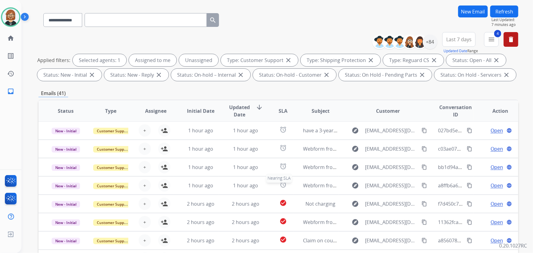
scroll to position [111, 0]
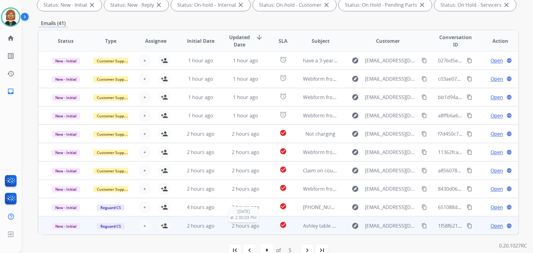
click at [244, 226] on span "2 hours ago" at bounding box center [246, 225] width 28 height 7
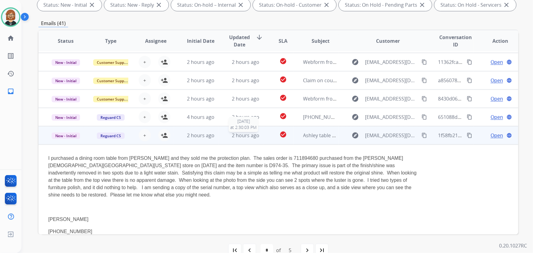
scroll to position [111, 0]
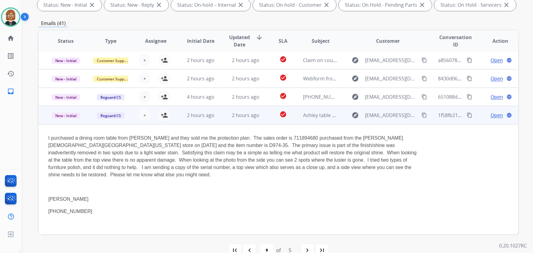
click at [422, 114] on mat-icon "content_copy" at bounding box center [425, 115] width 6 height 6
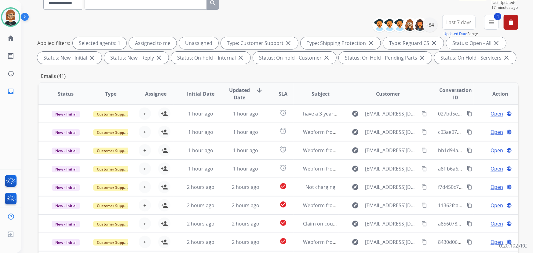
scroll to position [55, 0]
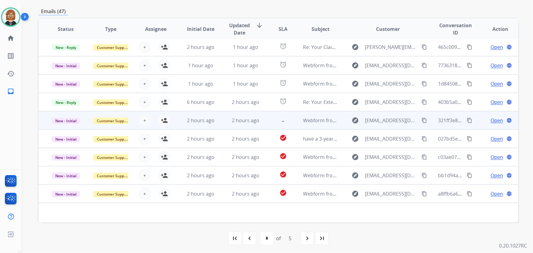
scroll to position [124, 0]
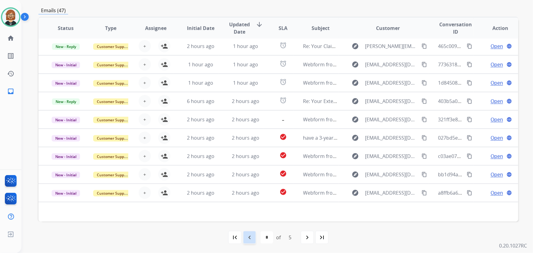
click at [251, 234] on mat-icon "navigate_before" at bounding box center [249, 237] width 7 height 7
click at [250, 238] on mat-icon "navigate_before" at bounding box center [249, 237] width 7 height 7
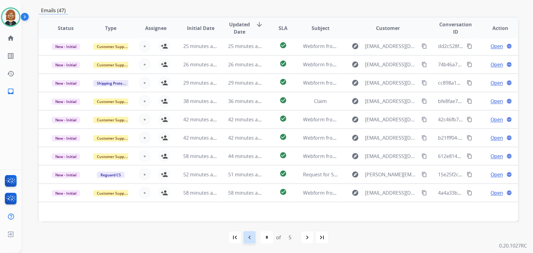
click at [251, 239] on mat-icon "navigate_before" at bounding box center [249, 237] width 7 height 7
select select "*"
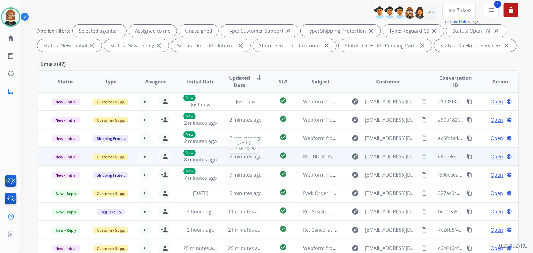
scroll to position [68, 0]
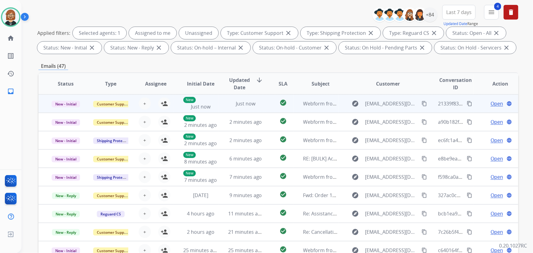
click at [260, 108] on td "Just now" at bounding box center [240, 103] width 45 height 18
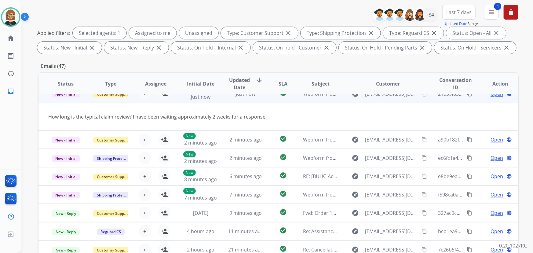
scroll to position [0, 0]
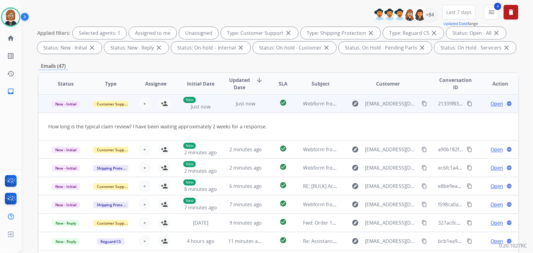
click at [422, 104] on mat-icon "content_copy" at bounding box center [425, 104] width 6 height 6
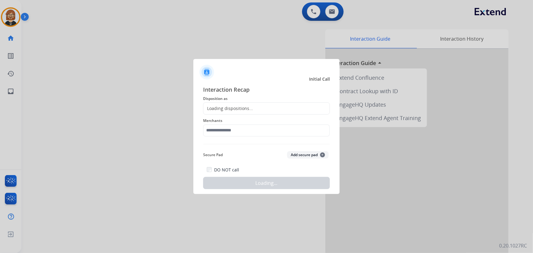
click at [113, 50] on div at bounding box center [266, 126] width 533 height 253
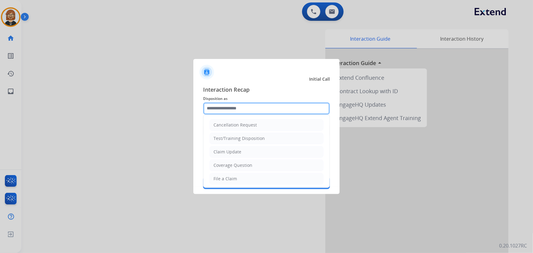
click at [254, 108] on input "text" at bounding box center [266, 108] width 127 height 12
click at [244, 145] on ul "Cancellation Request Test/Training Disposition Claim Update Coverage Question F…" at bounding box center [267, 199] width 126 height 168
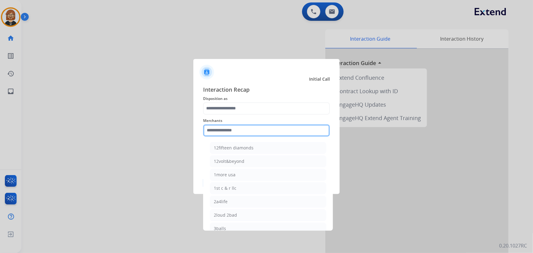
click at [249, 132] on input "text" at bounding box center [266, 130] width 127 height 12
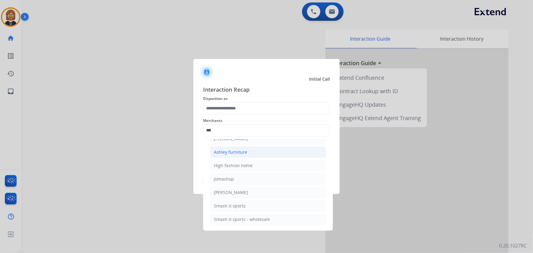
click at [260, 149] on li "Ashley furniture" at bounding box center [268, 152] width 116 height 12
type input "**********"
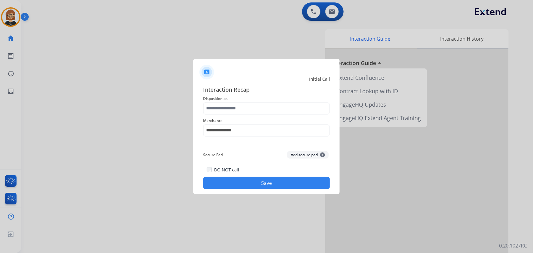
click at [261, 181] on button "Save" at bounding box center [266, 183] width 127 height 12
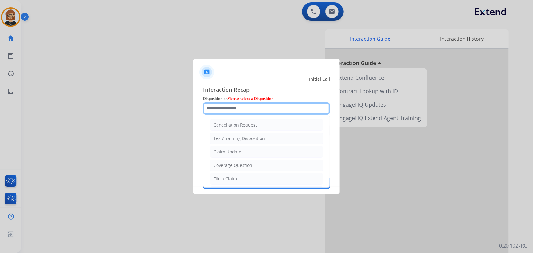
click at [268, 105] on input "text" at bounding box center [266, 108] width 127 height 12
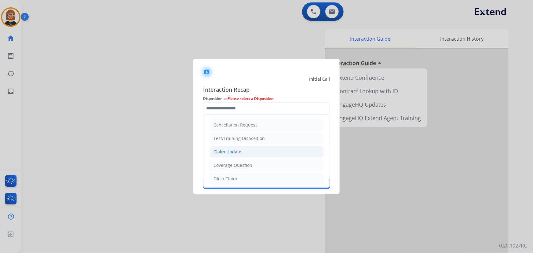
click at [262, 156] on li "Claim Update" at bounding box center [267, 152] width 114 height 12
type input "**********"
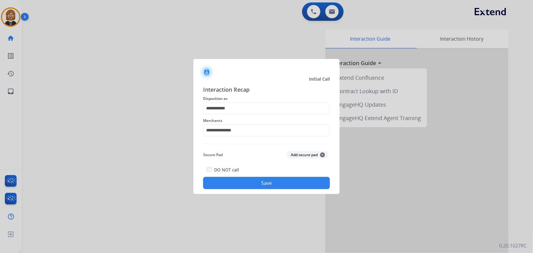
click at [266, 184] on button "Save" at bounding box center [266, 183] width 127 height 12
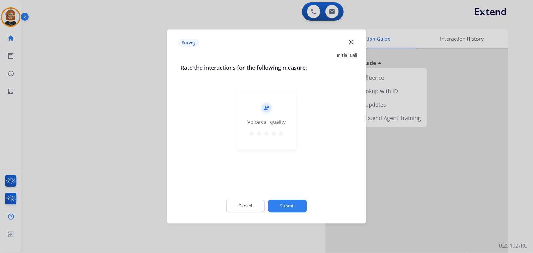
click at [284, 205] on button "Submit" at bounding box center [288, 206] width 39 height 13
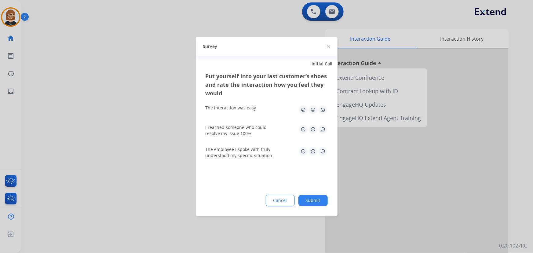
click at [310, 202] on button "Submit" at bounding box center [313, 200] width 29 height 11
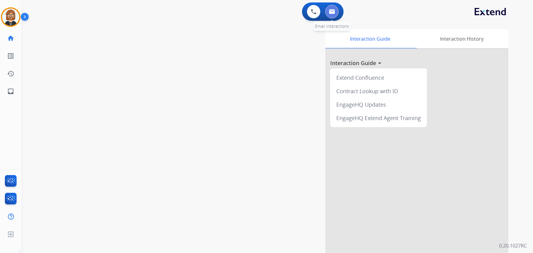
click at [333, 7] on button at bounding box center [331, 11] width 13 height 13
select select "**********"
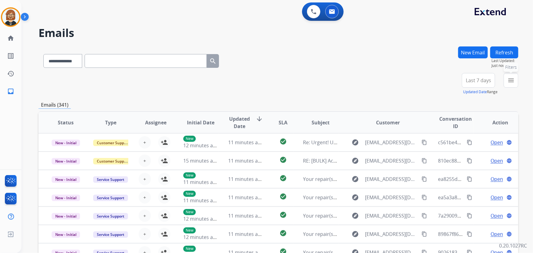
click at [516, 80] on button "menu Filters" at bounding box center [511, 80] width 15 height 15
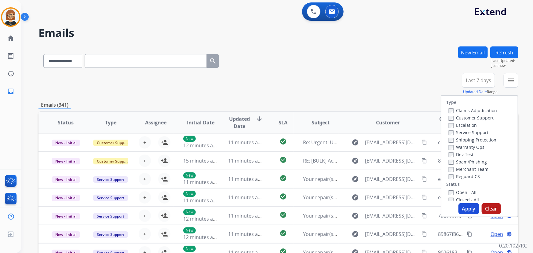
click at [458, 190] on label "Open - All" at bounding box center [463, 192] width 28 height 6
click at [470, 208] on button "Apply" at bounding box center [469, 208] width 21 height 11
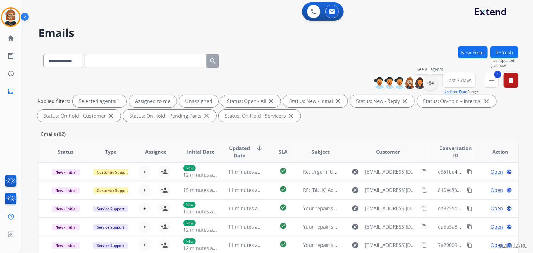
click at [427, 81] on div "+84" at bounding box center [430, 82] width 15 height 15
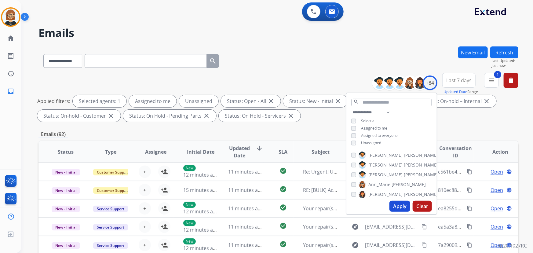
click at [373, 143] on span "Unassigned" at bounding box center [371, 142] width 20 height 5
click at [405, 208] on button "Apply" at bounding box center [400, 206] width 21 height 11
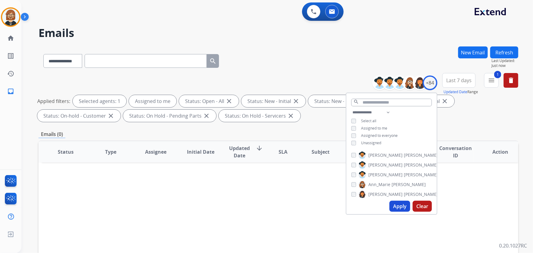
drag, startPoint x: 298, startPoint y: 193, endPoint x: 303, endPoint y: 192, distance: 5.0
click at [303, 192] on div "Status Type Assignee Initial Date Updated Date arrow_downward SLA Subject Custo…" at bounding box center [279, 243] width 480 height 205
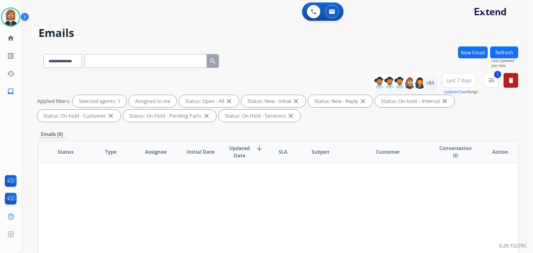
click at [509, 51] on button "Refresh" at bounding box center [504, 52] width 28 height 12
click at [428, 82] on div "+84" at bounding box center [430, 82] width 15 height 15
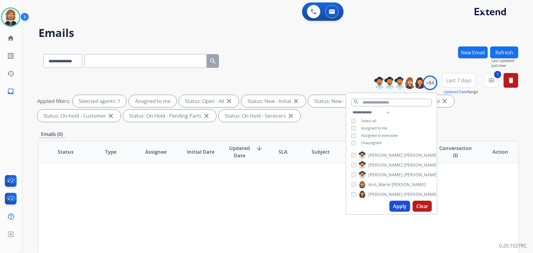
click at [370, 141] on span "Unassigned" at bounding box center [371, 142] width 20 height 5
click at [398, 207] on button "Apply" at bounding box center [400, 206] width 21 height 11
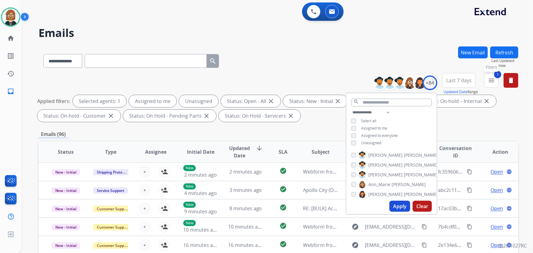
click at [490, 79] on mat-icon "menu" at bounding box center [491, 80] width 7 height 7
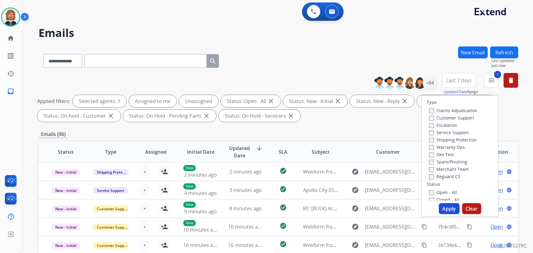
click at [429, 180] on div "Type Claims Adjudication Customer Support Escalation Service Support Shipping P…" at bounding box center [460, 148] width 76 height 105
click at [434, 139] on label "Shipping Protection" at bounding box center [453, 140] width 48 height 6
click at [440, 117] on label "Customer Support" at bounding box center [451, 118] width 45 height 6
click at [455, 210] on button "Apply" at bounding box center [449, 208] width 21 height 11
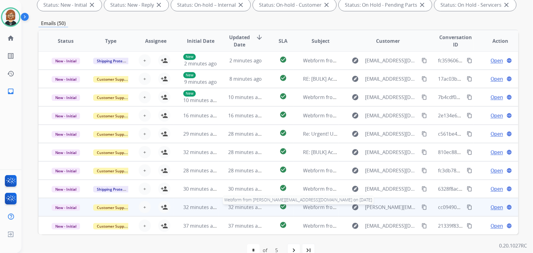
scroll to position [124, 0]
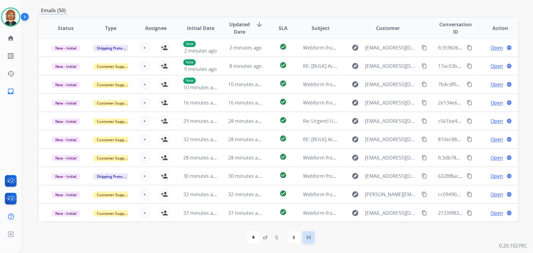
click at [306, 237] on mat-icon "last_page" at bounding box center [308, 237] width 7 height 7
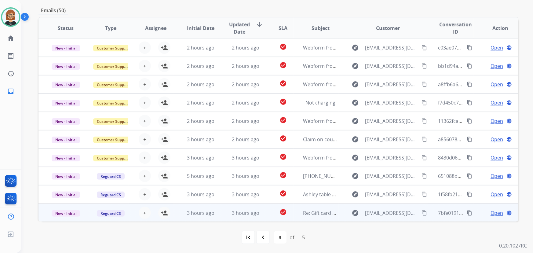
click at [224, 211] on td "3 hours ago" at bounding box center [240, 213] width 45 height 18
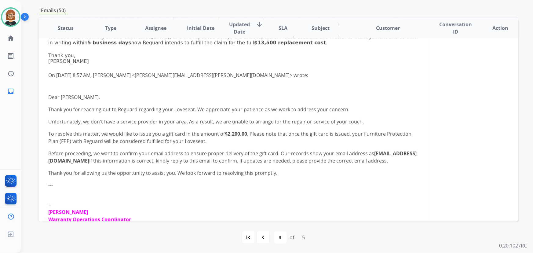
scroll to position [281, 0]
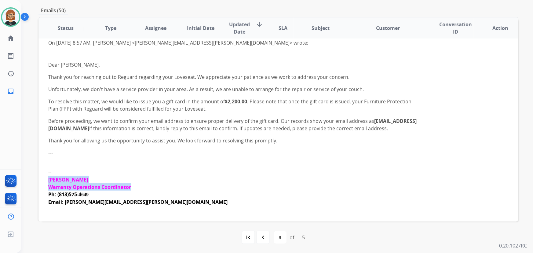
drag, startPoint x: 49, startPoint y: 179, endPoint x: 137, endPoint y: 186, distance: 88.0
click at [137, 186] on div "[PERSON_NAME] Warranty Operations Coordinator Ph: [PHONE_NUMBER] Email: [PERSON…" at bounding box center [233, 194] width 370 height 37
click at [253, 171] on div "Dear [PERSON_NAME], Thank you for reaching out to Reguard regarding your Lovese…" at bounding box center [233, 137] width 370 height 152
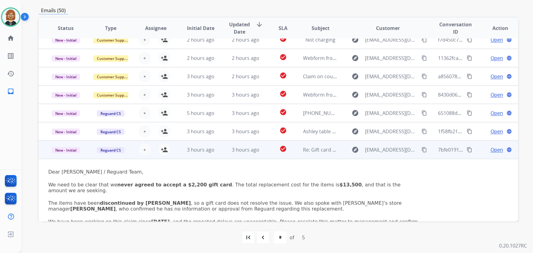
scroll to position [58, 0]
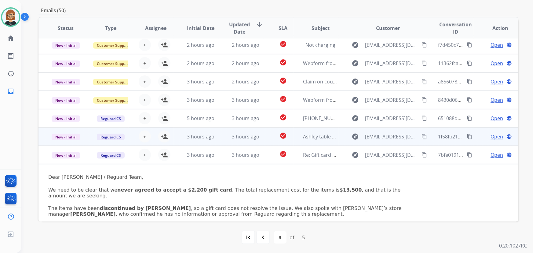
click at [295, 132] on td "Ashley table claim" at bounding box center [316, 136] width 45 height 18
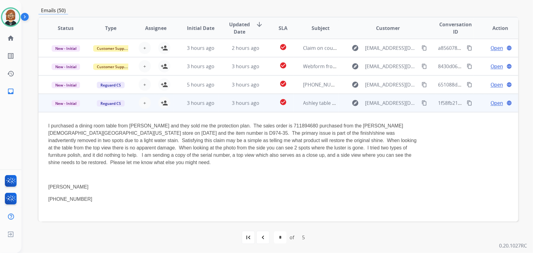
scroll to position [111, 0]
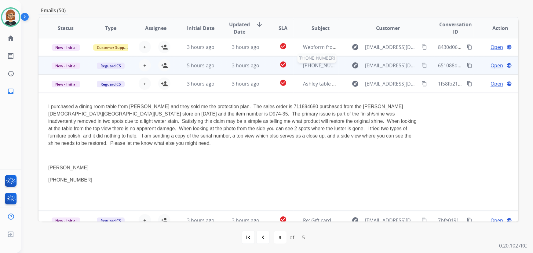
click at [305, 65] on span "[PHONE_NUMBER]" at bounding box center [324, 65] width 42 height 7
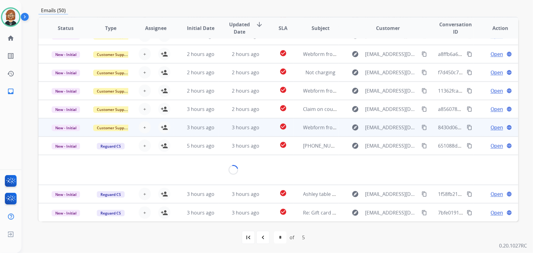
scroll to position [79, 0]
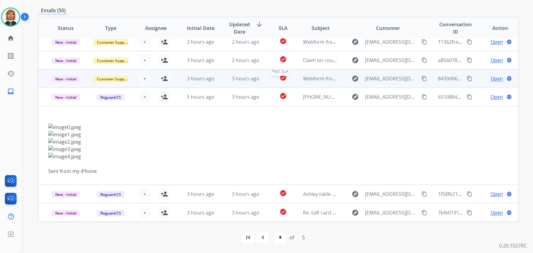
click at [285, 81] on div "check_circle" at bounding box center [283, 78] width 20 height 9
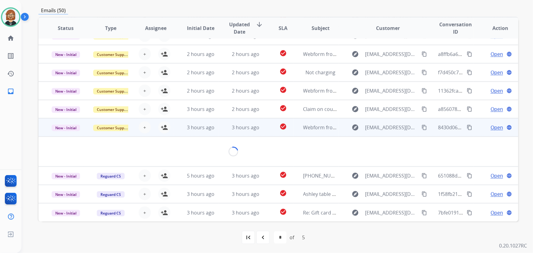
scroll to position [28, 0]
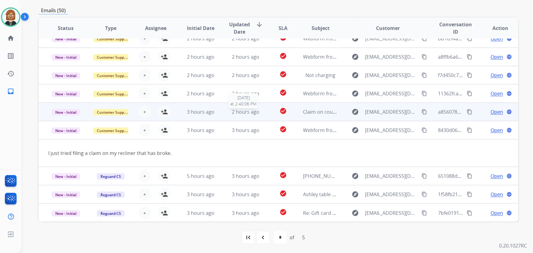
click at [260, 108] on div "2 hours ago" at bounding box center [245, 111] width 35 height 7
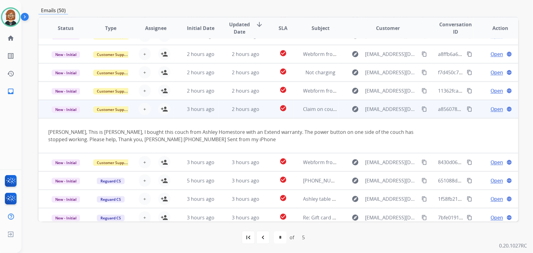
scroll to position [35, 0]
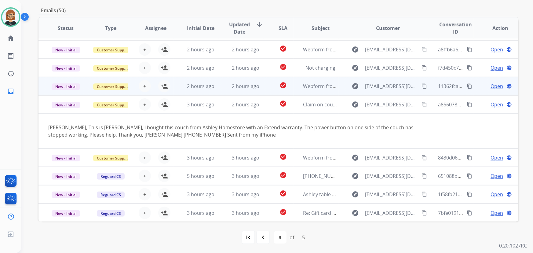
click at [263, 93] on td "check_circle" at bounding box center [278, 86] width 30 height 18
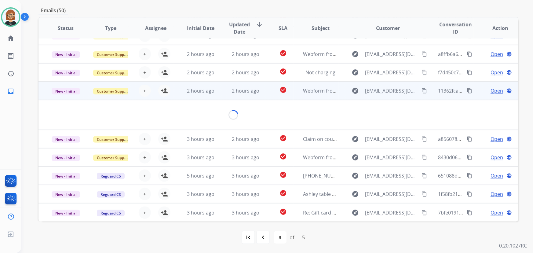
scroll to position [28, 0]
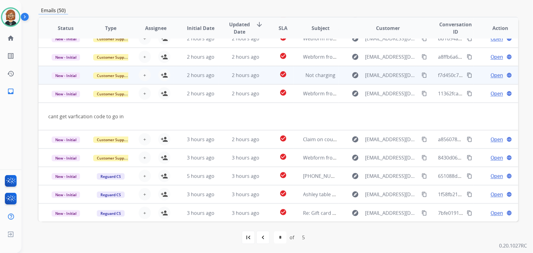
click at [263, 73] on td "check_circle" at bounding box center [278, 75] width 30 height 18
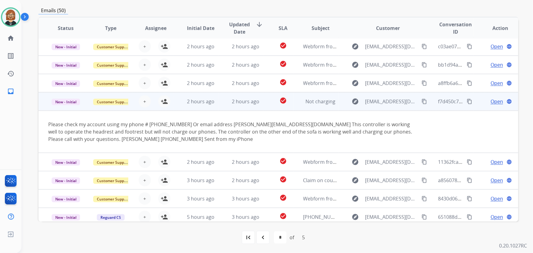
scroll to position [0, 0]
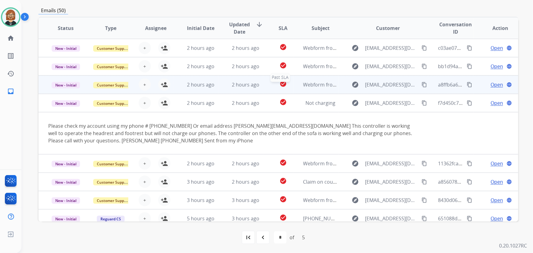
click at [273, 83] on div "check_circle" at bounding box center [283, 84] width 20 height 9
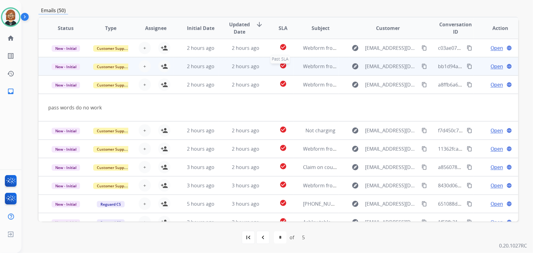
click at [274, 68] on div "check_circle" at bounding box center [283, 66] width 20 height 9
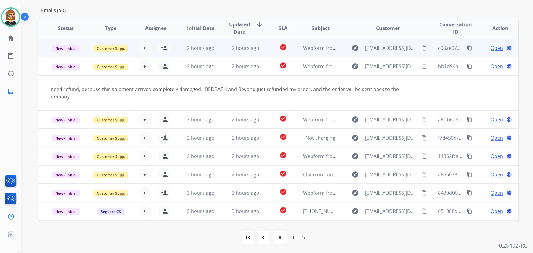
click at [248, 52] on td "2 hours ago" at bounding box center [240, 48] width 45 height 18
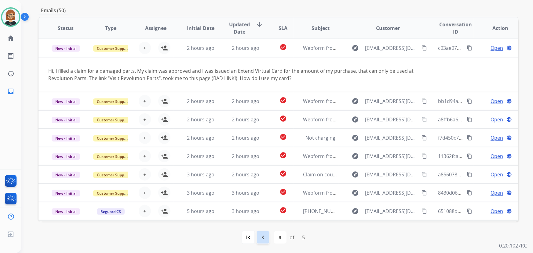
click at [264, 240] on mat-icon "navigate_before" at bounding box center [262, 237] width 7 height 7
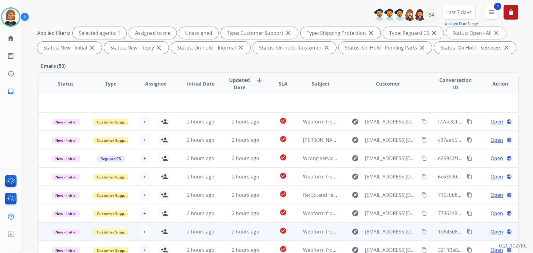
scroll to position [124, 0]
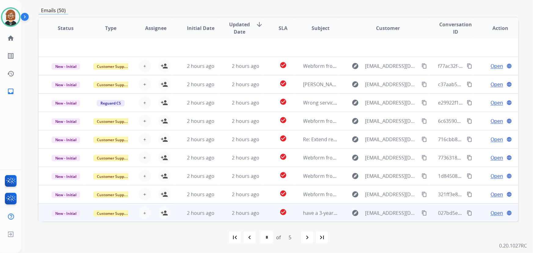
click at [263, 214] on td "check_circle" at bounding box center [278, 213] width 30 height 18
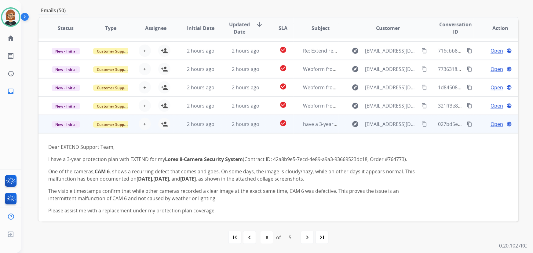
scroll to position [96, 0]
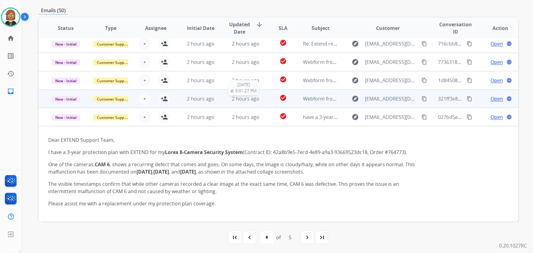
click at [244, 96] on span "2 hours ago" at bounding box center [246, 98] width 28 height 7
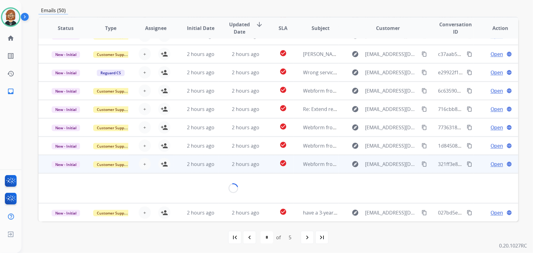
scroll to position [43, 0]
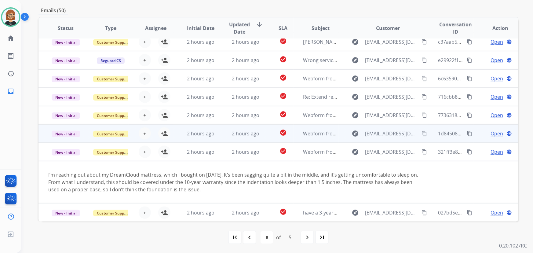
click at [218, 138] on td "2 hours ago" at bounding box center [240, 133] width 45 height 18
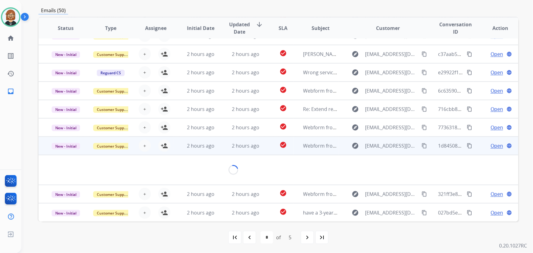
scroll to position [28, 0]
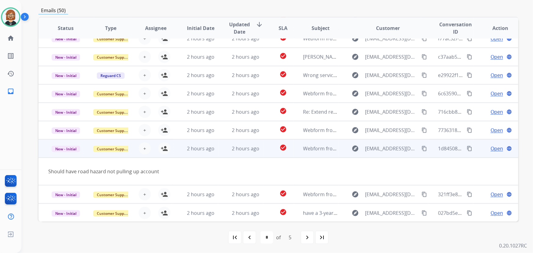
click at [492, 148] on span "Open" at bounding box center [497, 148] width 13 height 7
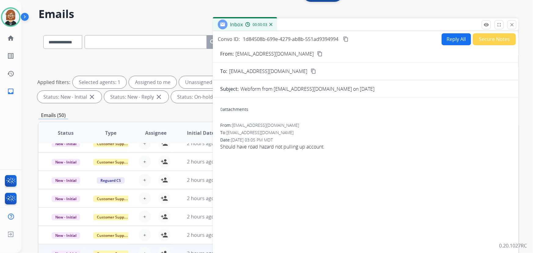
scroll to position [13, 0]
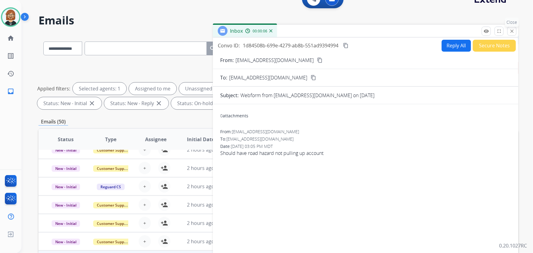
click at [511, 31] on mat-icon "close" at bounding box center [512, 31] width 6 height 6
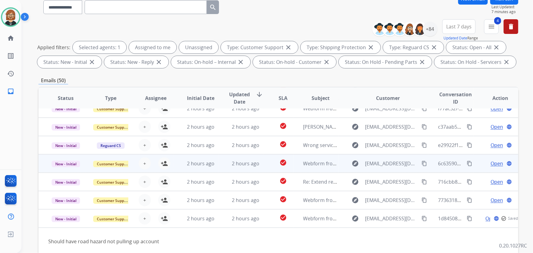
scroll to position [68, 0]
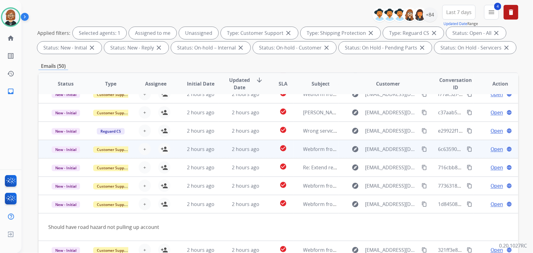
click at [305, 144] on td "Webform from [EMAIL_ADDRESS][DOMAIN_NAME] on [DATE]" at bounding box center [316, 149] width 45 height 18
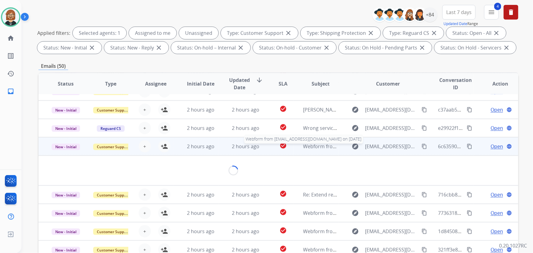
scroll to position [43, 0]
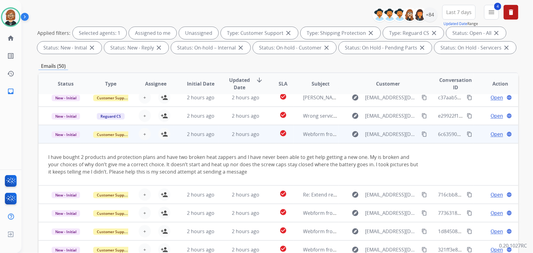
click at [425, 136] on td "explore [EMAIL_ADDRESS][DOMAIN_NAME] content_copy" at bounding box center [384, 134] width 90 height 18
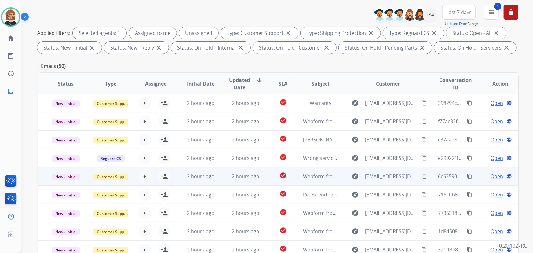
scroll to position [0, 0]
click at [423, 177] on mat-icon "content_copy" at bounding box center [425, 177] width 6 height 6
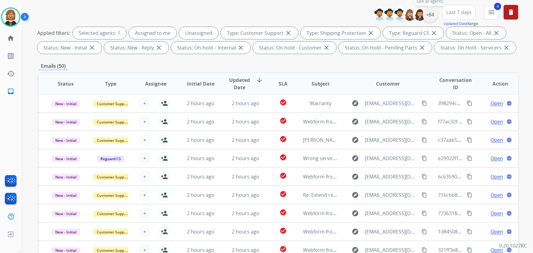
click at [432, 16] on div "+84" at bounding box center [430, 14] width 15 height 15
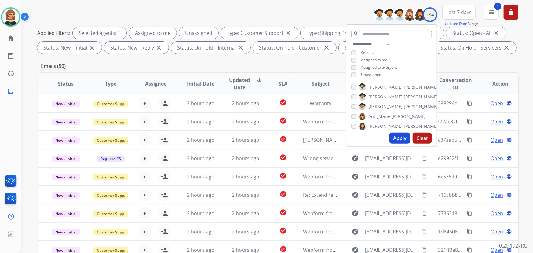
click at [365, 74] on span "Unassigned" at bounding box center [371, 74] width 20 height 5
click at [395, 139] on button "Apply" at bounding box center [400, 138] width 21 height 11
select select "*"
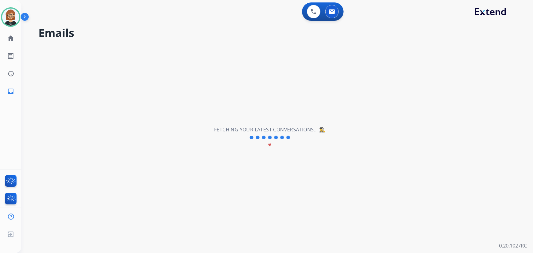
scroll to position [0, 0]
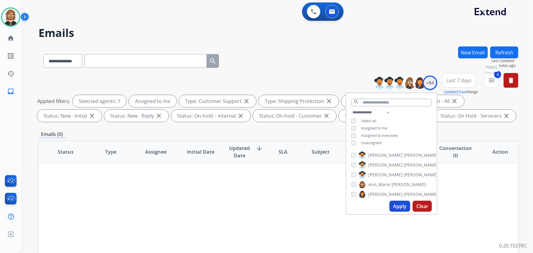
click at [492, 82] on mat-icon "menu" at bounding box center [491, 80] width 7 height 7
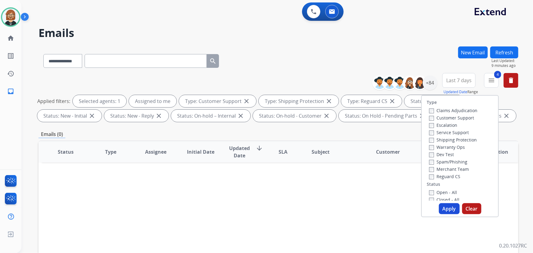
click at [436, 192] on label "Open - All" at bounding box center [443, 192] width 28 height 6
click at [452, 210] on button "Apply" at bounding box center [449, 208] width 21 height 11
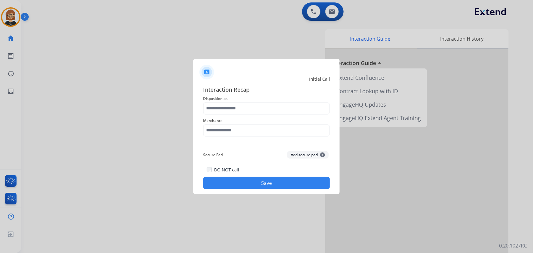
click at [115, 52] on div at bounding box center [266, 126] width 533 height 253
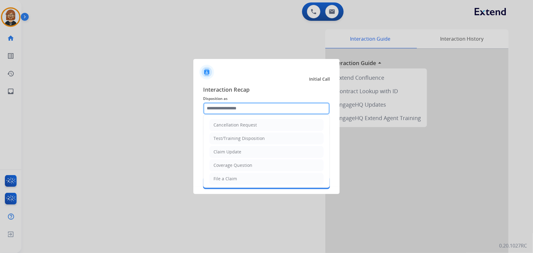
click at [266, 108] on input "text" at bounding box center [266, 108] width 127 height 12
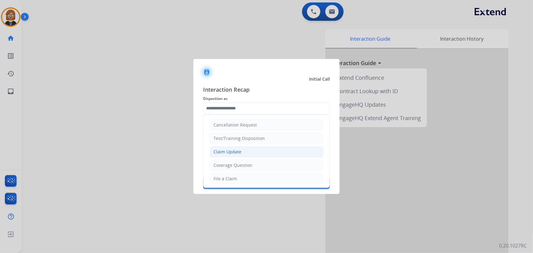
click at [279, 154] on li "Claim Update" at bounding box center [267, 152] width 114 height 12
type input "**********"
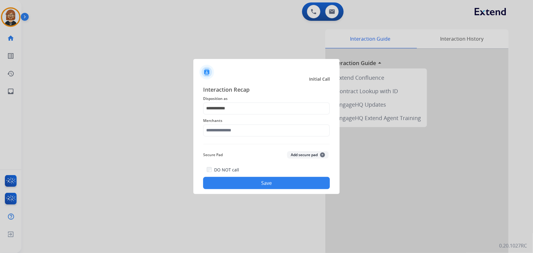
click at [268, 123] on span "Merchants" at bounding box center [266, 120] width 127 height 7
click at [266, 129] on input "text" at bounding box center [266, 130] width 127 height 12
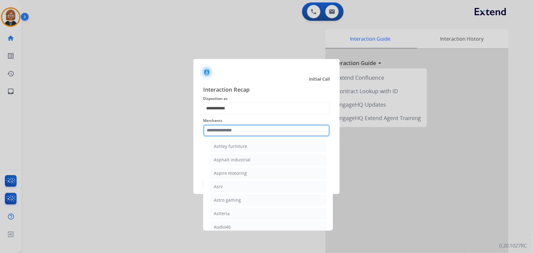
scroll to position [917, 0]
click at [253, 131] on input "text" at bounding box center [266, 130] width 127 height 12
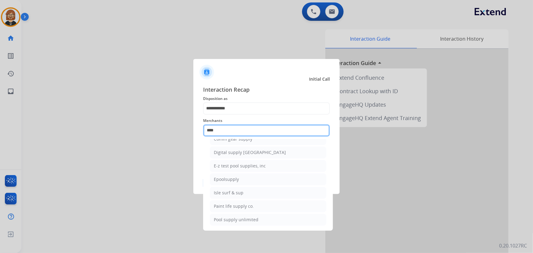
scroll to position [0, 0]
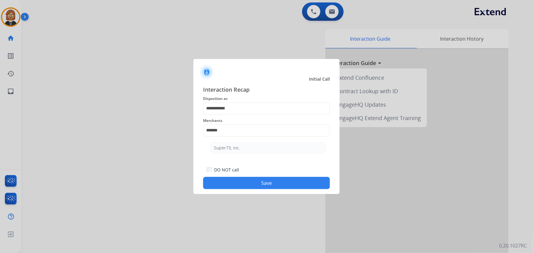
click at [281, 182] on button "Save" at bounding box center [266, 183] width 127 height 12
click at [256, 131] on input "*******" at bounding box center [266, 130] width 127 height 12
click at [254, 154] on ul "Super73, inc." at bounding box center [268, 149] width 120 height 21
click at [246, 149] on div "Secure Pad Add secure pad +" at bounding box center [266, 155] width 127 height 12
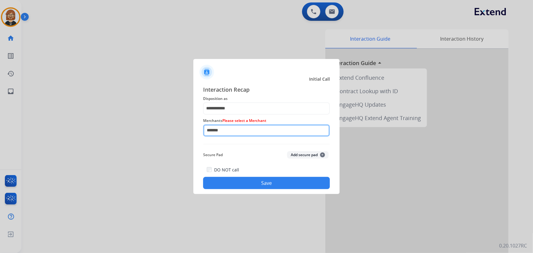
click at [241, 135] on input "*******" at bounding box center [266, 130] width 127 height 12
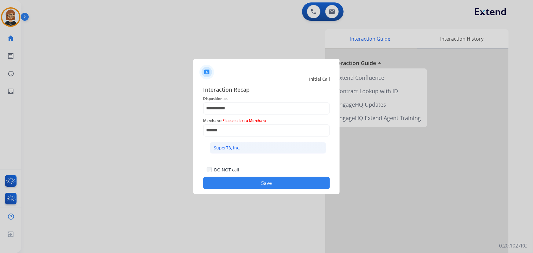
click at [221, 150] on div "Super73, inc." at bounding box center [227, 148] width 27 height 6
type input "**********"
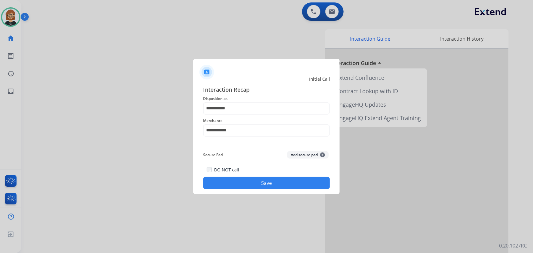
click at [253, 185] on button "Save" at bounding box center [266, 183] width 127 height 12
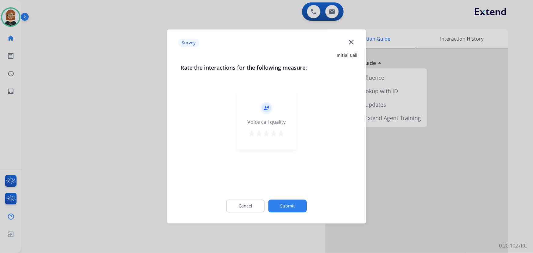
click at [287, 201] on button "Submit" at bounding box center [288, 206] width 39 height 13
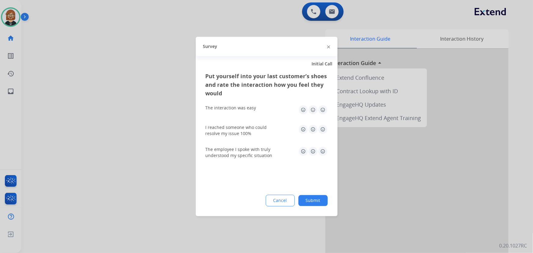
click at [317, 205] on button "Submit" at bounding box center [313, 200] width 29 height 11
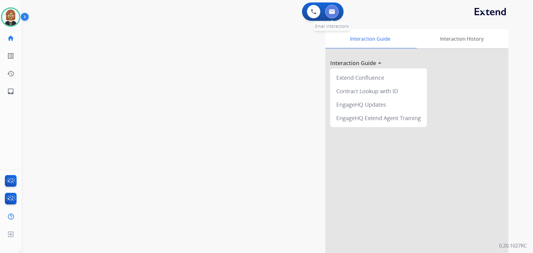
click at [327, 8] on button at bounding box center [331, 11] width 13 height 13
select select "**********"
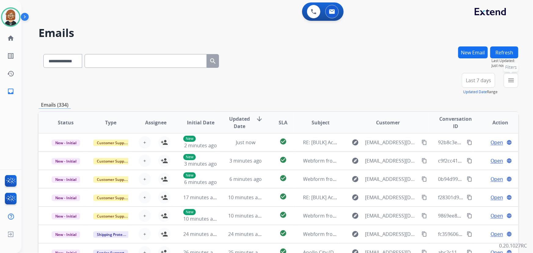
click at [510, 85] on button "menu Filters" at bounding box center [511, 80] width 15 height 15
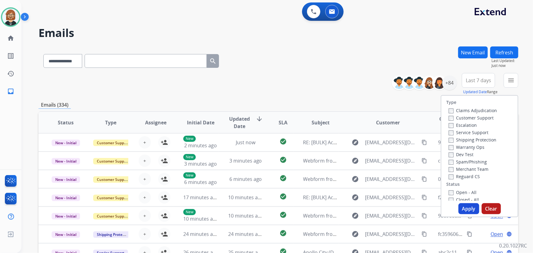
click at [461, 190] on label "Open - All" at bounding box center [463, 192] width 28 height 6
click at [464, 212] on button "Apply" at bounding box center [469, 208] width 21 height 11
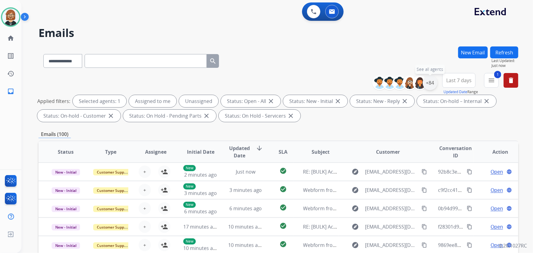
click at [430, 83] on div "+84" at bounding box center [430, 82] width 15 height 15
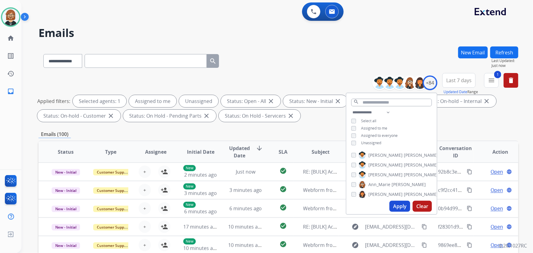
click at [368, 144] on span "Unassigned" at bounding box center [371, 142] width 20 height 5
click at [400, 203] on button "Apply" at bounding box center [400, 206] width 21 height 11
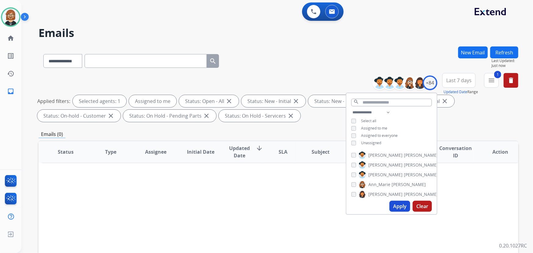
click at [463, 185] on div "Status Type Assignee Initial Date Updated Date arrow_downward SLA Subject Custo…" at bounding box center [279, 243] width 480 height 205
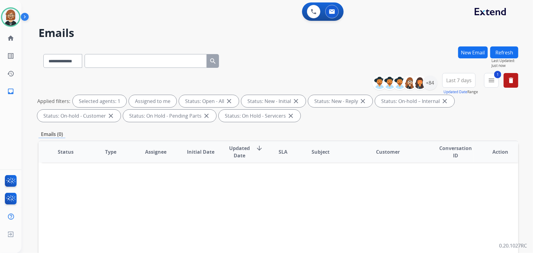
click at [510, 51] on button "Refresh" at bounding box center [504, 52] width 28 height 12
click at [14, 12] on img at bounding box center [10, 17] width 17 height 17
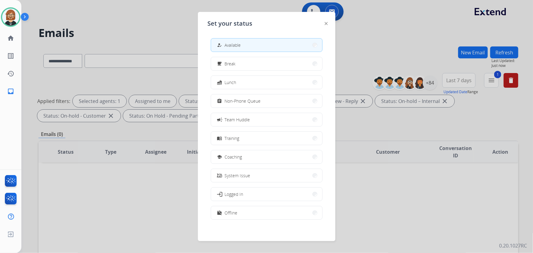
click at [252, 219] on button "work_off Offline" at bounding box center [266, 212] width 111 height 13
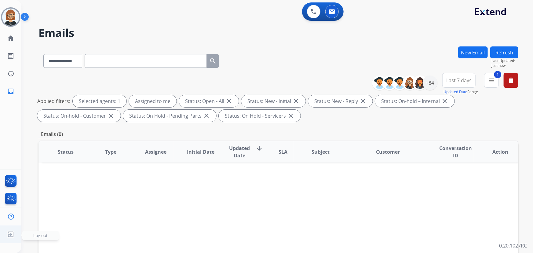
click at [10, 230] on img at bounding box center [10, 235] width 11 height 12
click at [9, 234] on img at bounding box center [10, 235] width 11 height 12
